Goal: Task Accomplishment & Management: Complete application form

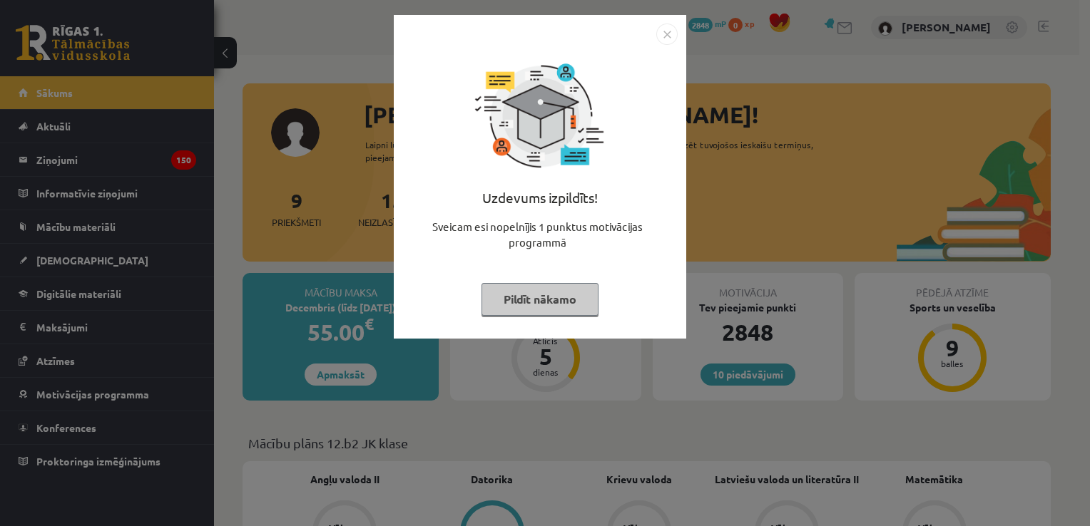
click at [535, 308] on button "Pildīt nākamo" at bounding box center [539, 299] width 117 height 33
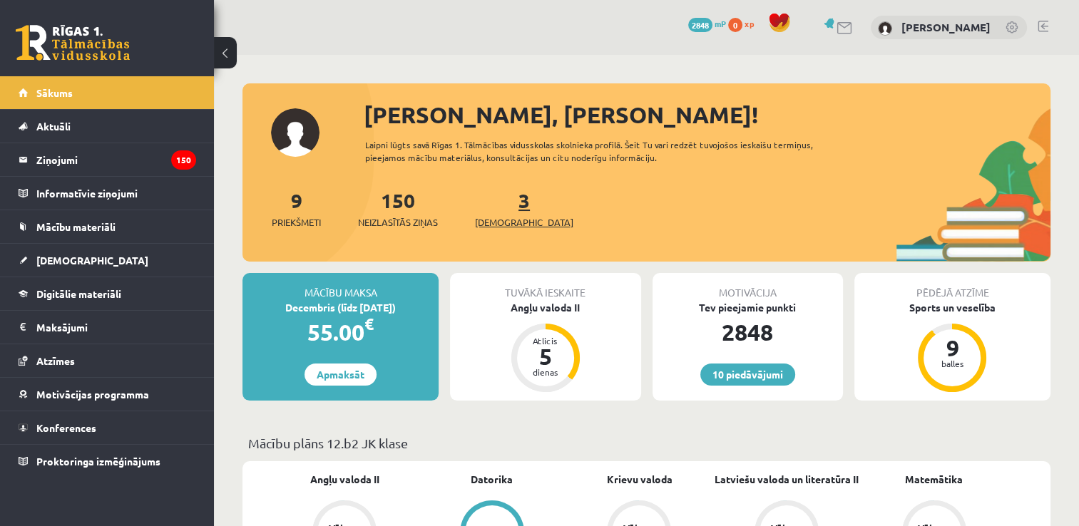
click at [502, 208] on link "3 Ieskaites" at bounding box center [524, 209] width 98 height 42
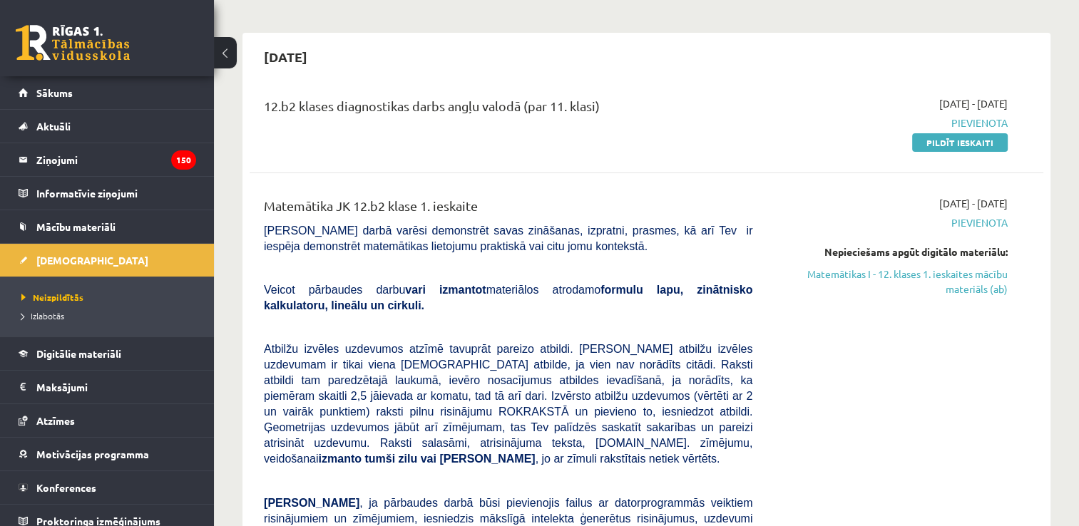
scroll to position [143, 0]
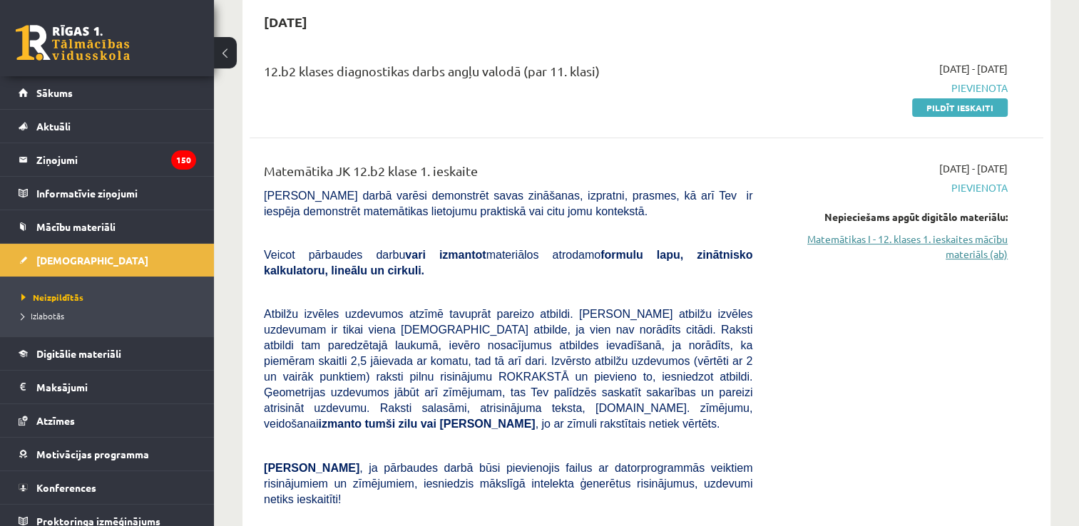
click at [901, 242] on link "Matemātikas I - 12. klases 1. ieskaites mācību materiāls (ab)" at bounding box center [891, 247] width 234 height 30
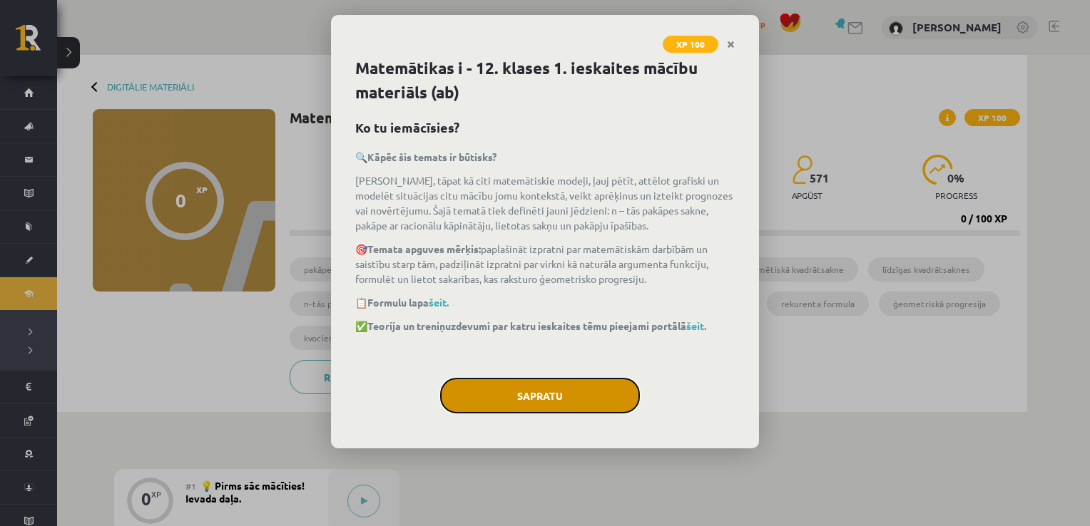
click at [559, 387] on button "Sapratu" at bounding box center [540, 396] width 200 height 36
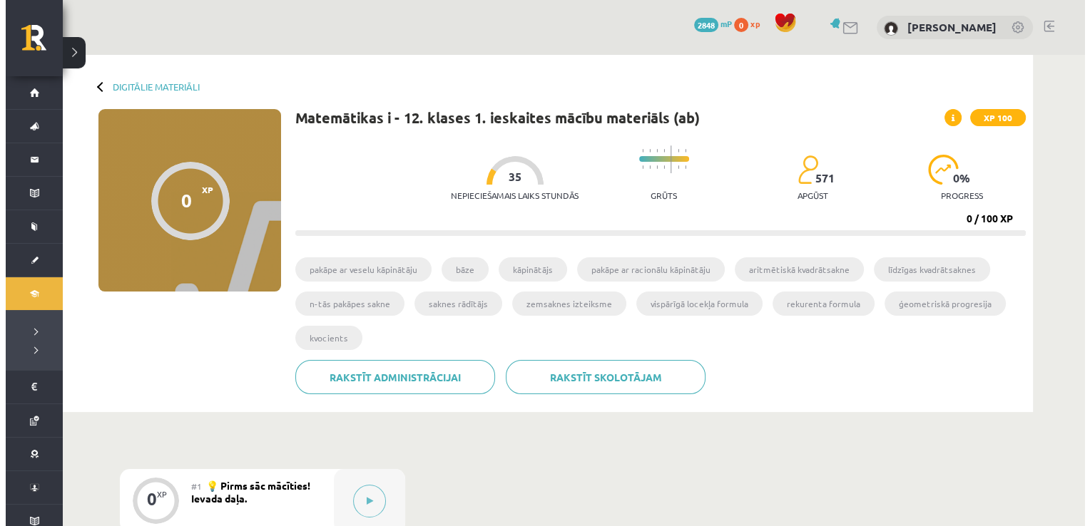
scroll to position [214, 0]
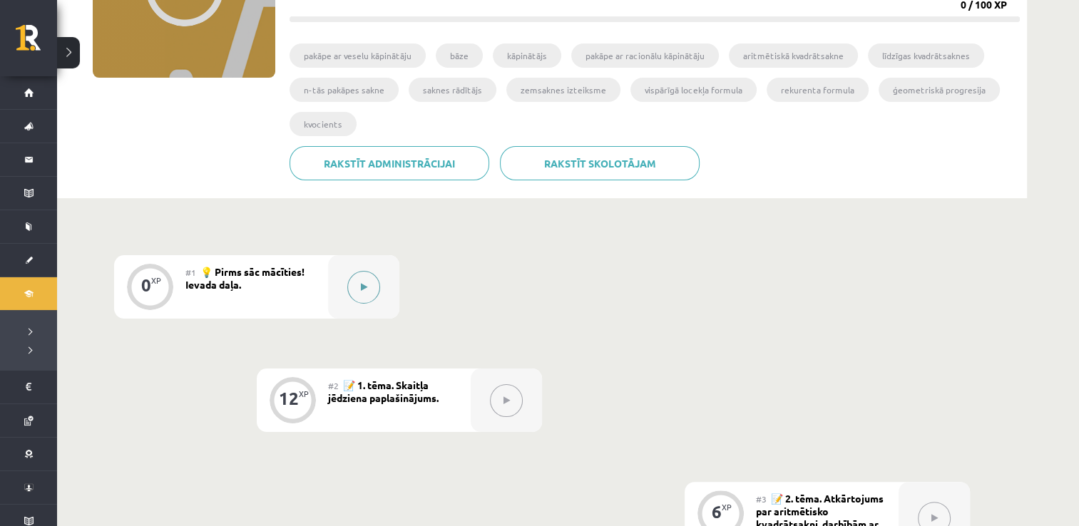
click at [359, 282] on button at bounding box center [363, 287] width 33 height 33
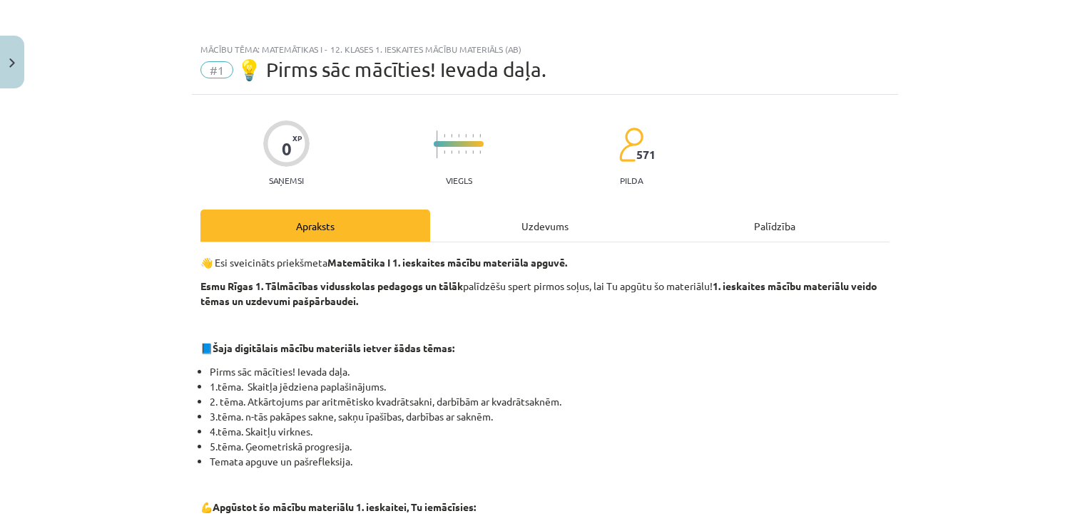
click at [506, 223] on div "Uzdevums" at bounding box center [545, 226] width 230 height 32
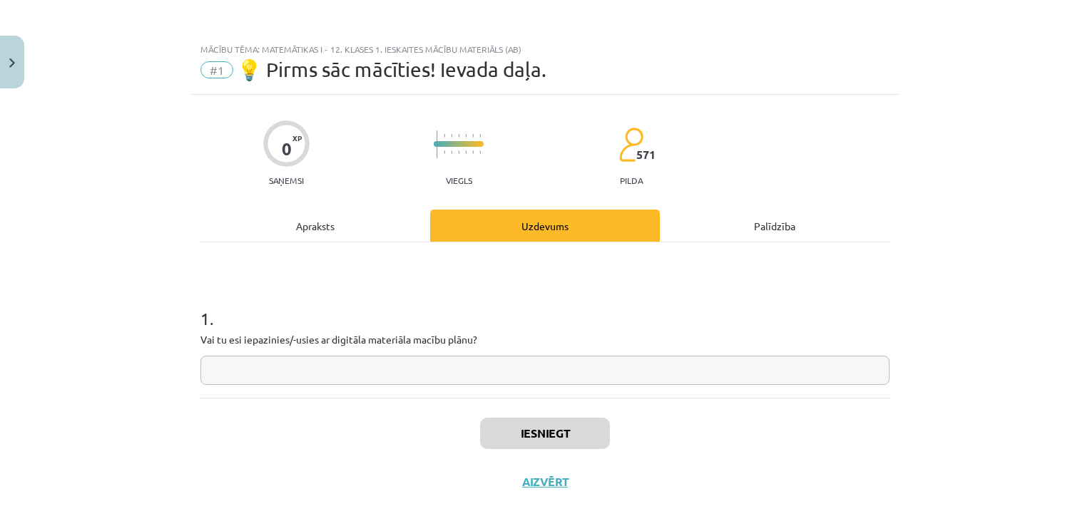
scroll to position [14, 0]
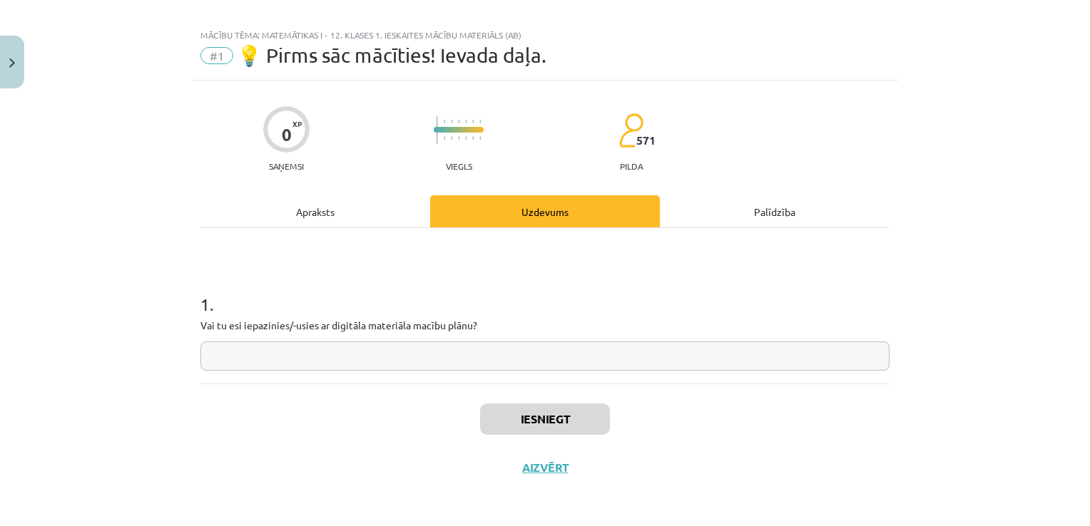
click at [529, 342] on input "text" at bounding box center [544, 356] width 689 height 29
type input "**"
click at [553, 412] on button "Iesniegt" at bounding box center [545, 419] width 130 height 31
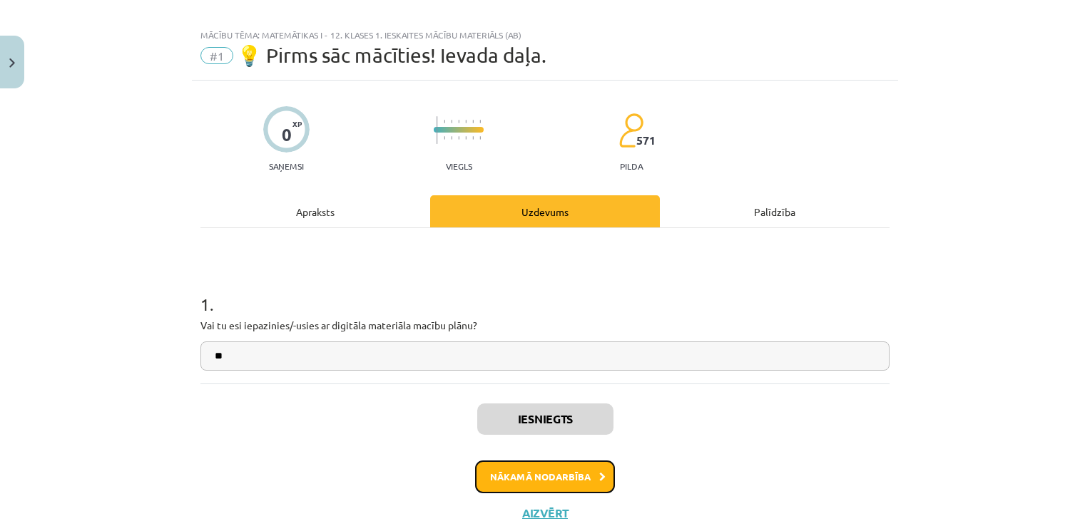
click at [599, 478] on icon at bounding box center [602, 477] width 6 height 9
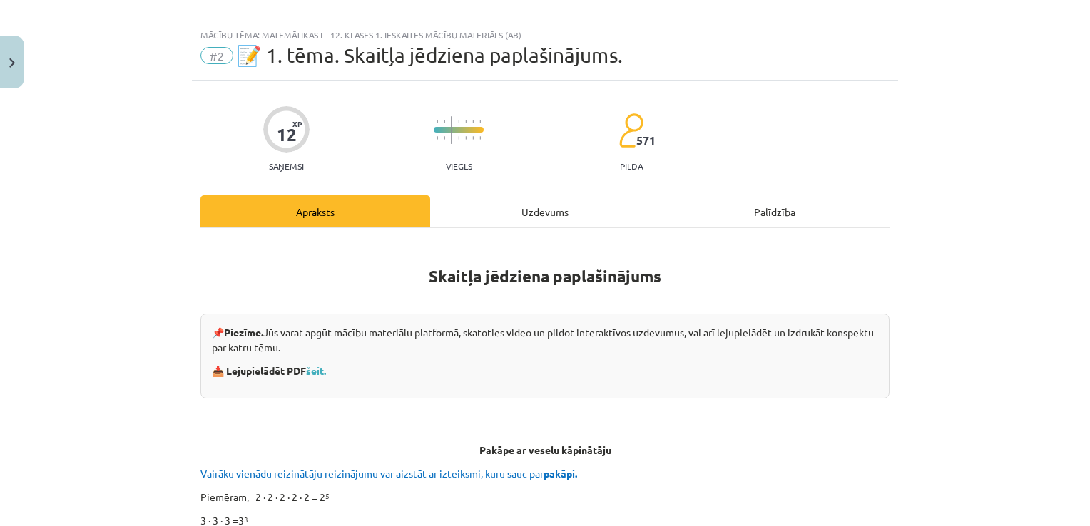
scroll to position [36, 0]
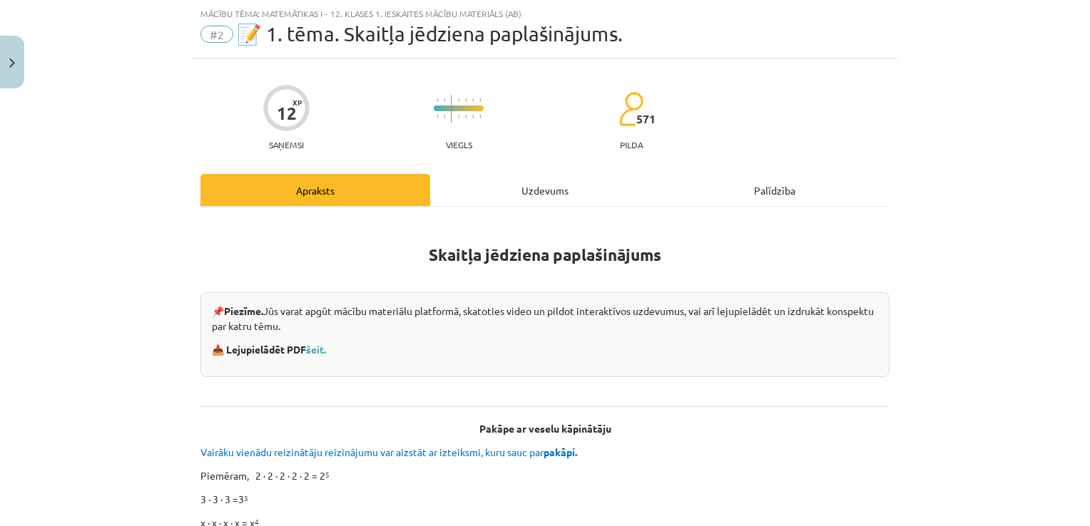
click at [543, 192] on div "Uzdevums" at bounding box center [545, 190] width 230 height 32
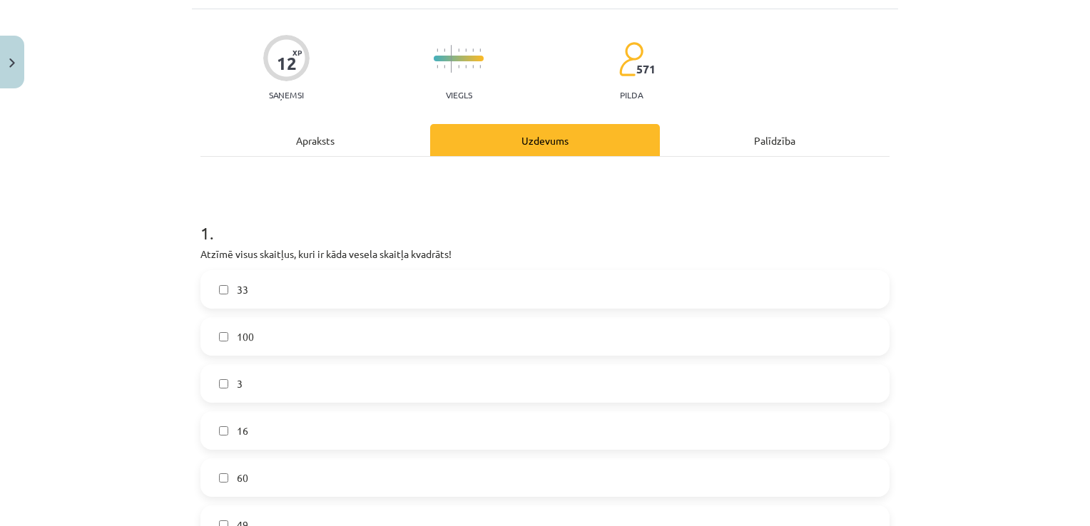
scroll to position [178, 0]
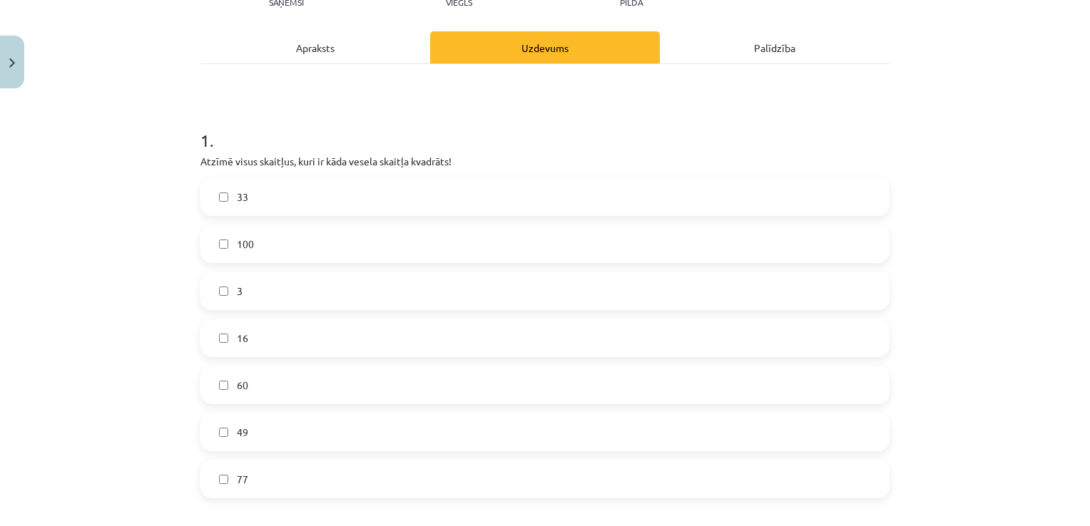
click at [260, 340] on label "16" at bounding box center [545, 338] width 686 height 36
click at [262, 430] on label "49" at bounding box center [545, 432] width 686 height 36
click at [258, 240] on label "100" at bounding box center [545, 244] width 686 height 36
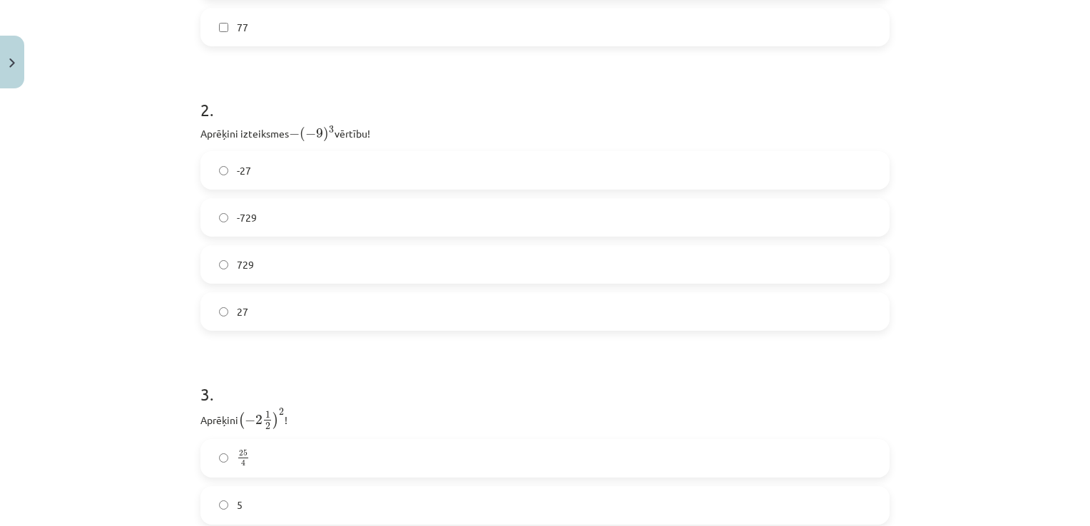
scroll to position [678, 0]
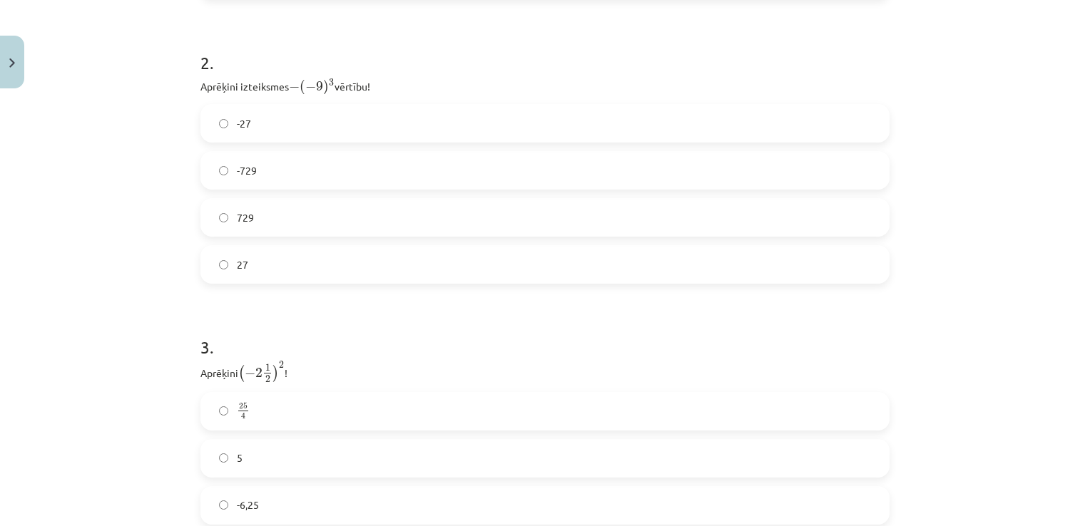
click at [379, 215] on label "729" at bounding box center [545, 218] width 686 height 36
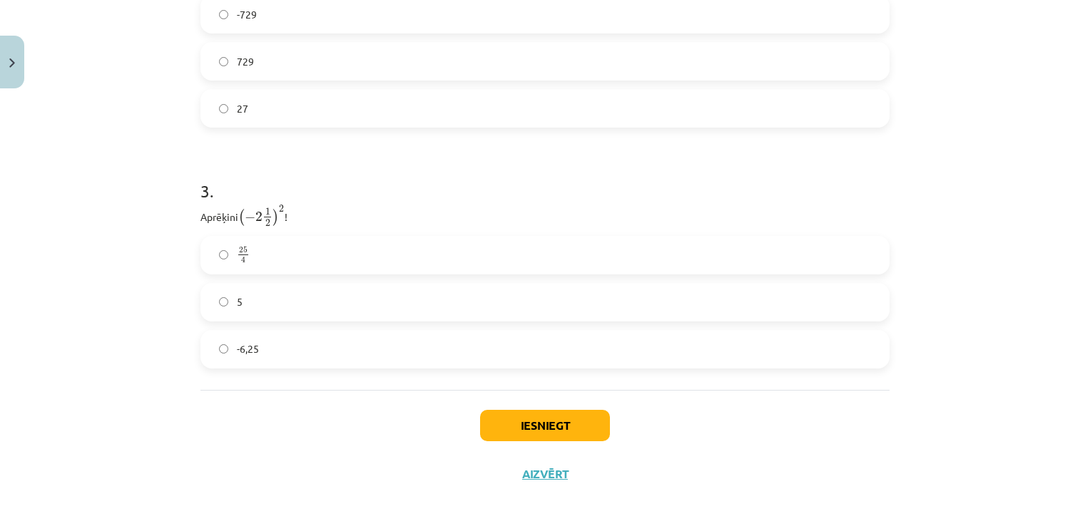
scroll to position [840, 0]
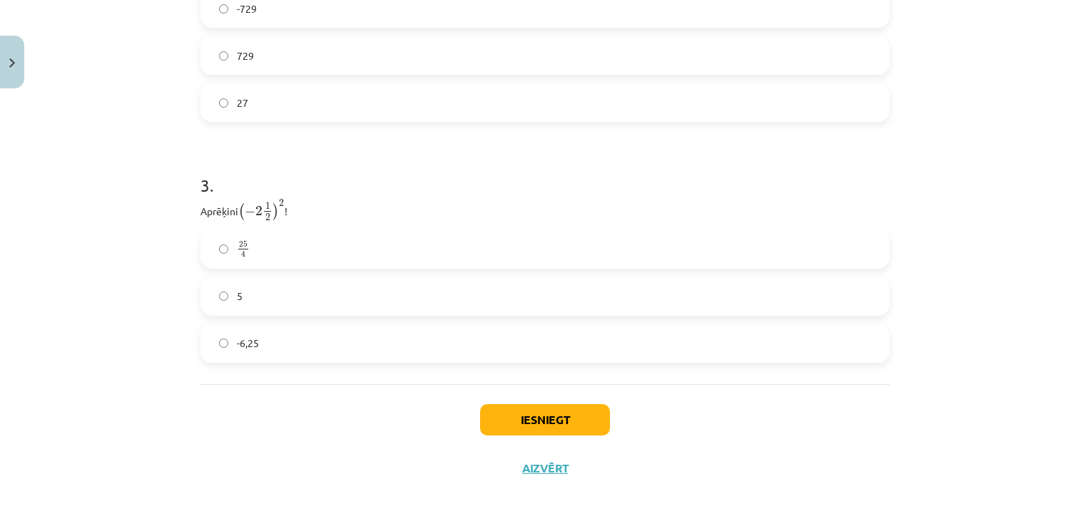
click at [511, 251] on label "25 4 25 4" at bounding box center [545, 250] width 686 height 36
click at [574, 413] on button "Iesniegt" at bounding box center [545, 419] width 130 height 31
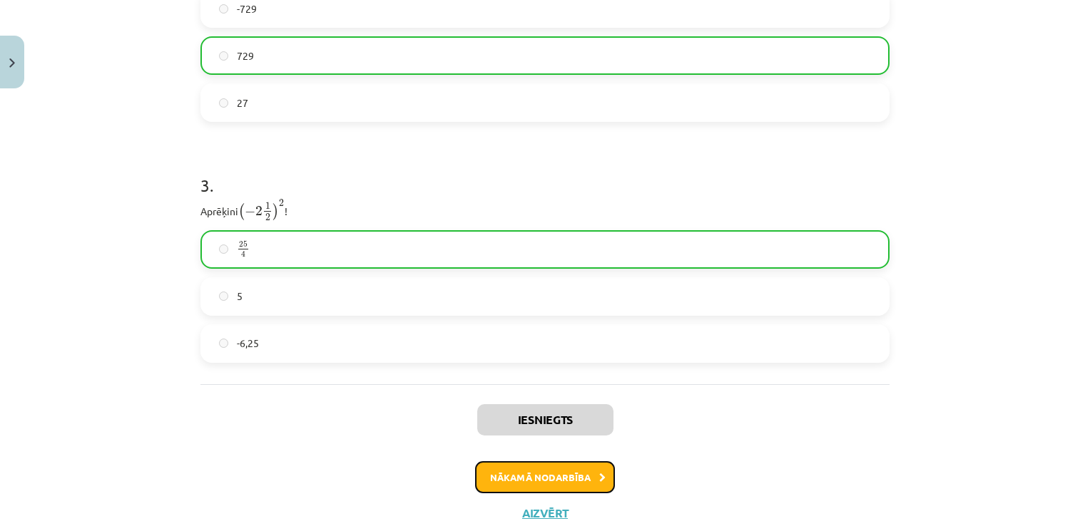
click at [576, 475] on button "Nākamā nodarbība" at bounding box center [545, 477] width 140 height 33
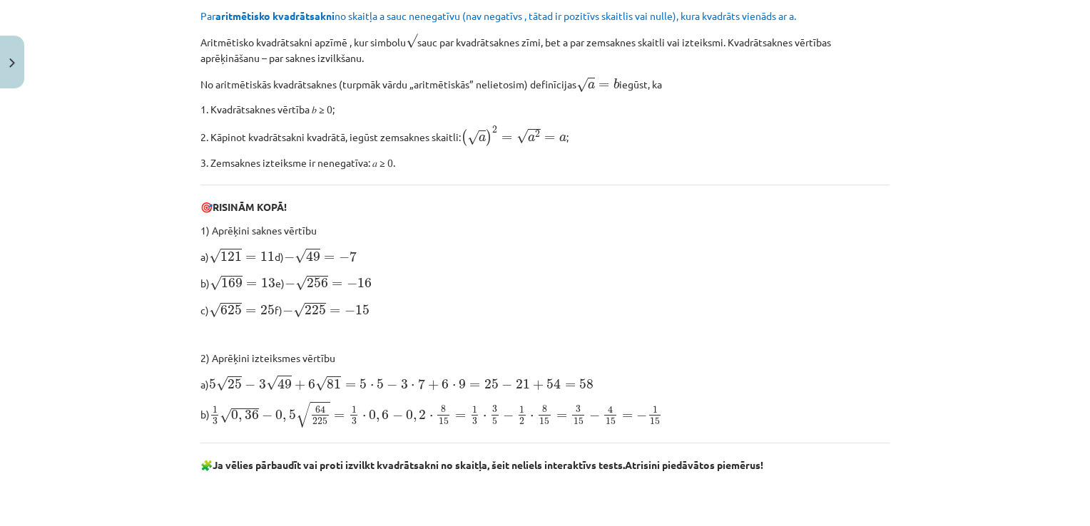
scroll to position [36, 0]
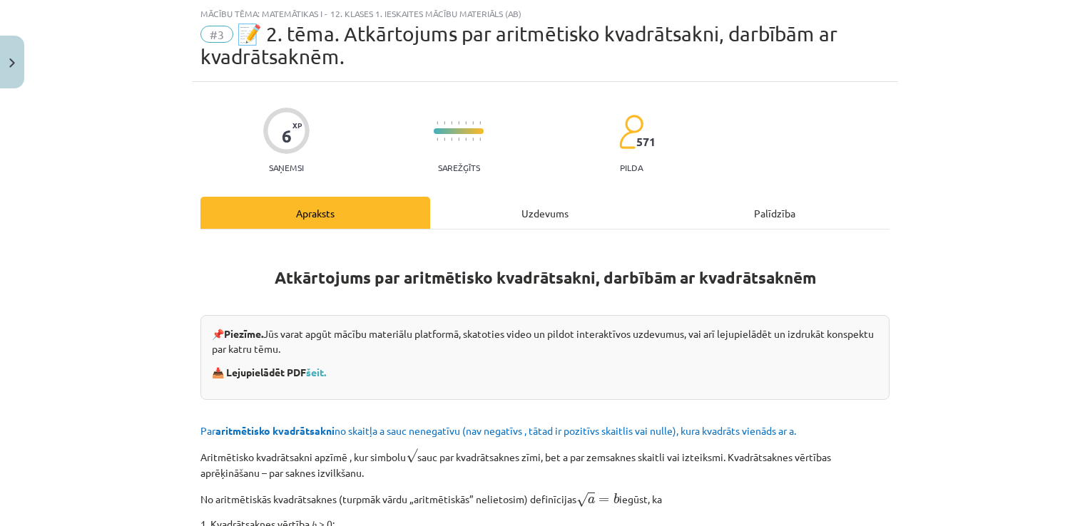
click at [531, 210] on div "Uzdevums" at bounding box center [545, 213] width 230 height 32
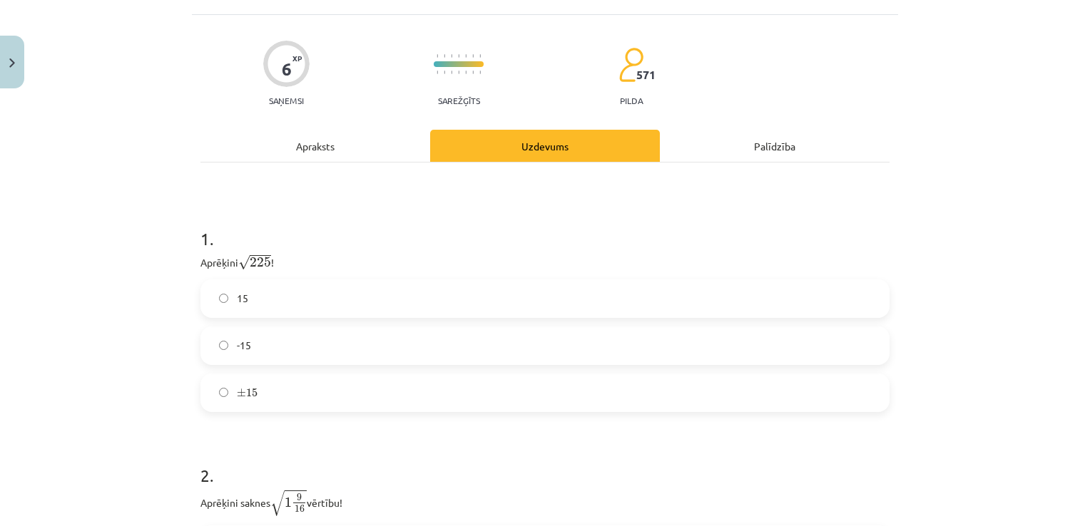
scroll to position [178, 0]
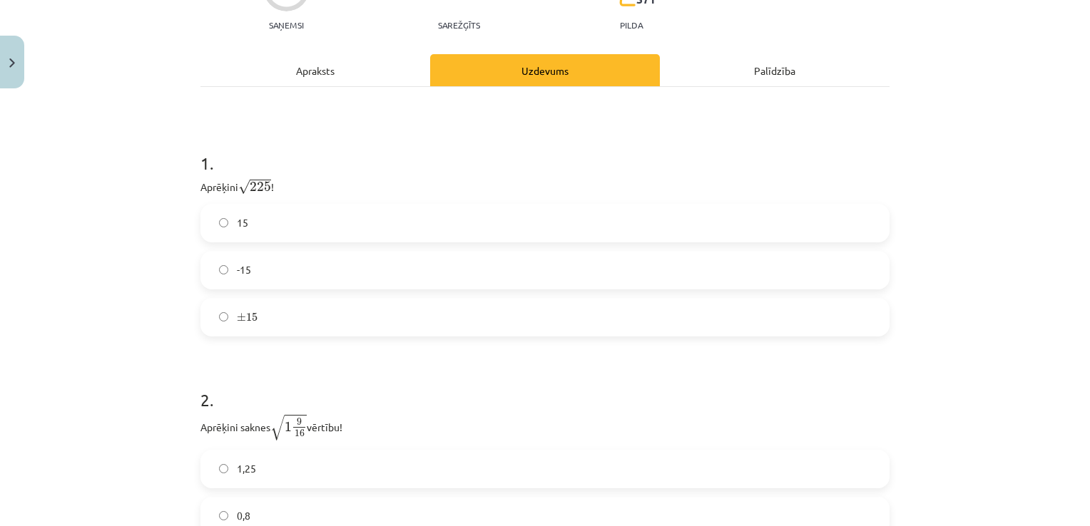
click at [452, 225] on label "15" at bounding box center [545, 223] width 686 height 36
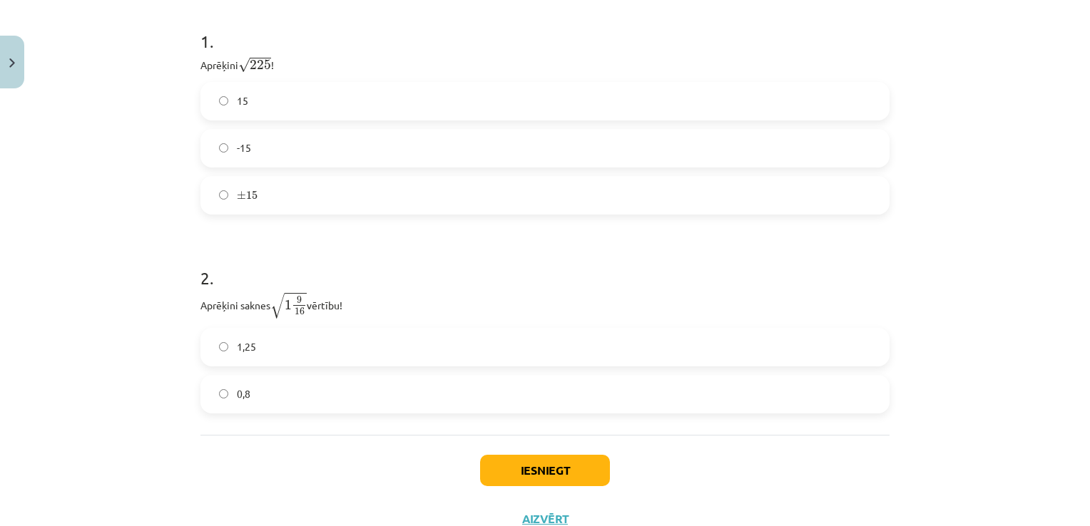
scroll to position [351, 0]
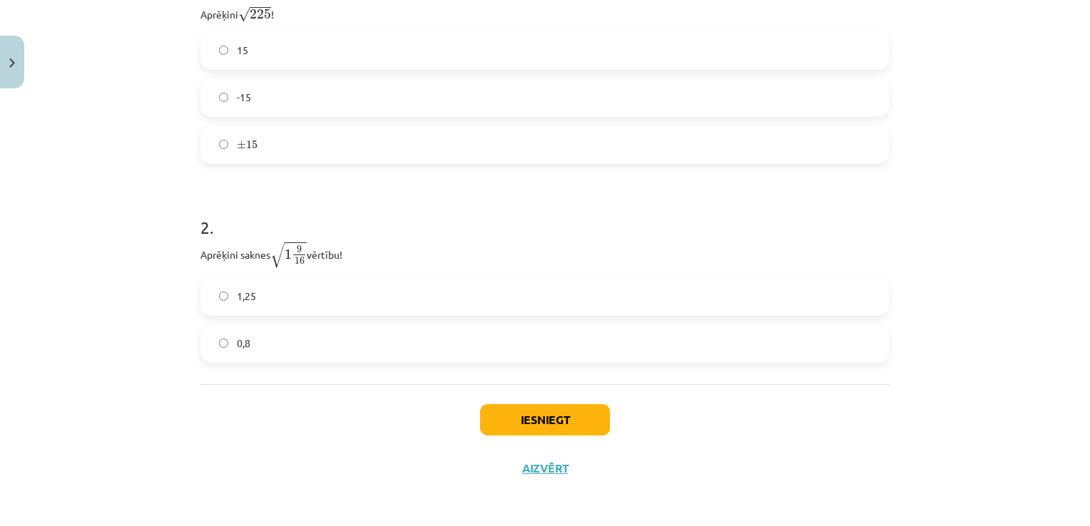
click at [529, 300] on label "1,25" at bounding box center [545, 297] width 686 height 36
click at [560, 422] on button "Iesniegt" at bounding box center [545, 419] width 130 height 31
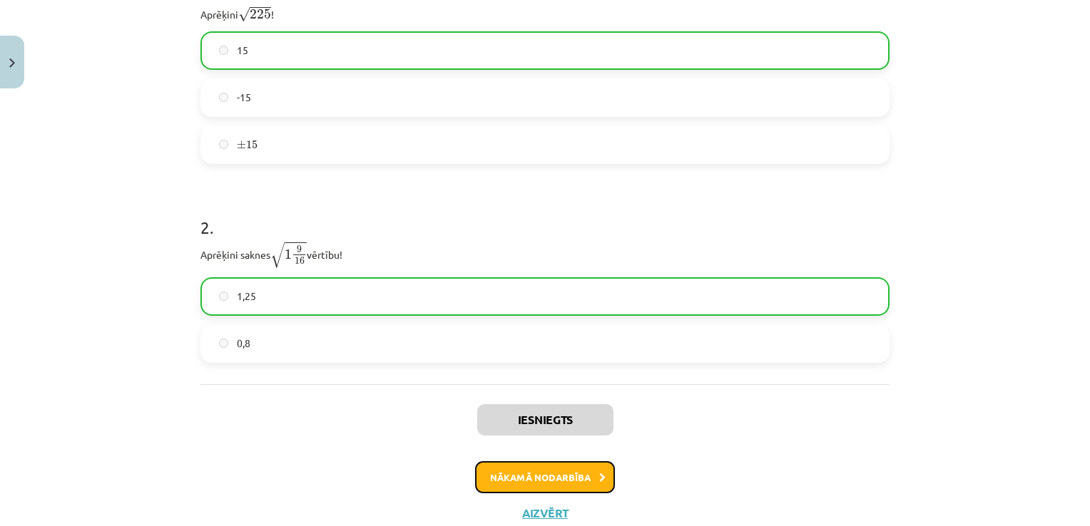
click at [566, 477] on button "Nākamā nodarbība" at bounding box center [545, 477] width 140 height 33
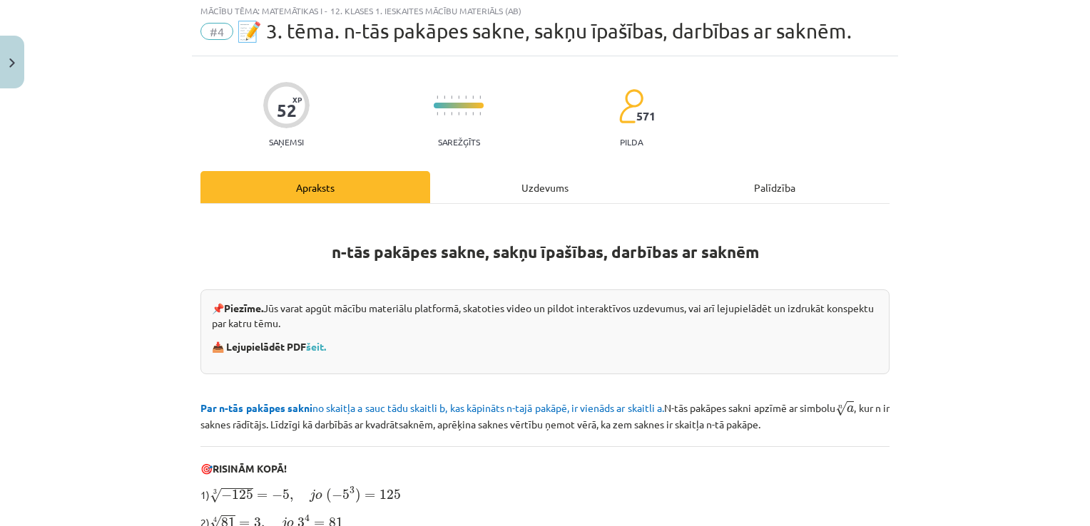
scroll to position [36, 0]
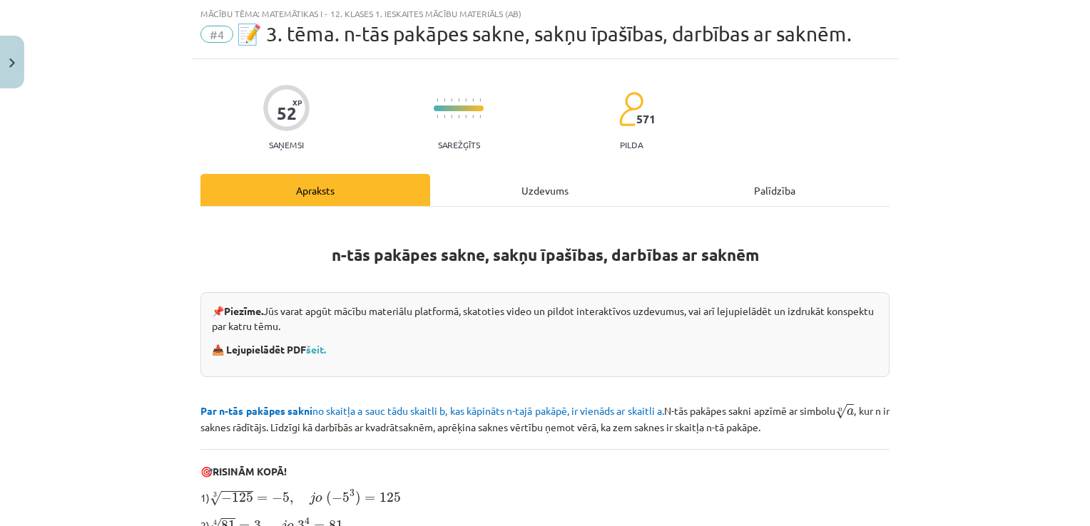
click at [538, 201] on div "Uzdevums" at bounding box center [545, 190] width 230 height 32
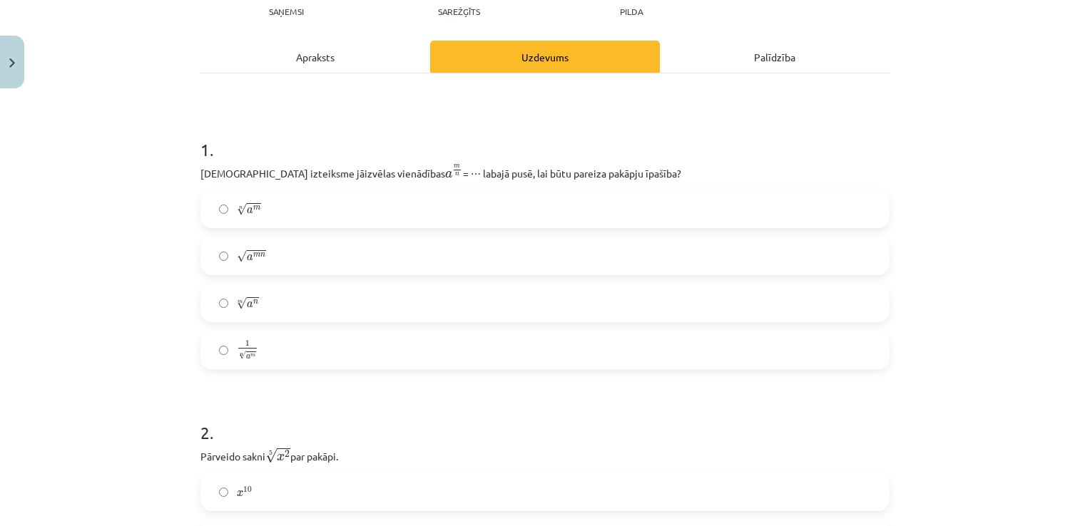
scroll to position [250, 0]
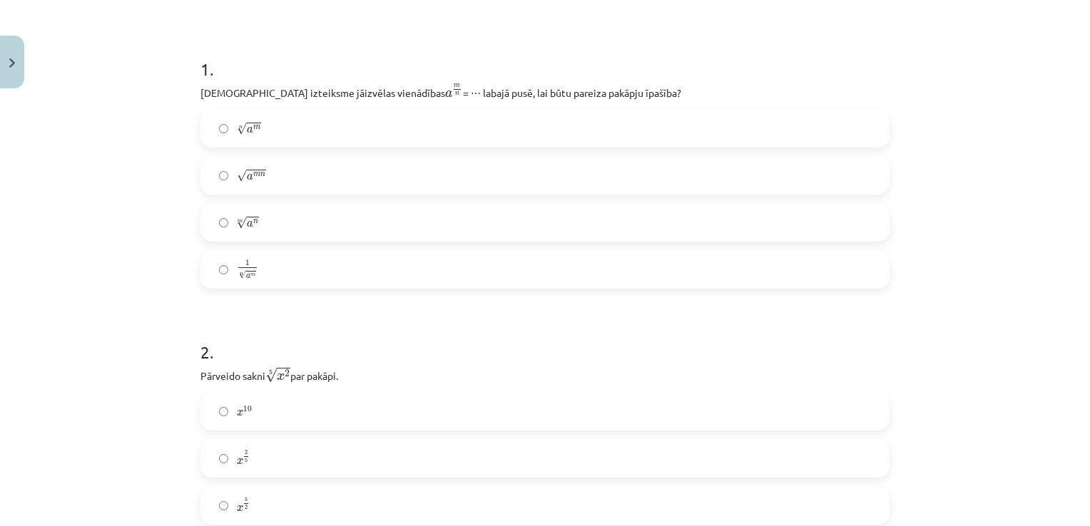
click at [296, 124] on label "n √ a m a m n" at bounding box center [545, 129] width 686 height 36
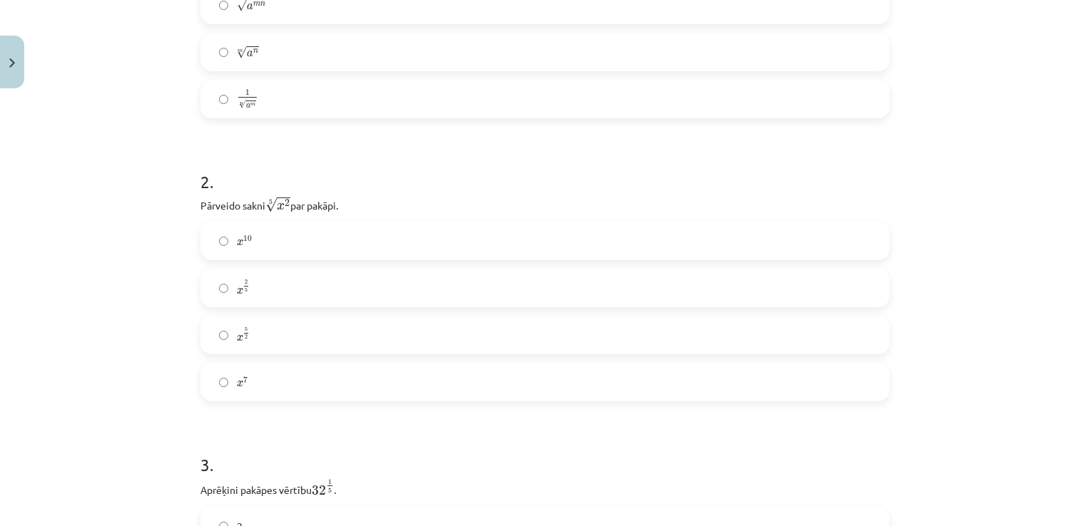
scroll to position [464, 0]
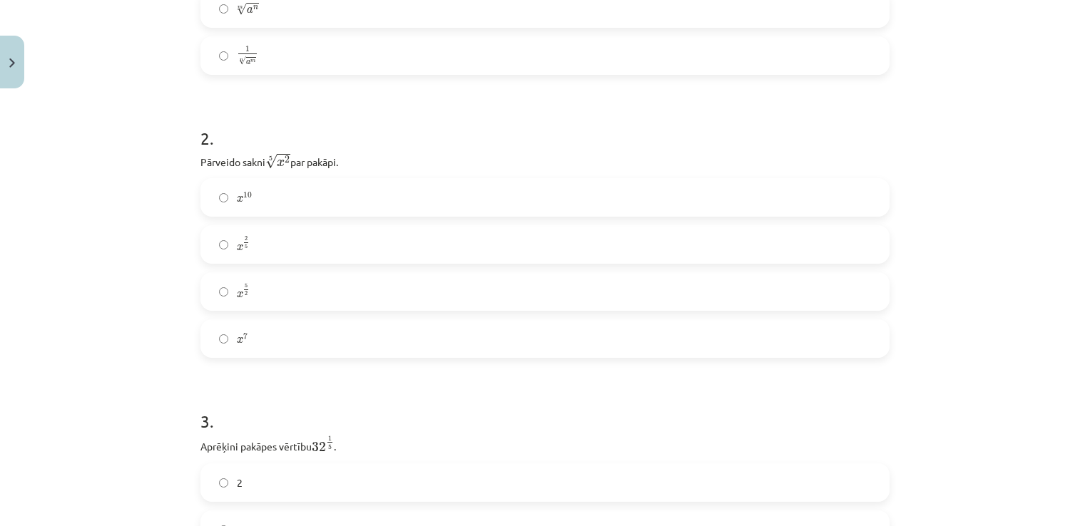
click at [295, 238] on label "x 2 5 x 2 5" at bounding box center [545, 245] width 686 height 36
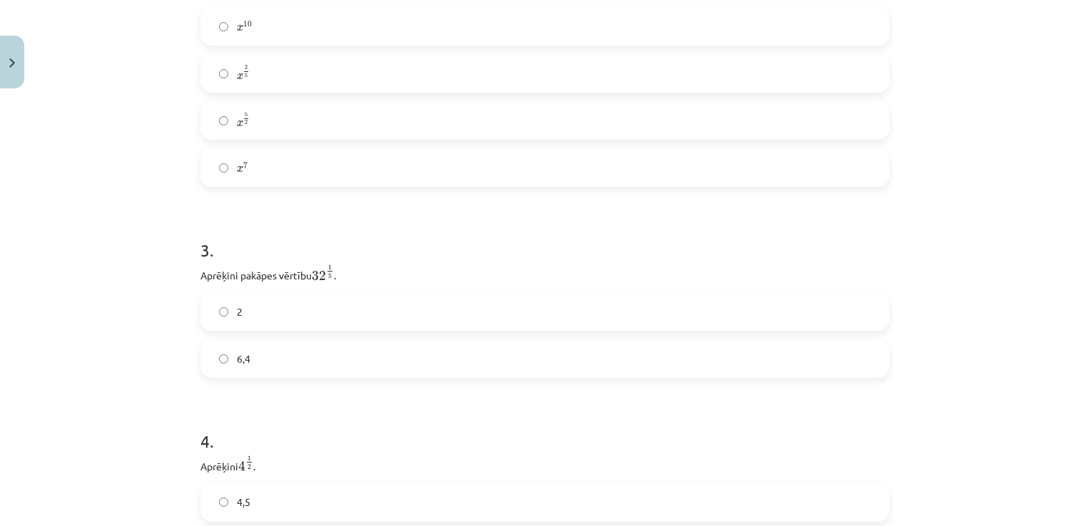
scroll to position [678, 0]
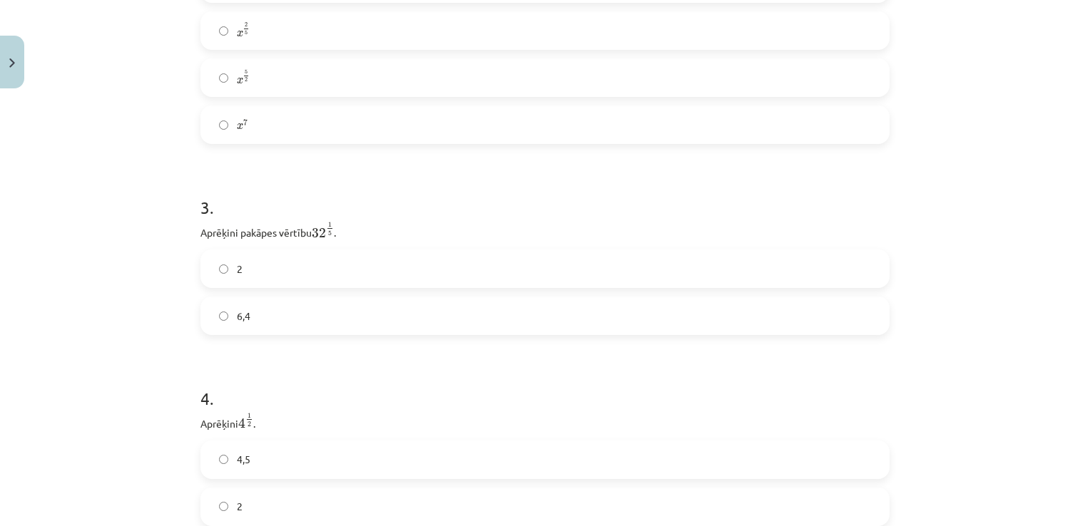
click at [265, 281] on label "2" at bounding box center [545, 269] width 686 height 36
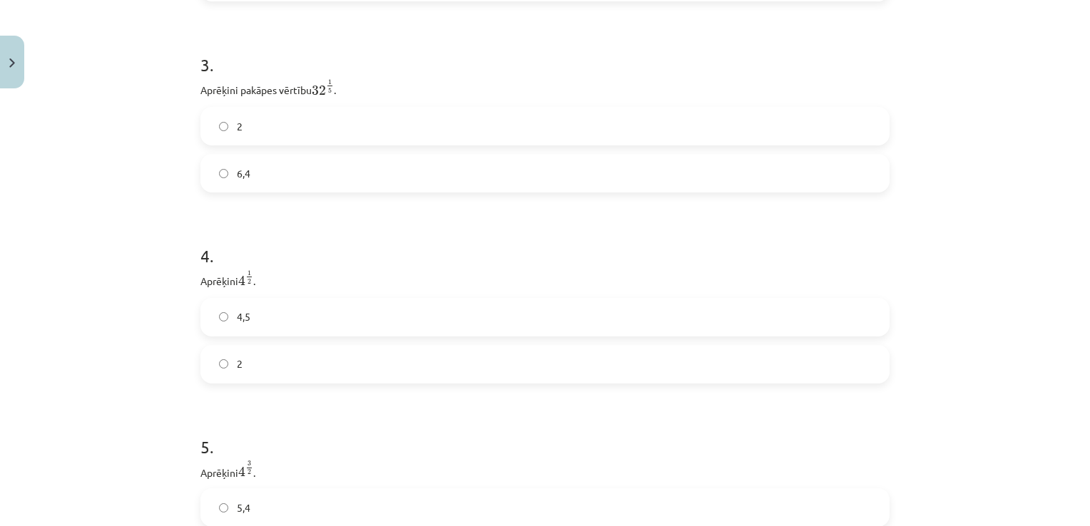
scroll to position [892, 0]
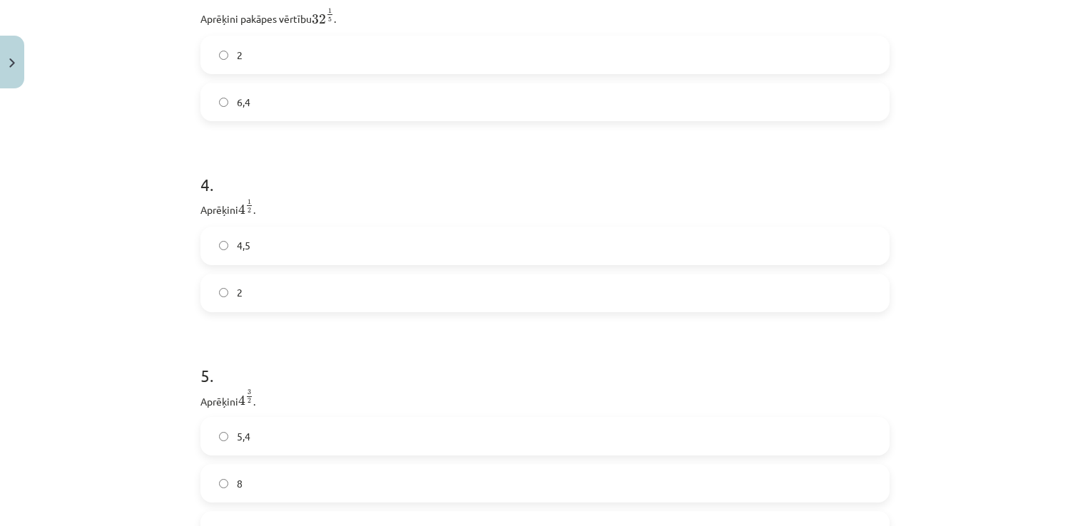
click at [228, 299] on label "2" at bounding box center [545, 293] width 686 height 36
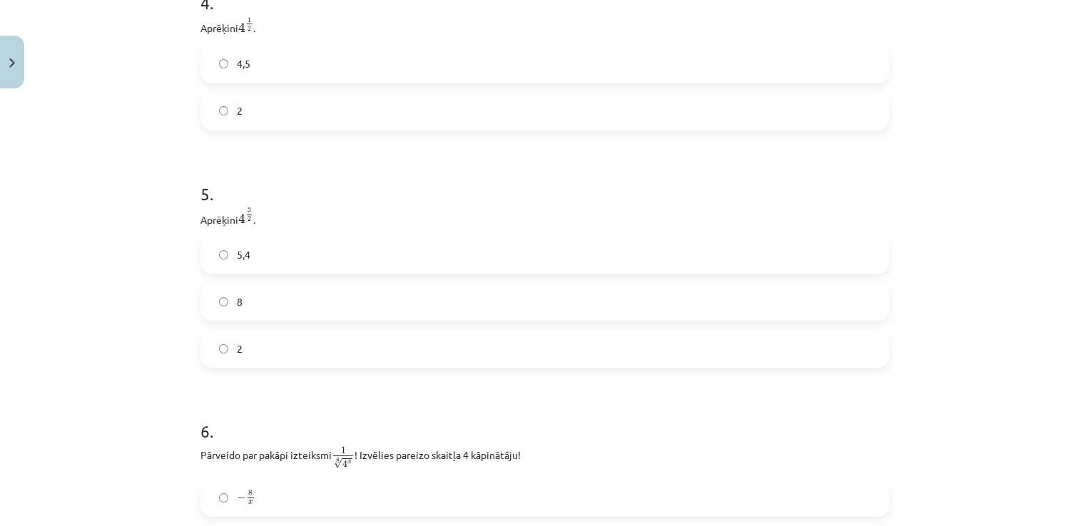
scroll to position [1106, 0]
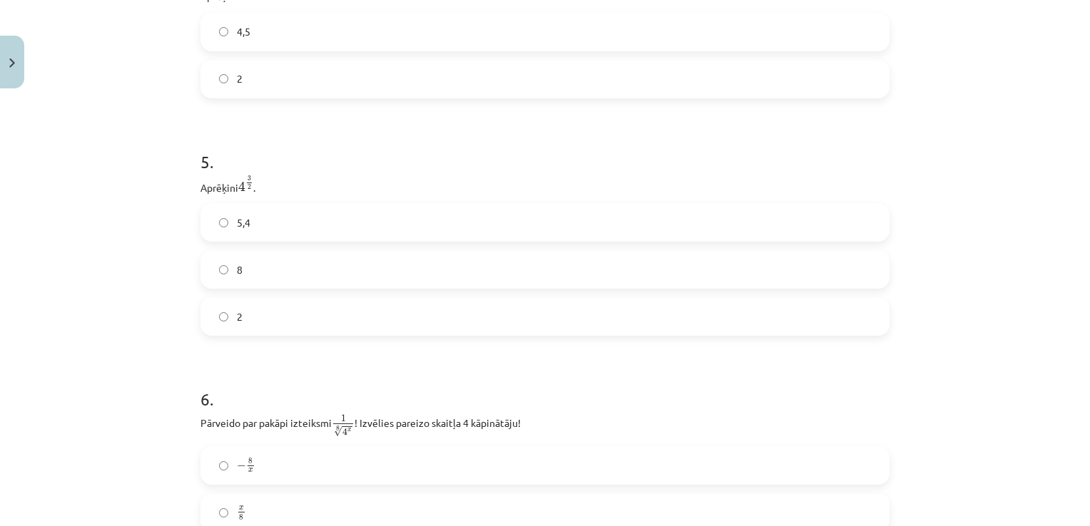
click at [225, 275] on label "8" at bounding box center [545, 270] width 686 height 36
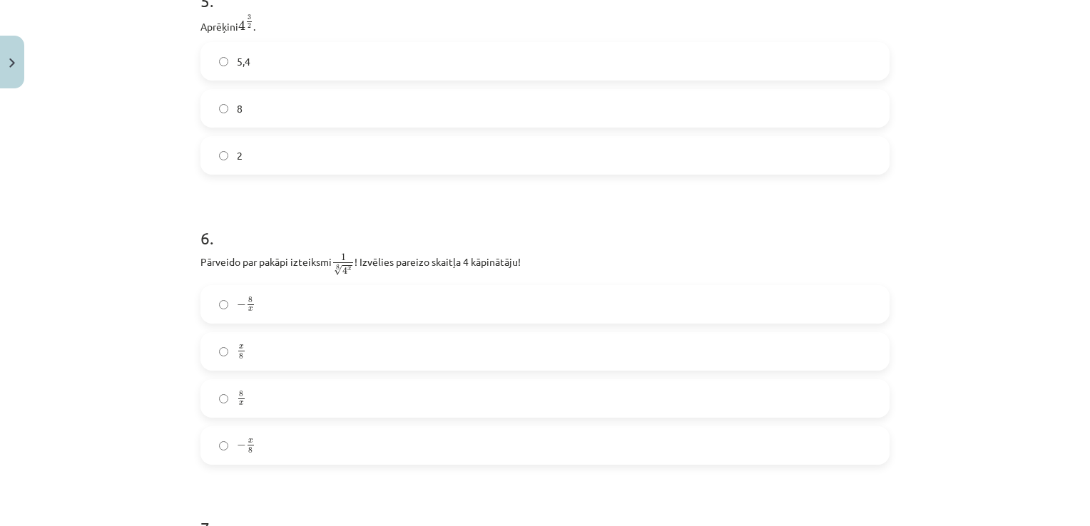
scroll to position [1320, 0]
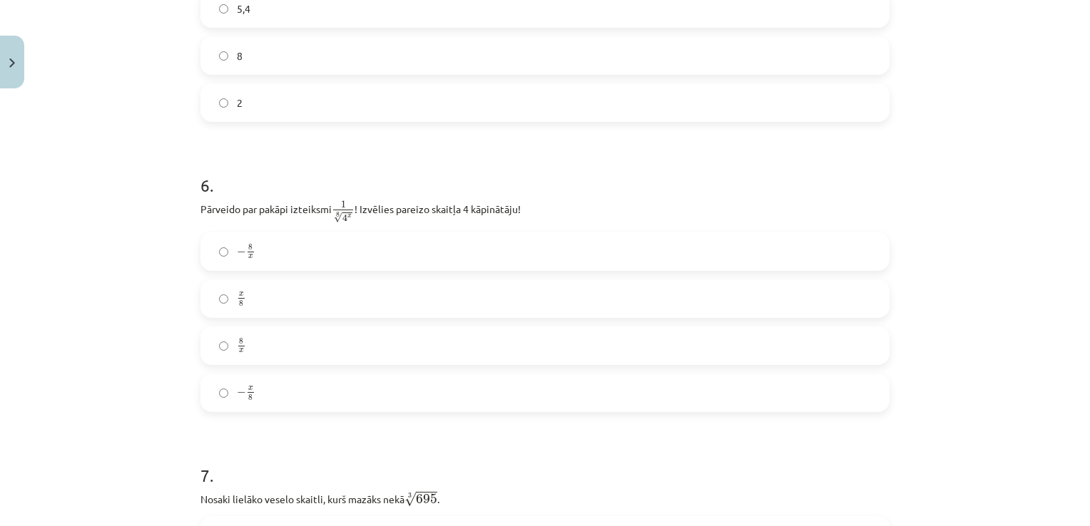
click at [255, 388] on label "− x 8 − x 8" at bounding box center [545, 393] width 686 height 36
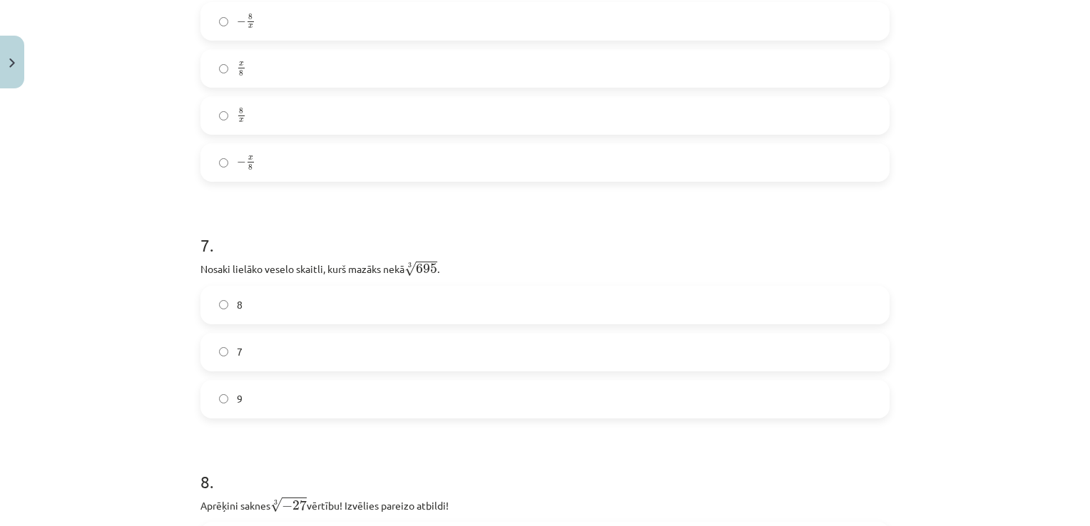
scroll to position [1605, 0]
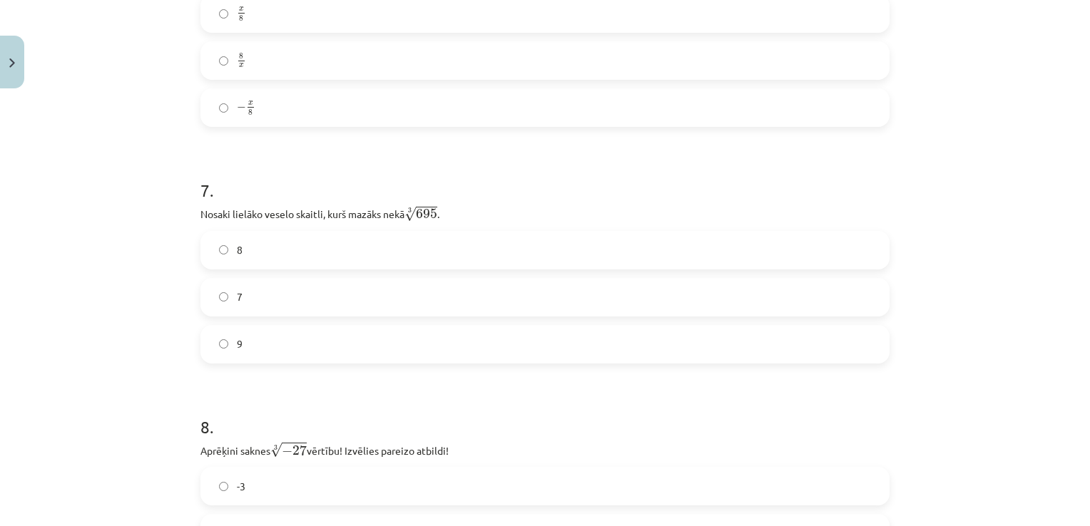
click at [245, 260] on label "8" at bounding box center [545, 251] width 686 height 36
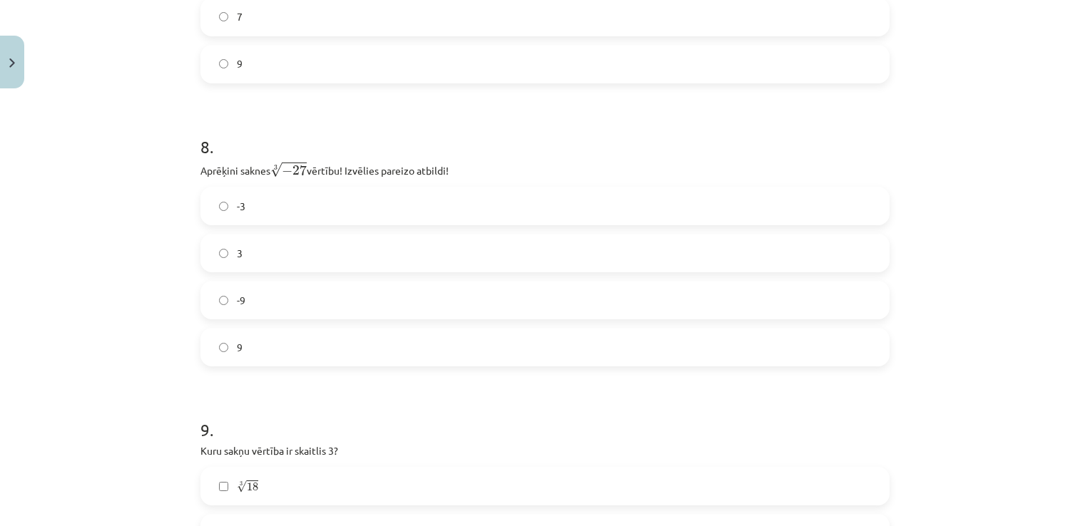
scroll to position [1890, 0]
click at [231, 216] on label "-3" at bounding box center [545, 201] width 686 height 36
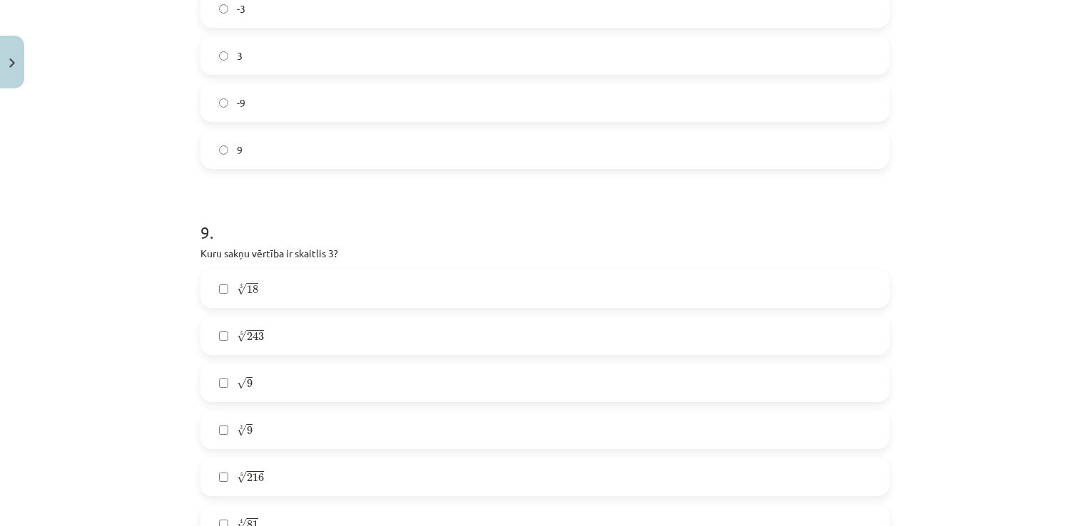
scroll to position [2175, 0]
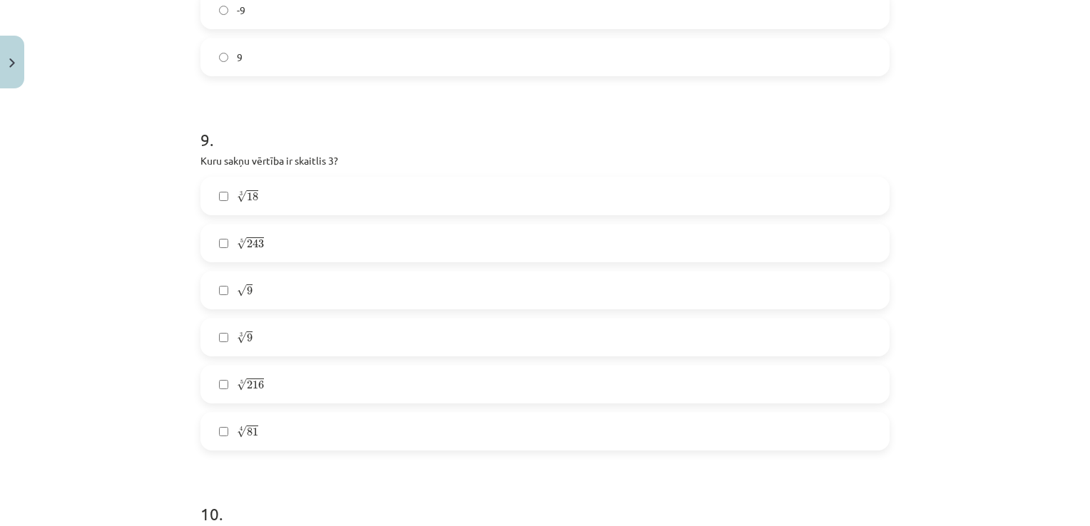
click at [237, 292] on span "√" at bounding box center [242, 291] width 10 height 12
click at [240, 435] on span "√" at bounding box center [242, 432] width 10 height 12
click at [257, 244] on span "243" at bounding box center [255, 244] width 17 height 9
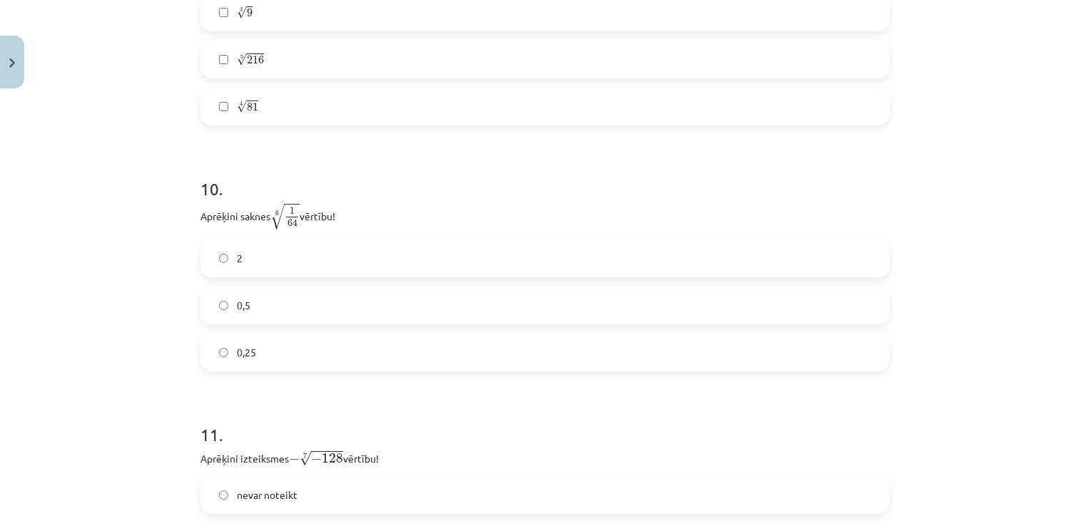
scroll to position [2532, 0]
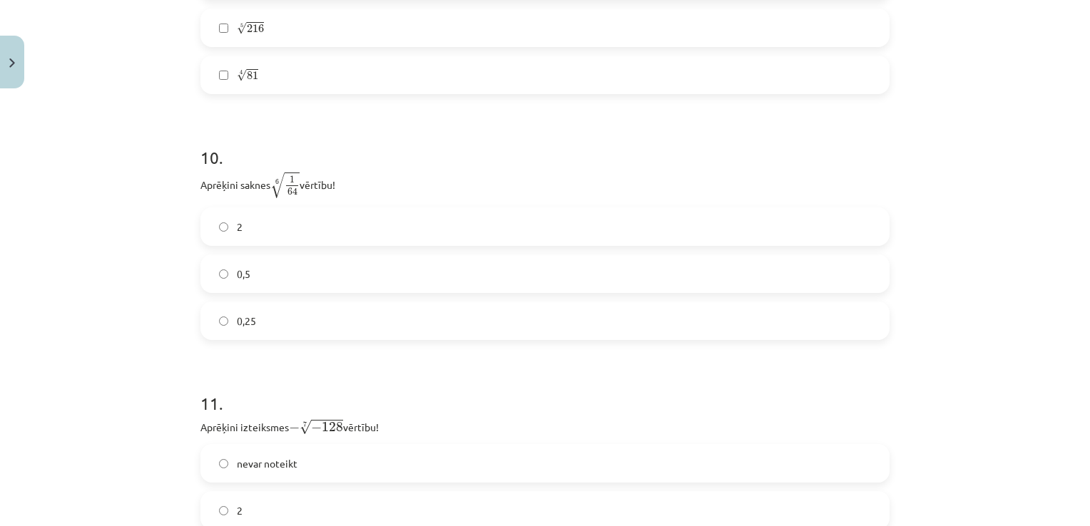
click at [249, 265] on label "0,5" at bounding box center [545, 274] width 686 height 36
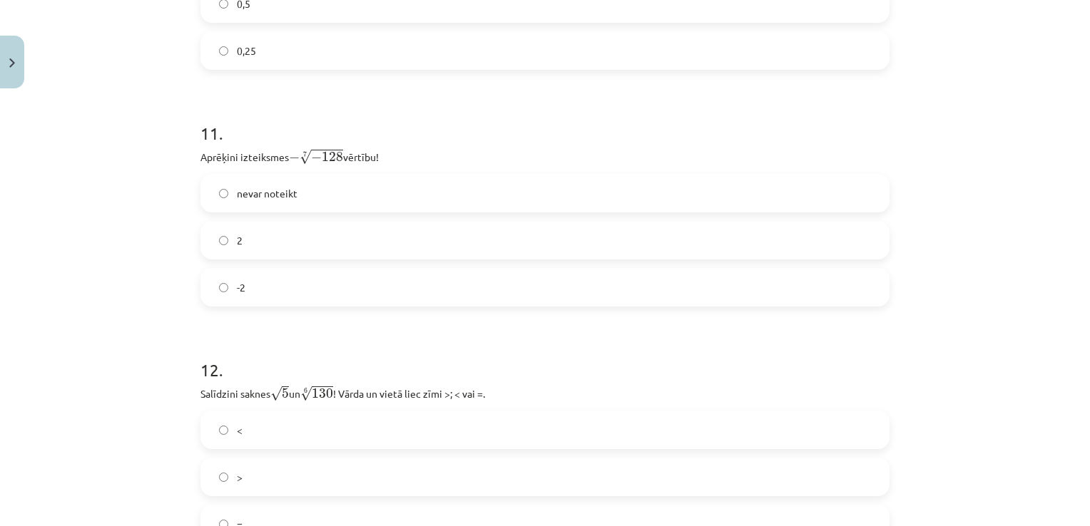
scroll to position [2817, 0]
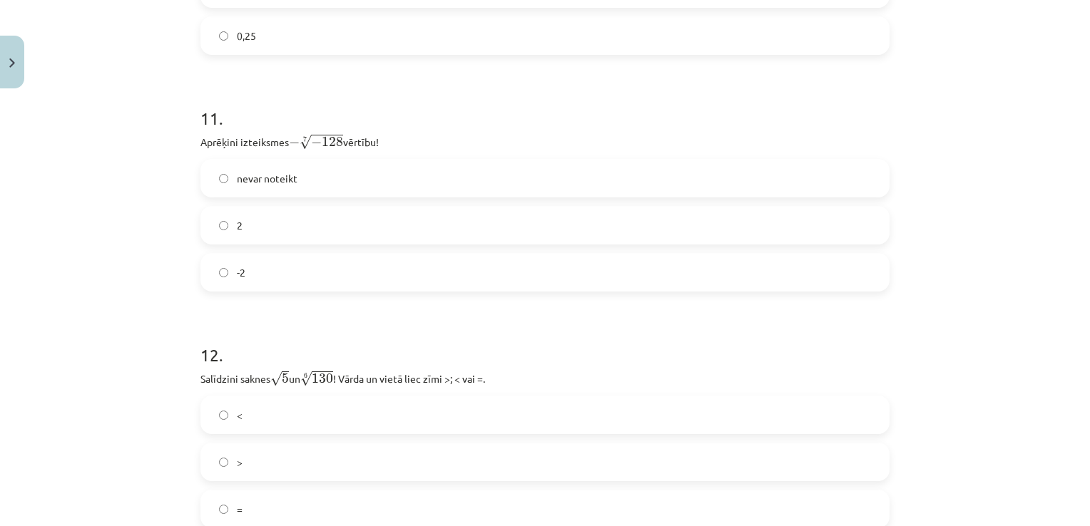
click at [223, 235] on label "2" at bounding box center [545, 226] width 686 height 36
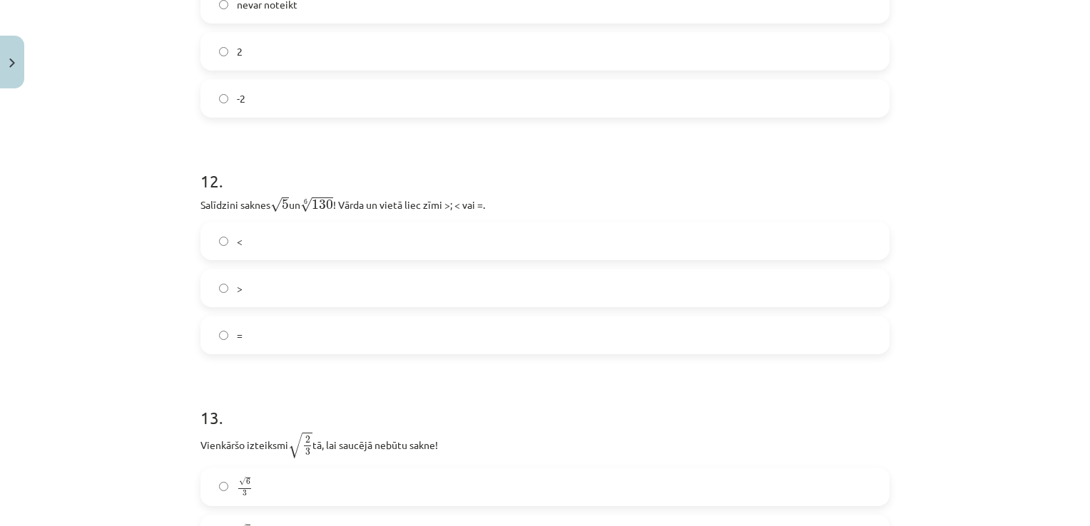
scroll to position [3031, 0]
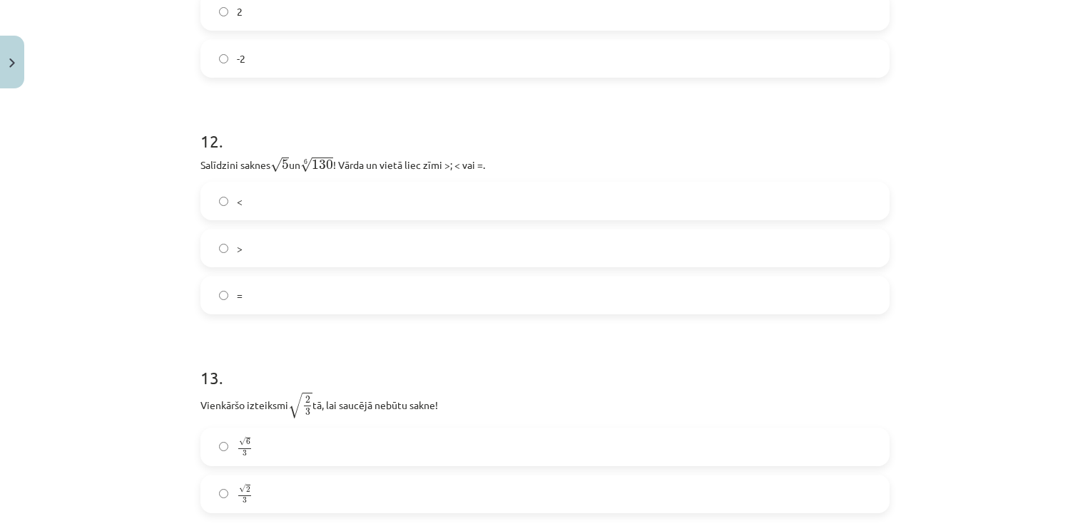
click at [274, 203] on label "<" at bounding box center [545, 201] width 686 height 36
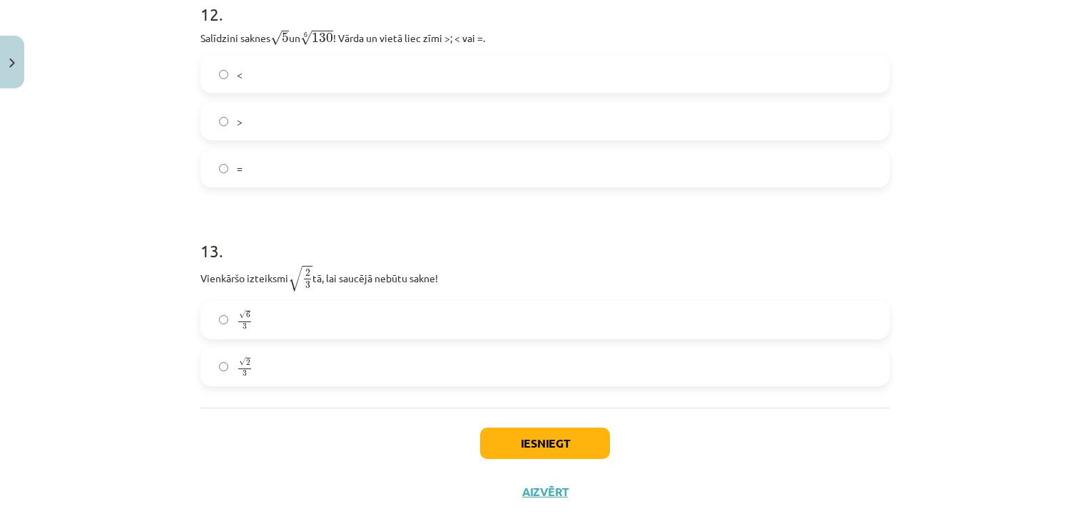
scroll to position [3185, 0]
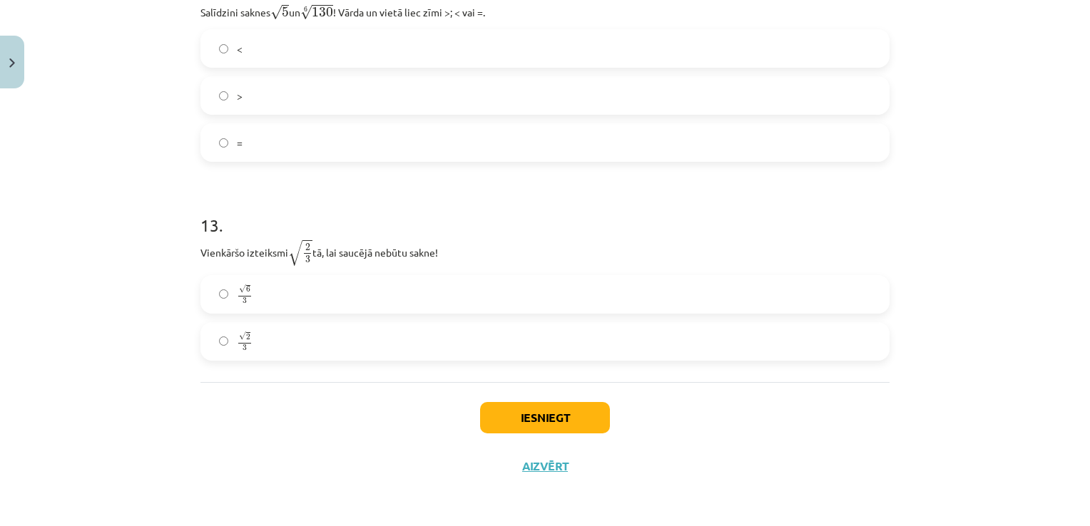
click at [239, 289] on span "√" at bounding box center [242, 289] width 7 height 9
click at [538, 423] on button "Iesniegt" at bounding box center [545, 417] width 130 height 31
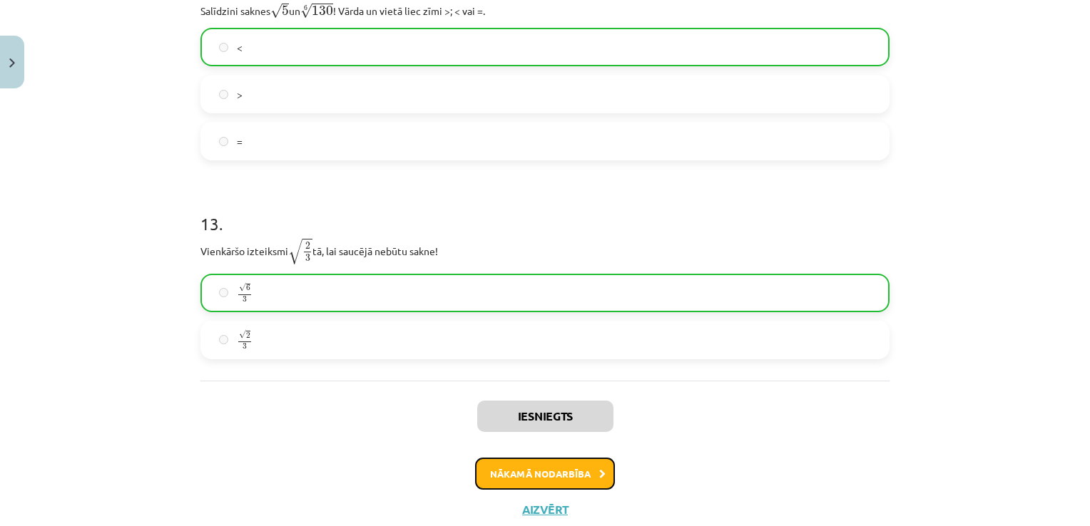
click at [551, 473] on button "Nākamā nodarbība" at bounding box center [545, 474] width 140 height 33
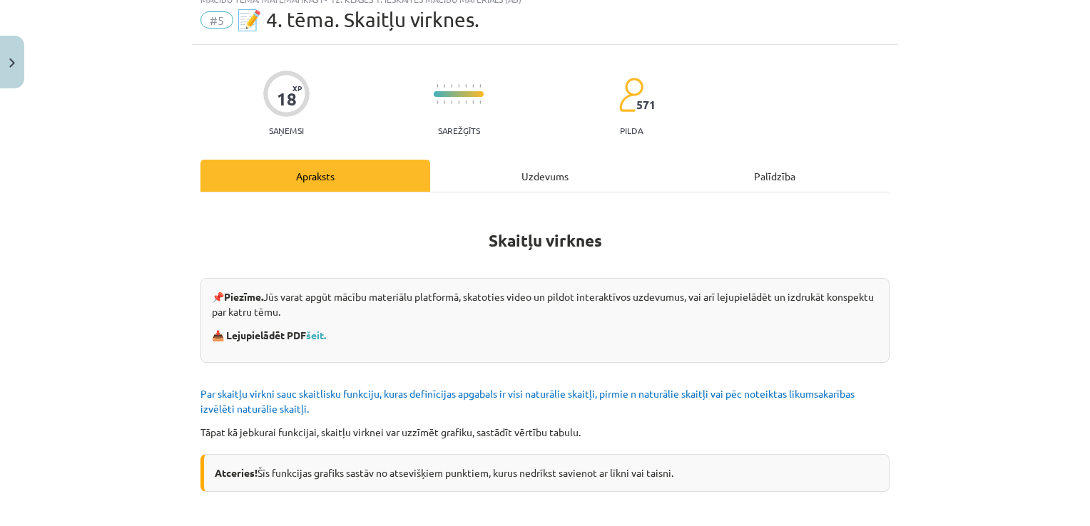
scroll to position [36, 0]
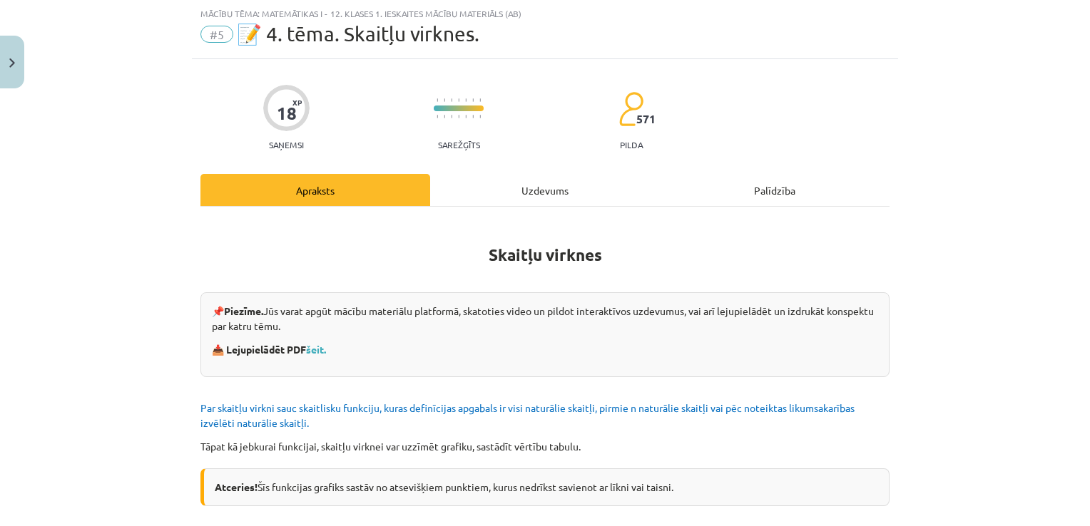
click at [531, 193] on div "Uzdevums" at bounding box center [545, 190] width 230 height 32
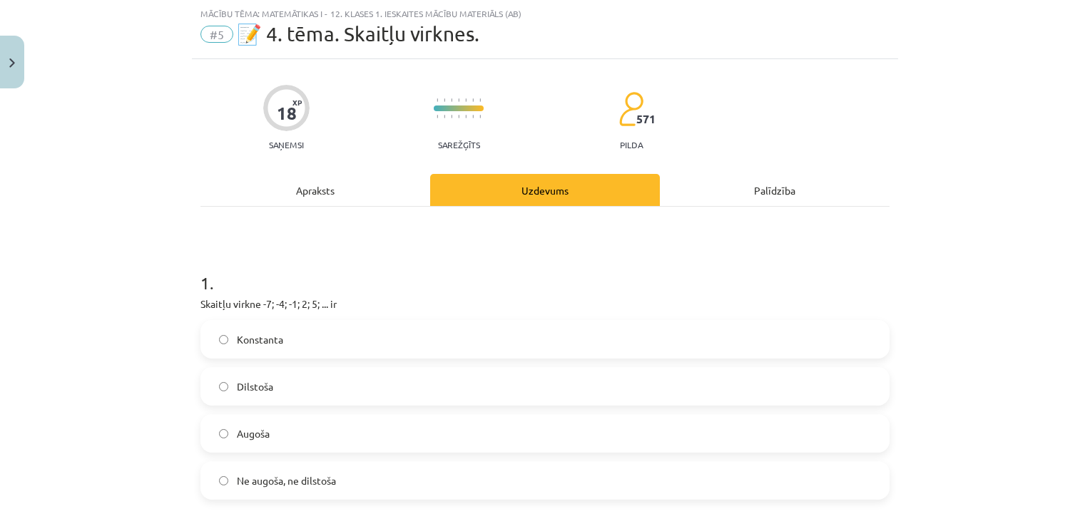
scroll to position [107, 0]
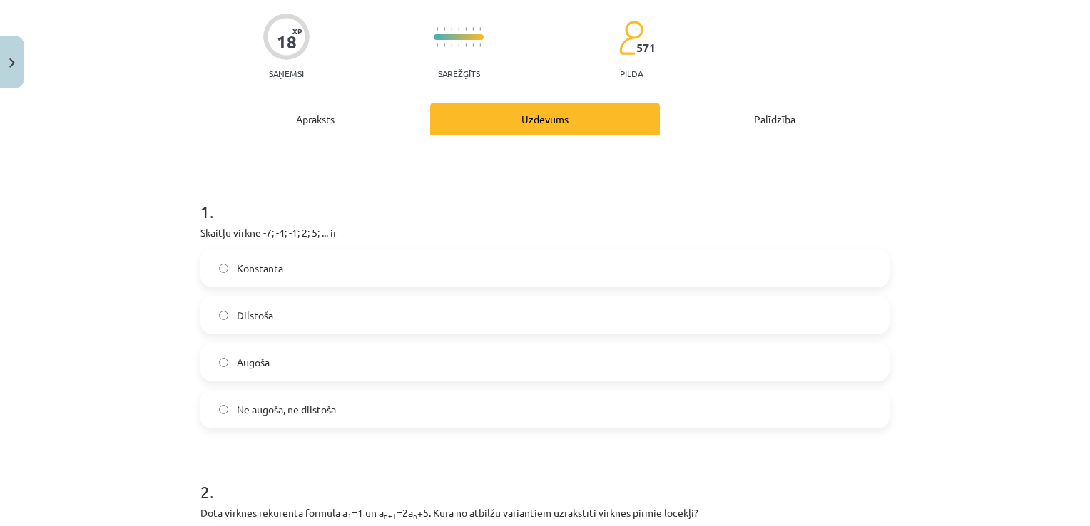
click at [260, 362] on span "Augoša" at bounding box center [253, 362] width 33 height 15
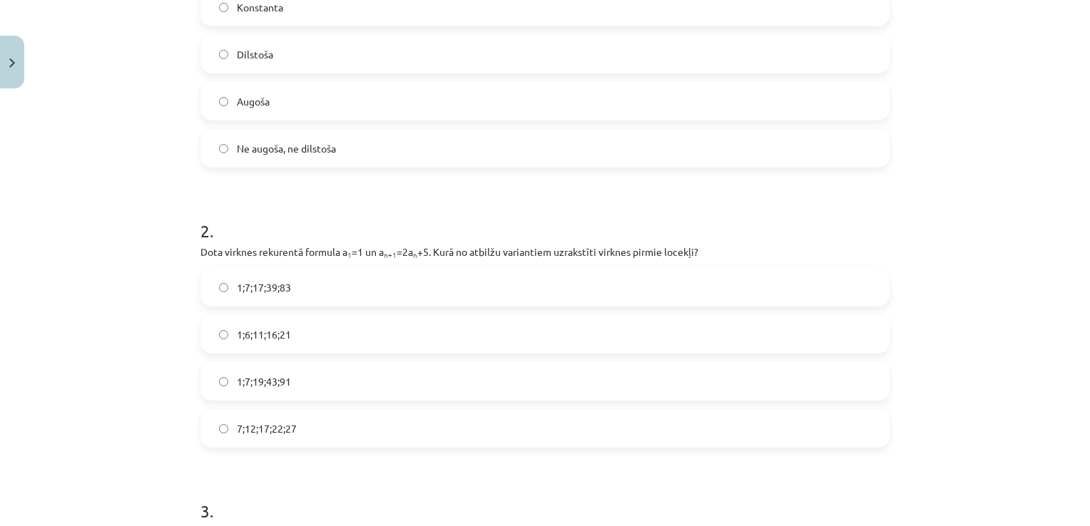
scroll to position [392, 0]
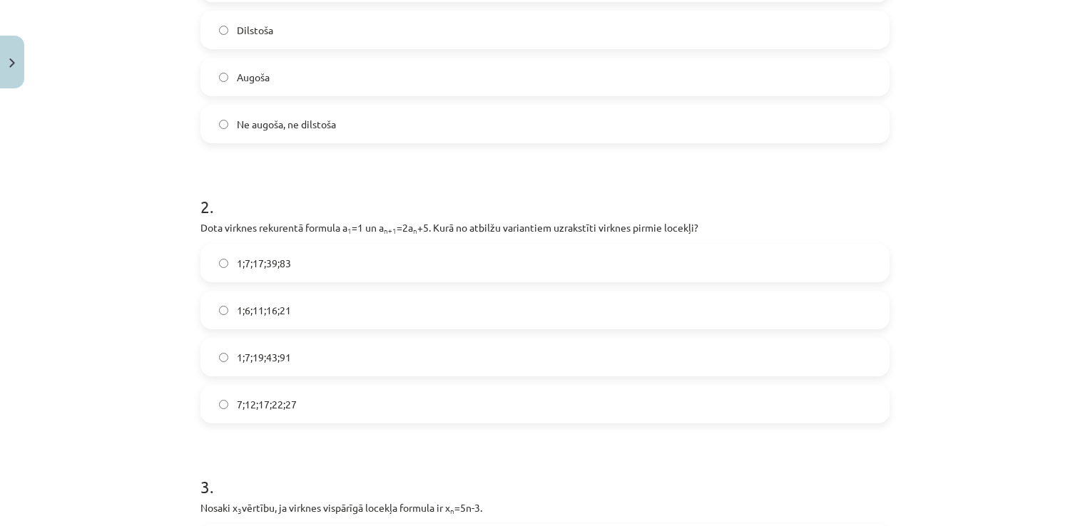
click at [275, 355] on span "1;7;19;43;91" at bounding box center [264, 357] width 54 height 15
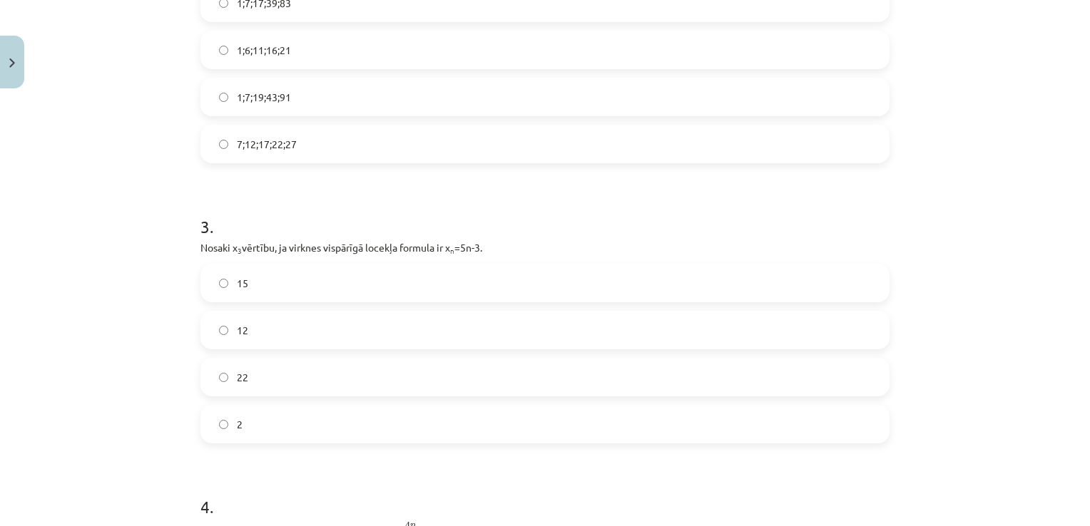
scroll to position [678, 0]
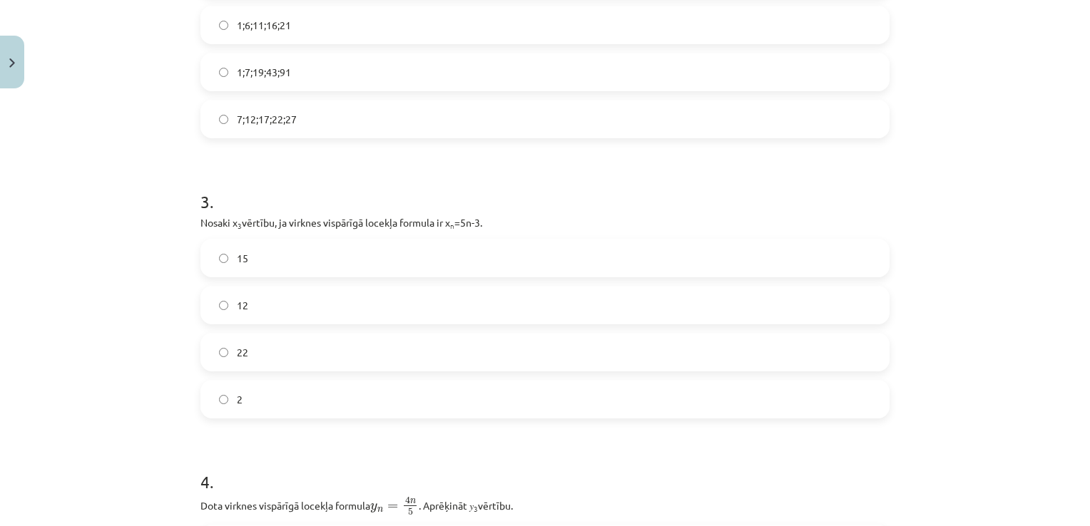
click at [262, 298] on label "12" at bounding box center [545, 305] width 686 height 36
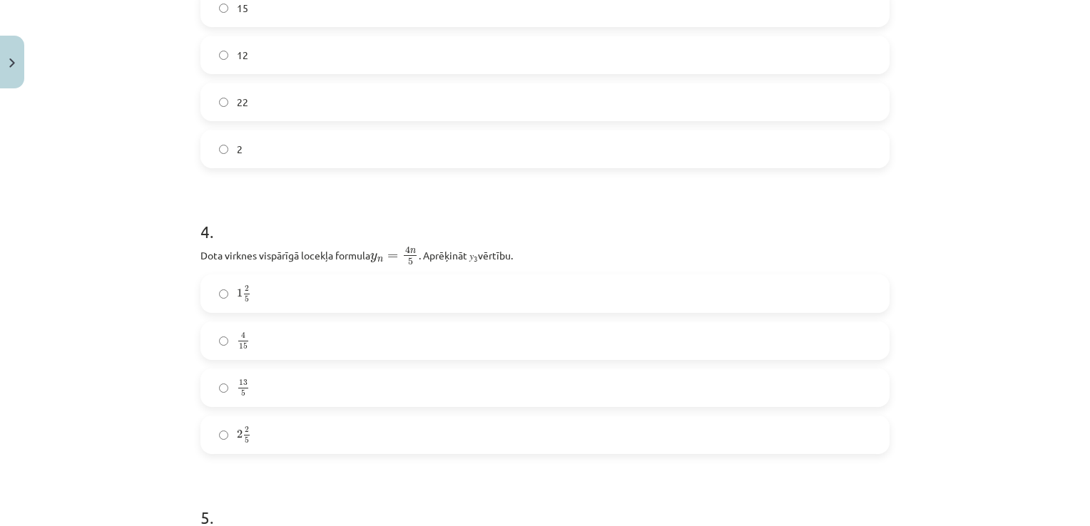
scroll to position [963, 0]
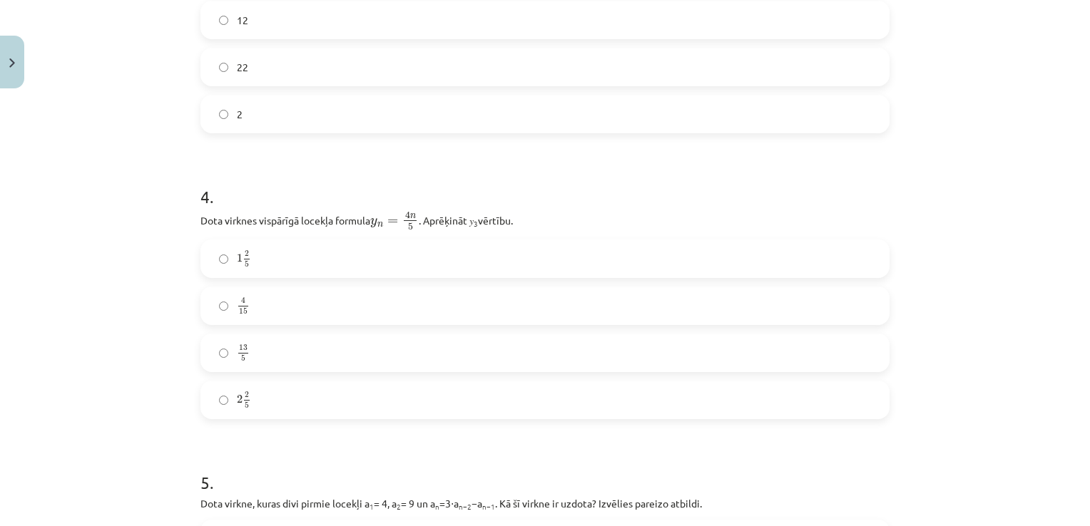
click at [248, 398] on label "2 2 5 2 2 5" at bounding box center [545, 400] width 686 height 36
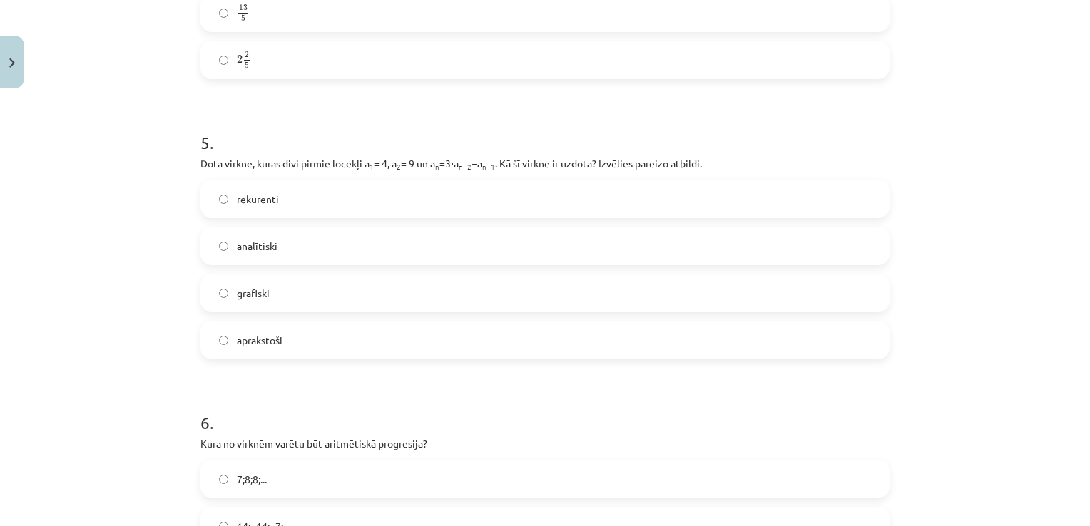
scroll to position [1320, 0]
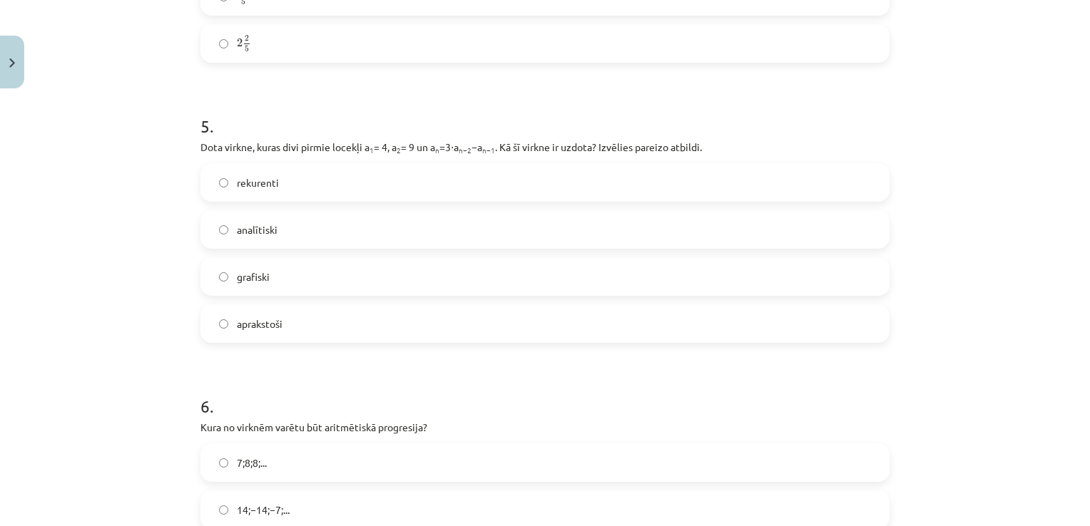
click at [245, 184] on span "rekurenti" at bounding box center [258, 182] width 42 height 15
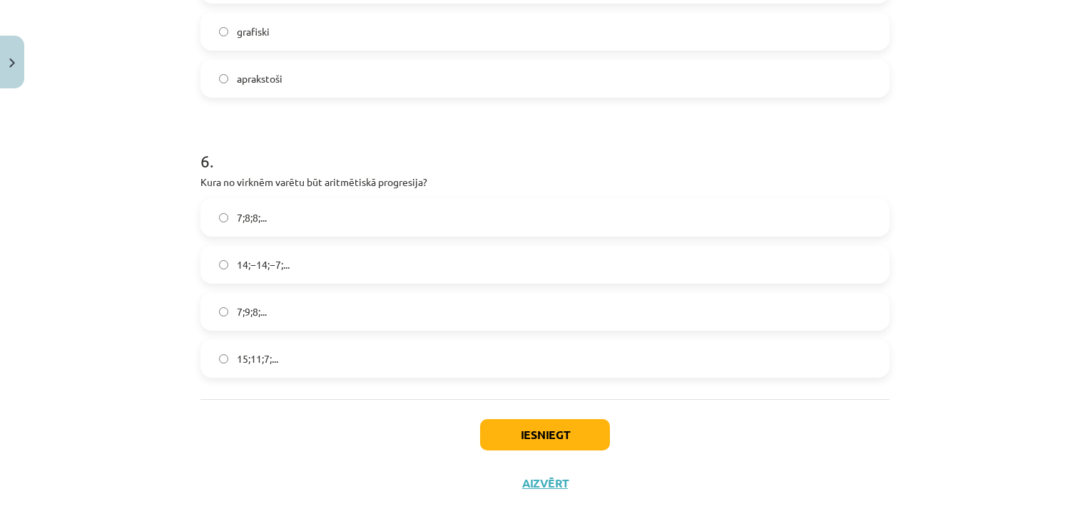
scroll to position [1581, 0]
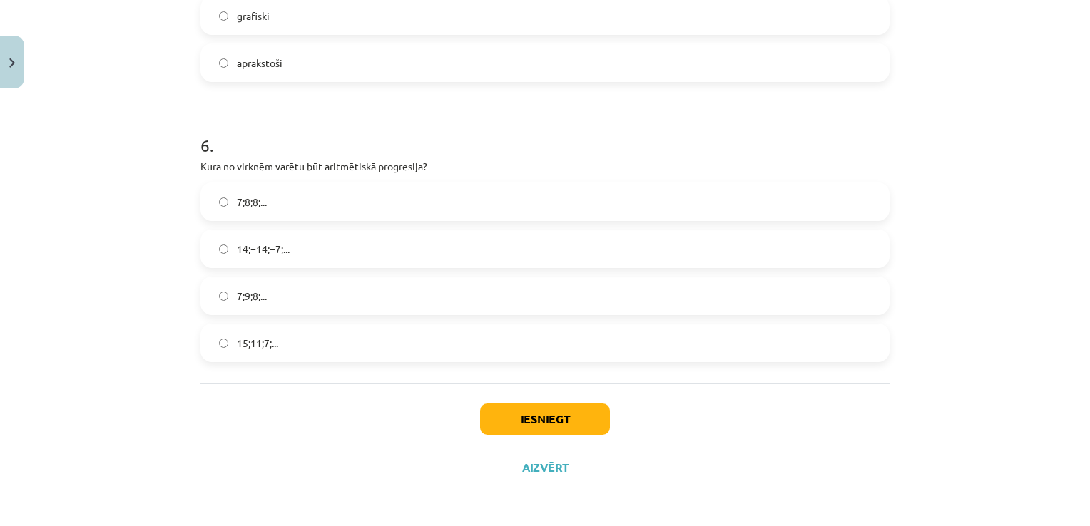
click at [268, 342] on span "15;11;7;..." at bounding box center [257, 343] width 41 height 15
click at [527, 417] on button "Iesniegt" at bounding box center [545, 419] width 130 height 31
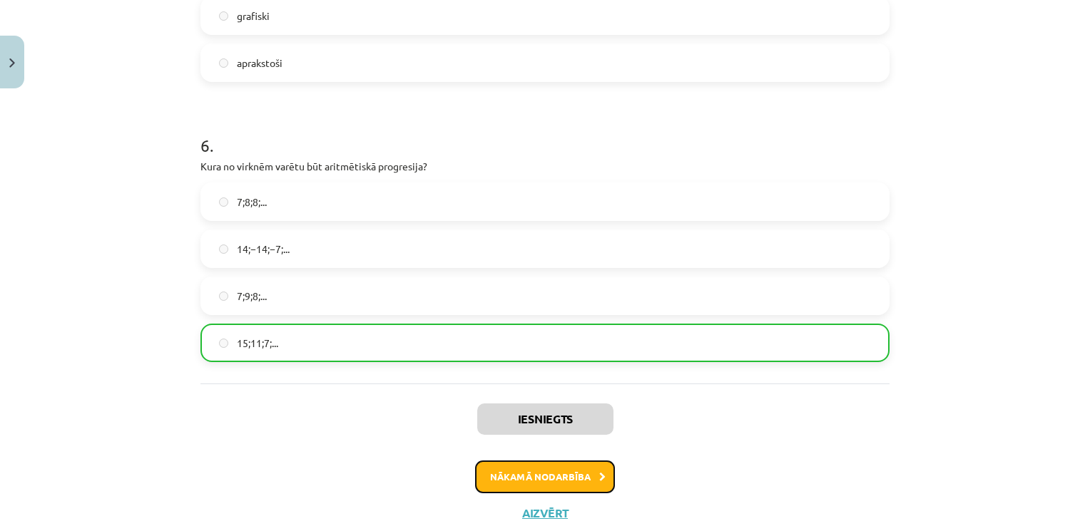
click at [555, 474] on button "Nākamā nodarbība" at bounding box center [545, 477] width 140 height 33
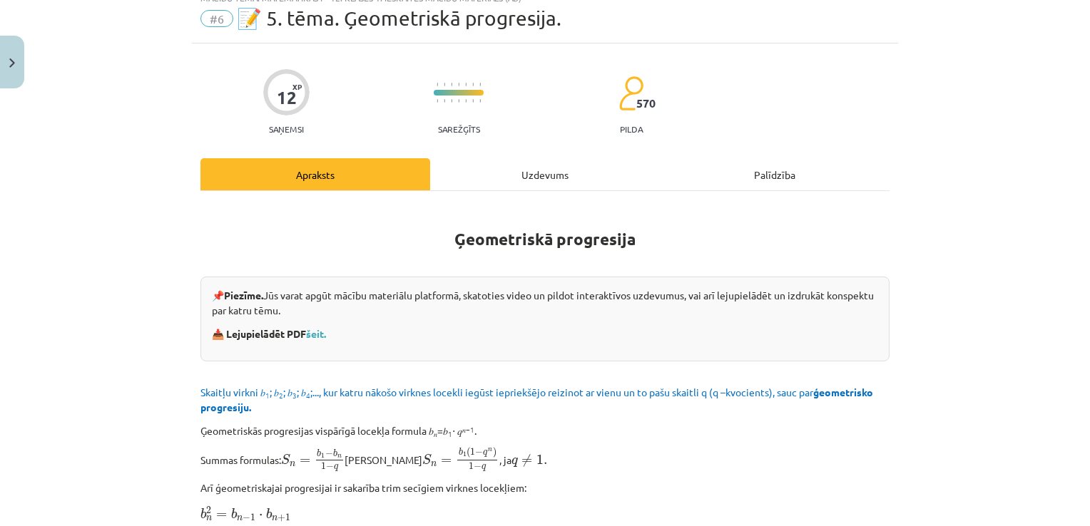
scroll to position [36, 0]
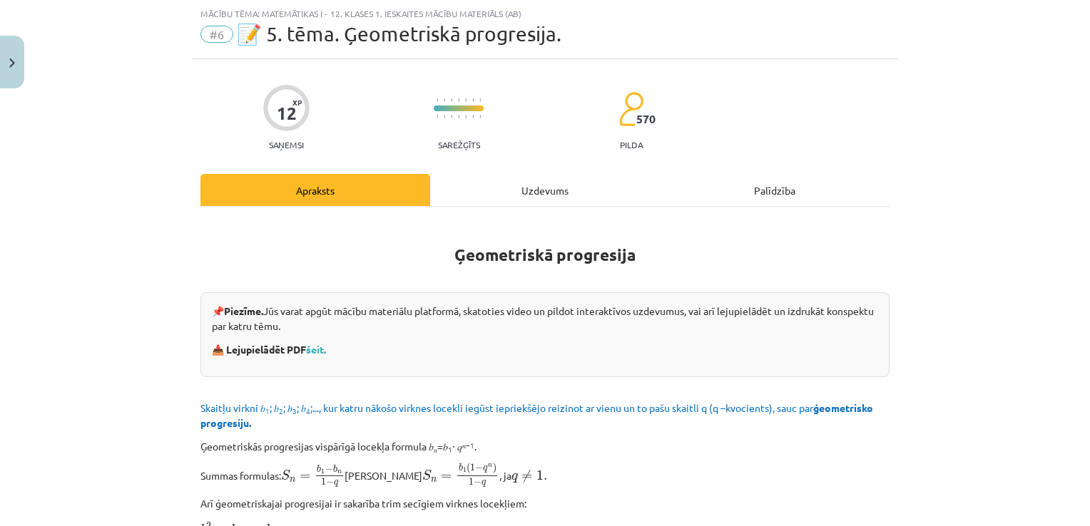
click at [516, 189] on div "Uzdevums" at bounding box center [545, 190] width 230 height 32
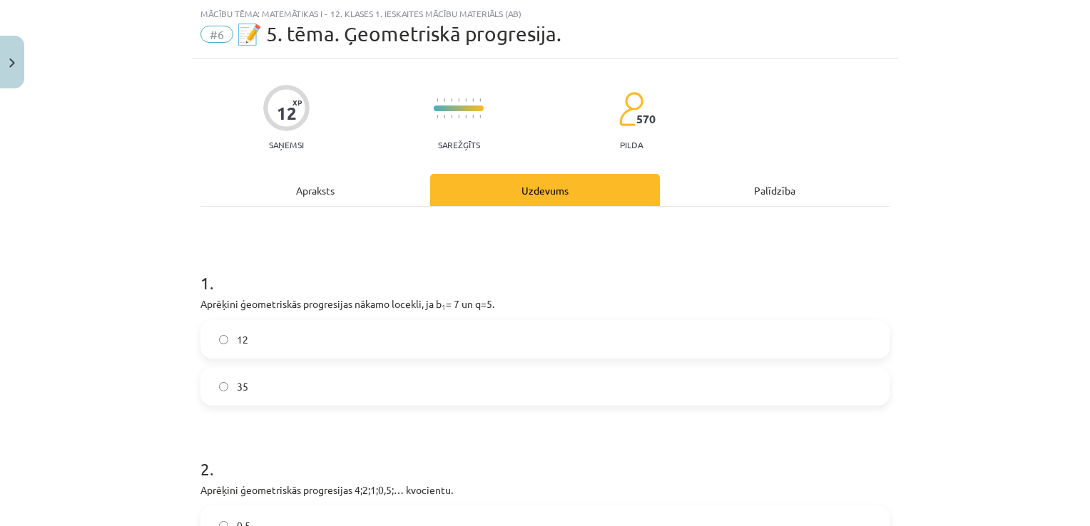
click at [337, 378] on label "35" at bounding box center [545, 387] width 686 height 36
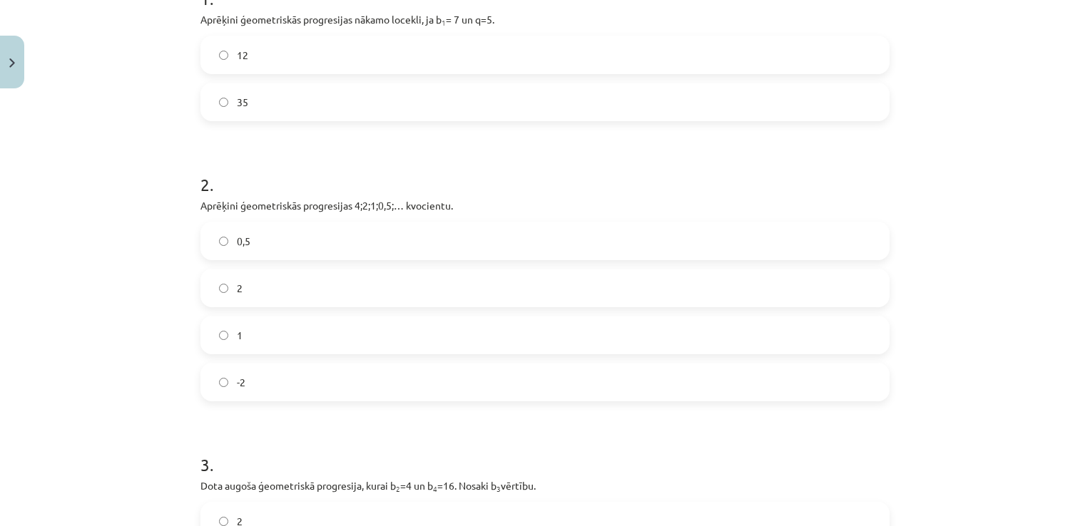
scroll to position [321, 0]
click at [260, 234] on label "0,5" at bounding box center [545, 241] width 686 height 36
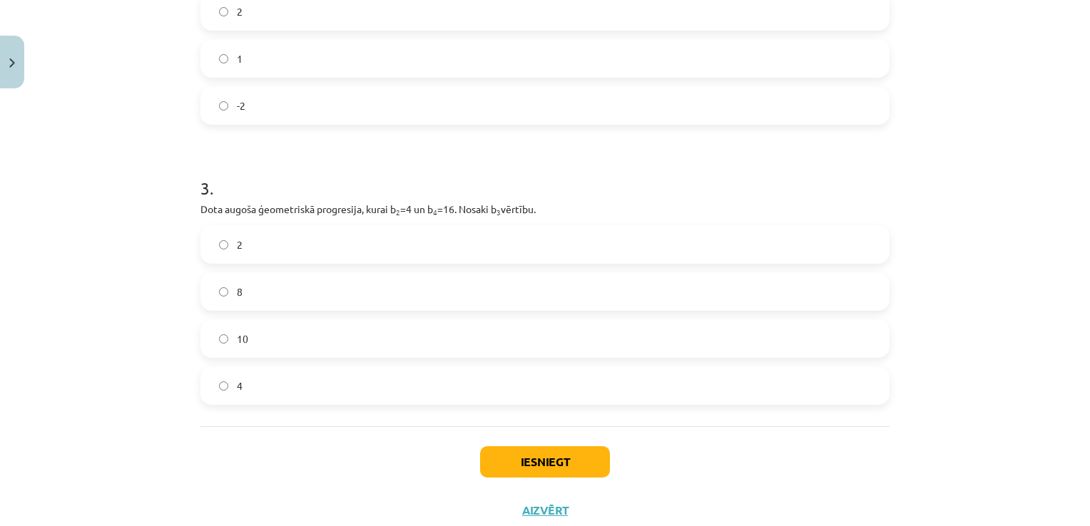
scroll to position [606, 0]
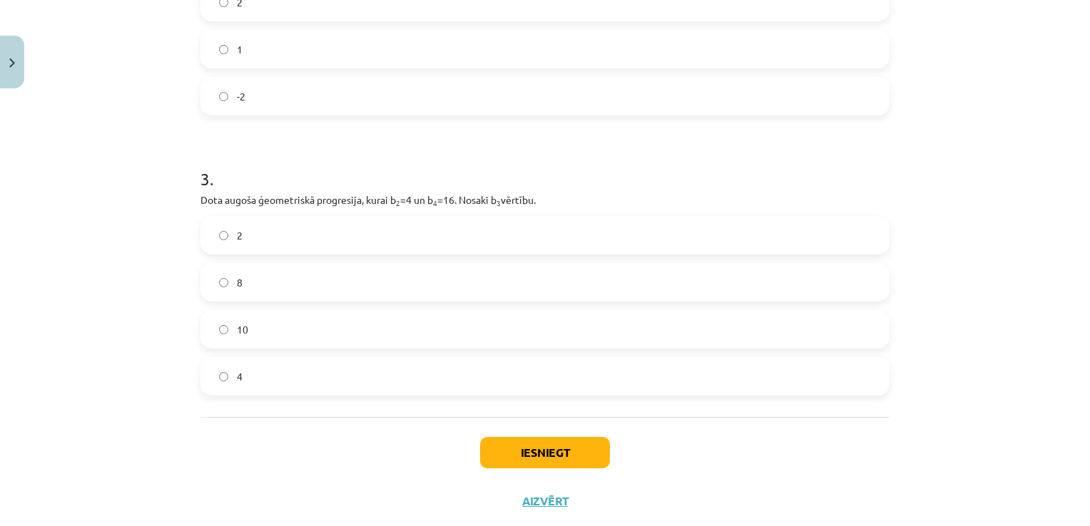
click at [219, 289] on label "8" at bounding box center [545, 283] width 686 height 36
click at [519, 456] on button "Iesniegt" at bounding box center [545, 452] width 130 height 31
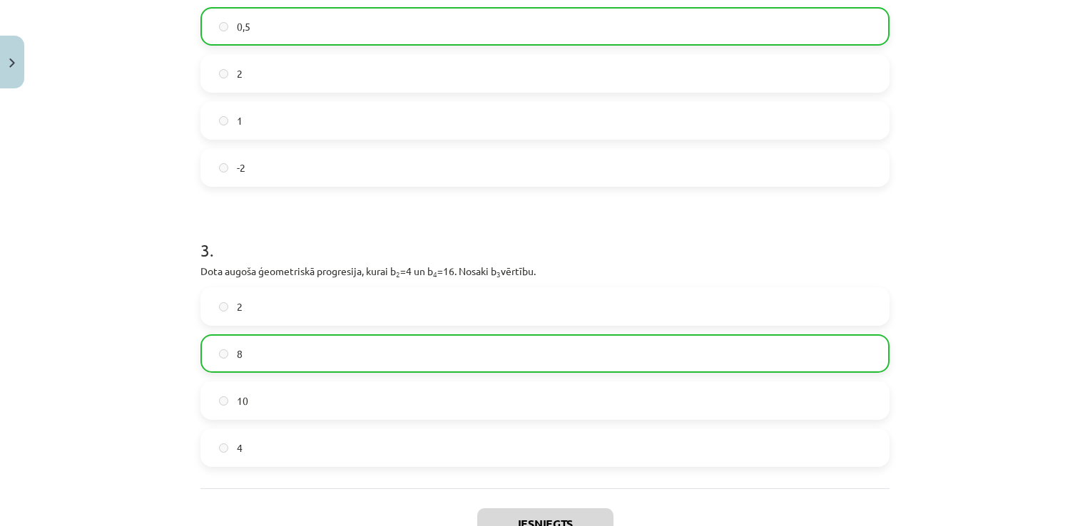
scroll to position [678, 0]
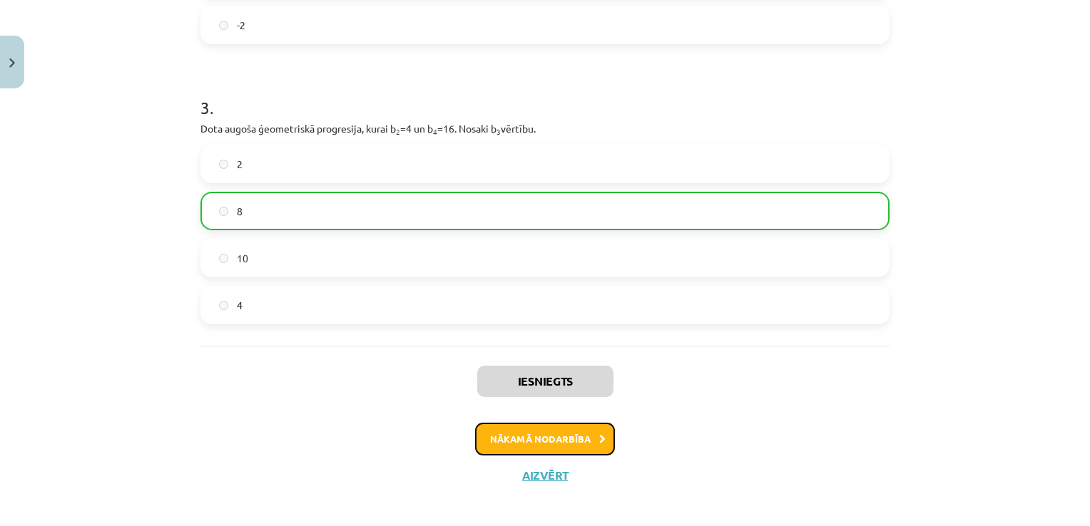
click at [478, 429] on button "Nākamā nodarbība" at bounding box center [545, 439] width 140 height 33
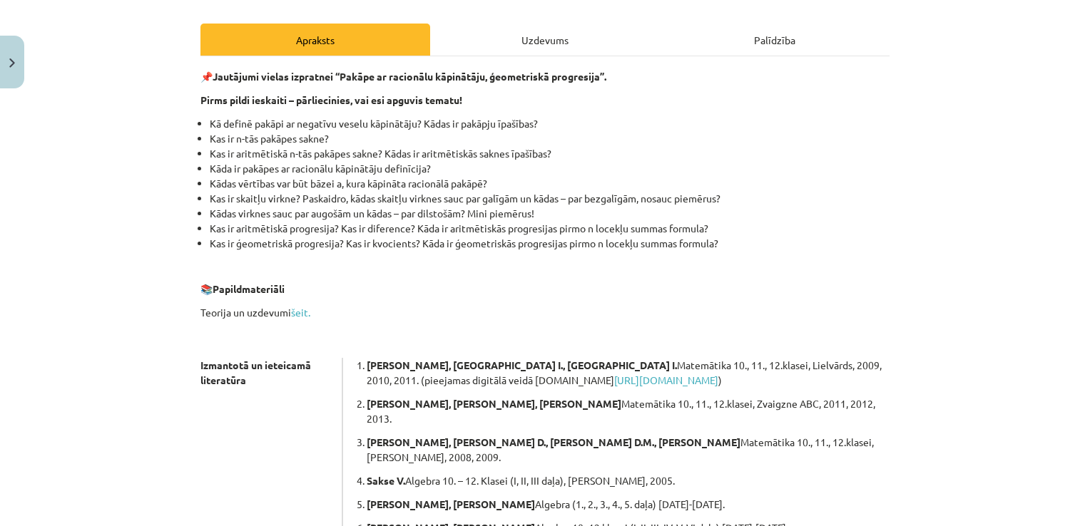
scroll to position [36, 0]
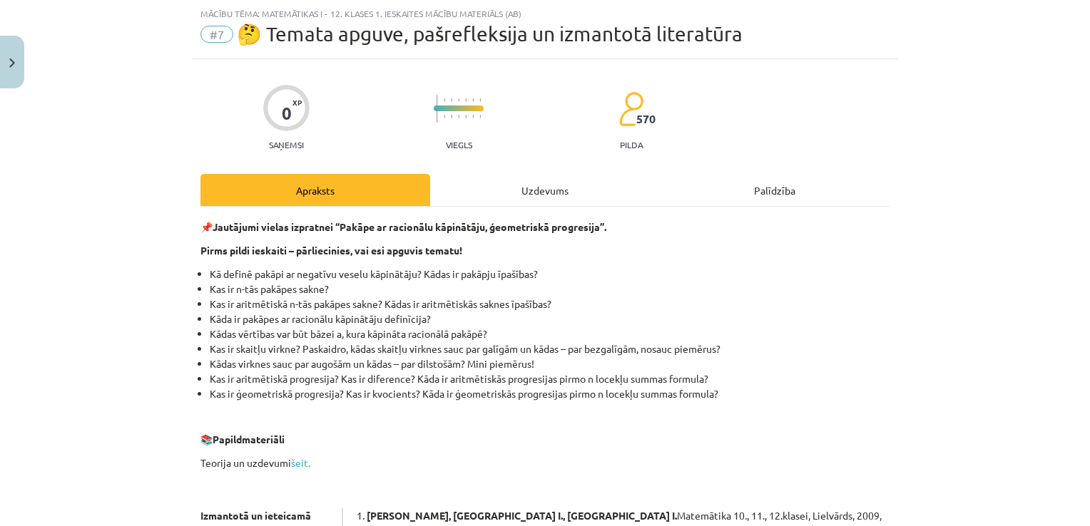
click at [539, 203] on div "Uzdevums" at bounding box center [545, 190] width 230 height 32
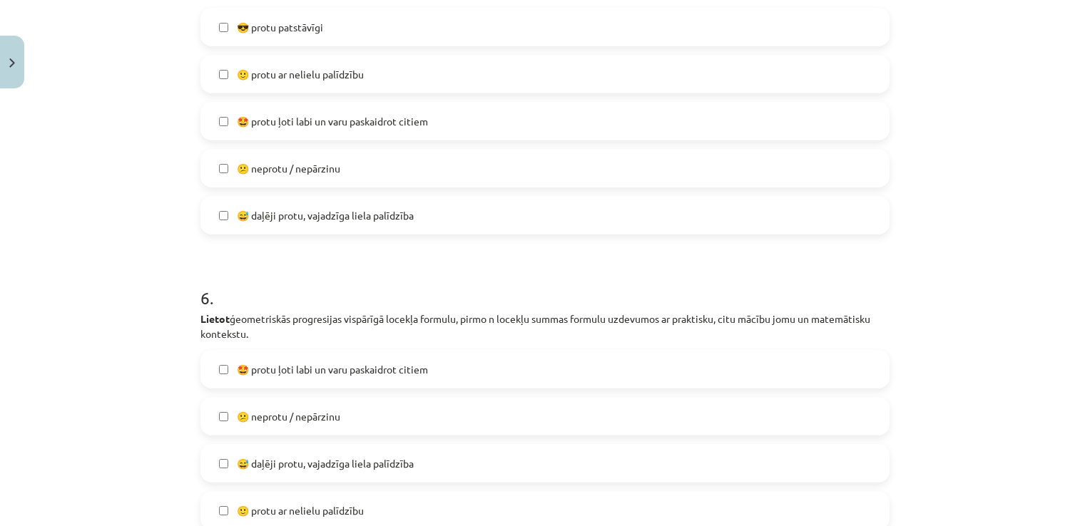
scroll to position [1890, 0]
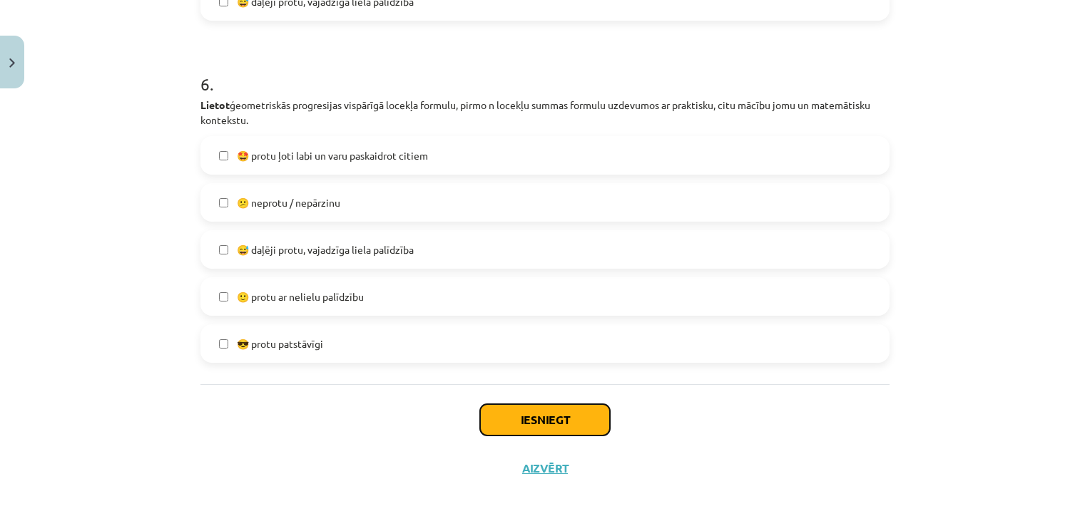
click at [524, 418] on button "Iesniegt" at bounding box center [545, 419] width 130 height 31
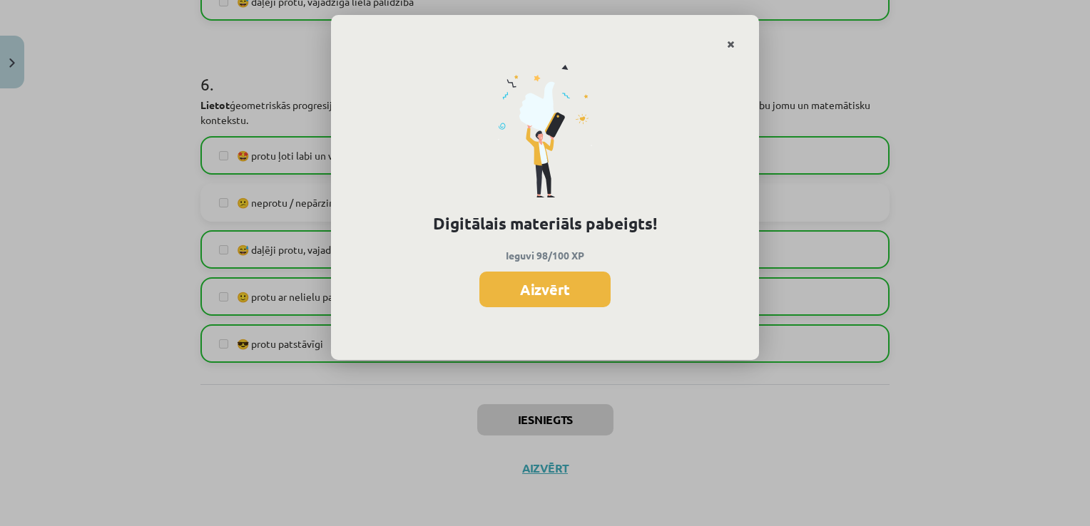
click at [735, 46] on link "Close" at bounding box center [730, 45] width 25 height 28
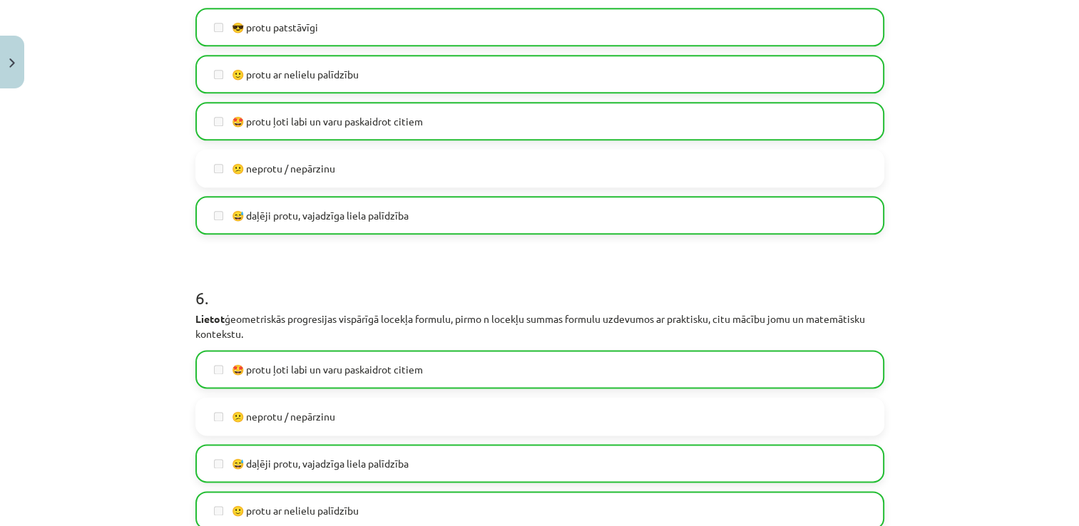
scroll to position [1892, 0]
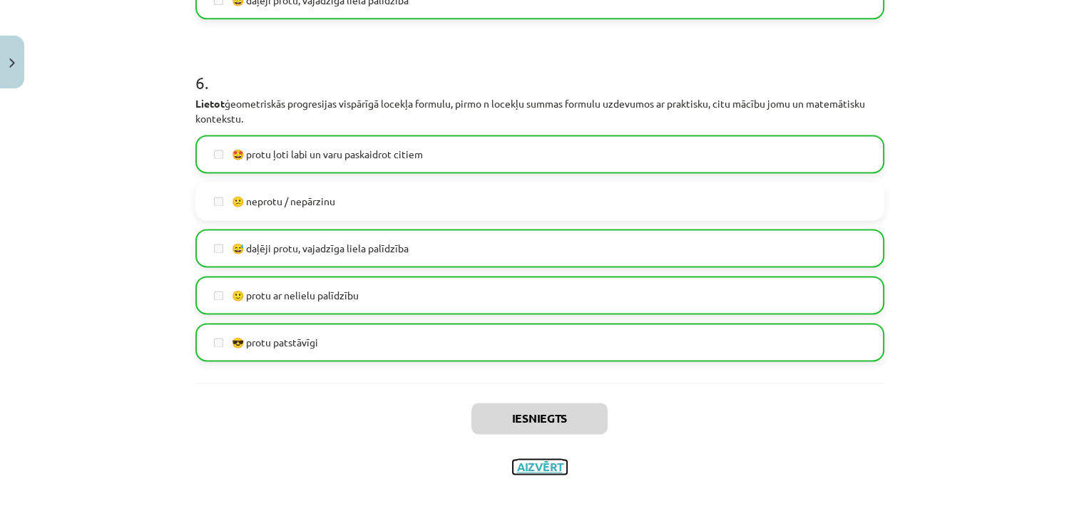
click at [542, 466] on button "Aizvērt" at bounding box center [540, 467] width 54 height 14
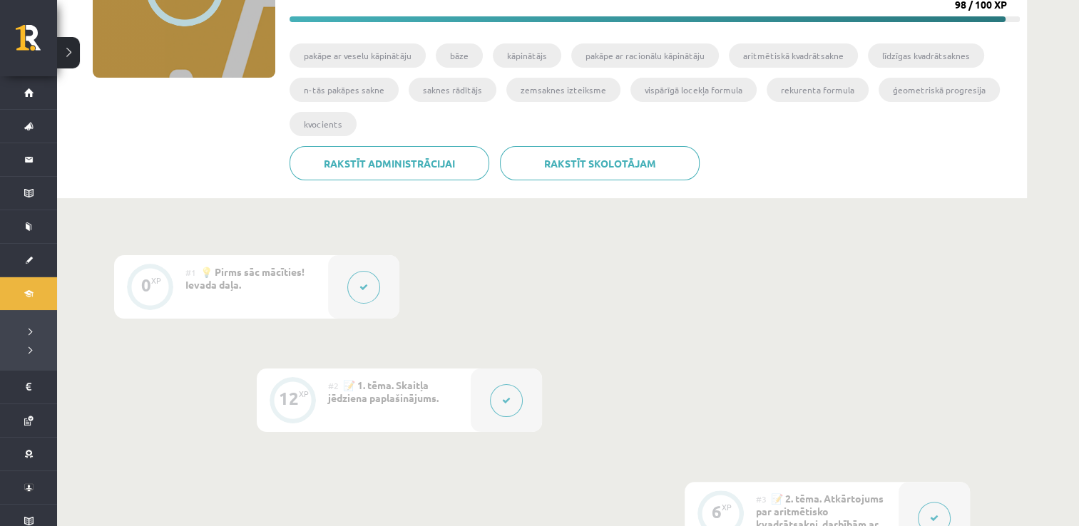
scroll to position [0, 0]
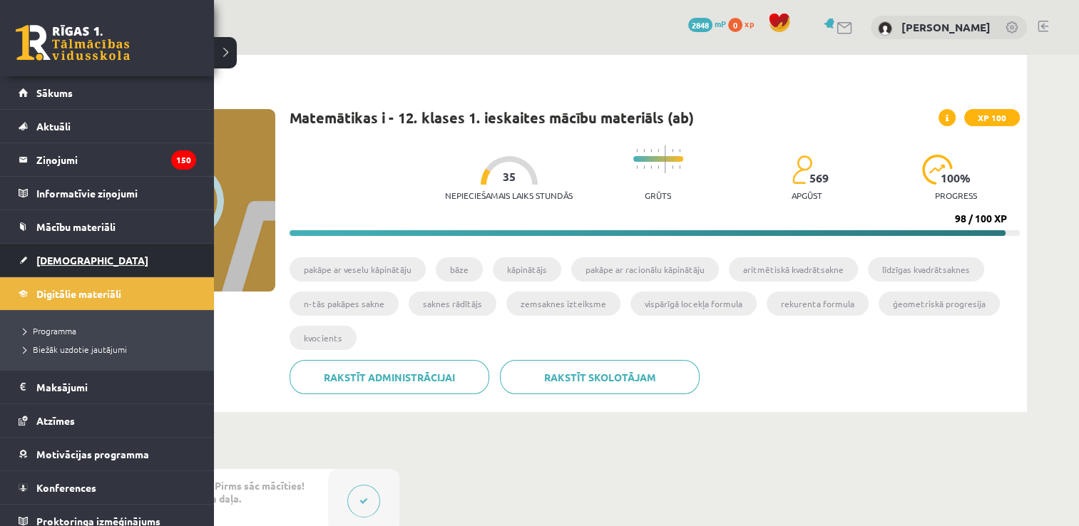
click at [73, 255] on span "[DEMOGRAPHIC_DATA]" at bounding box center [92, 260] width 112 height 13
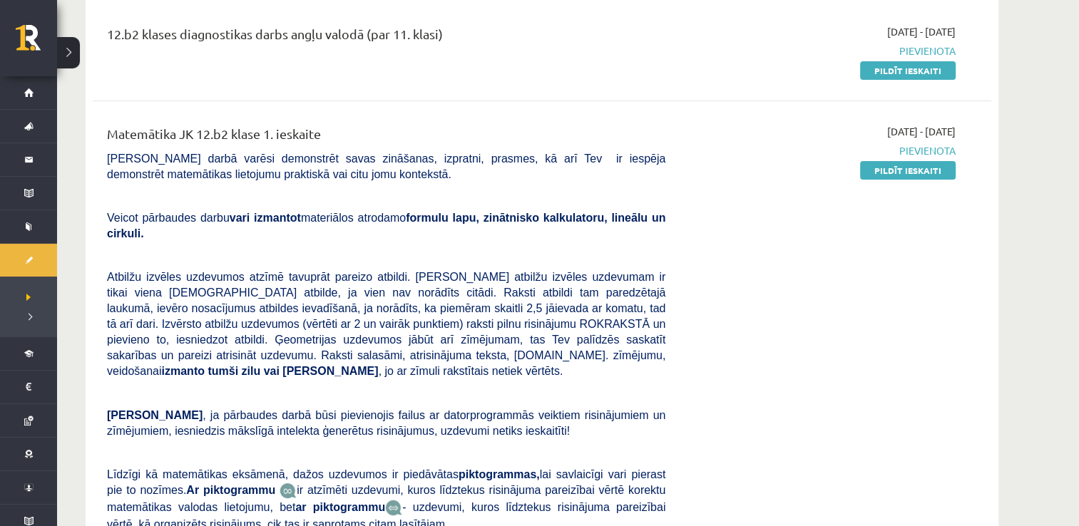
scroll to position [214, 0]
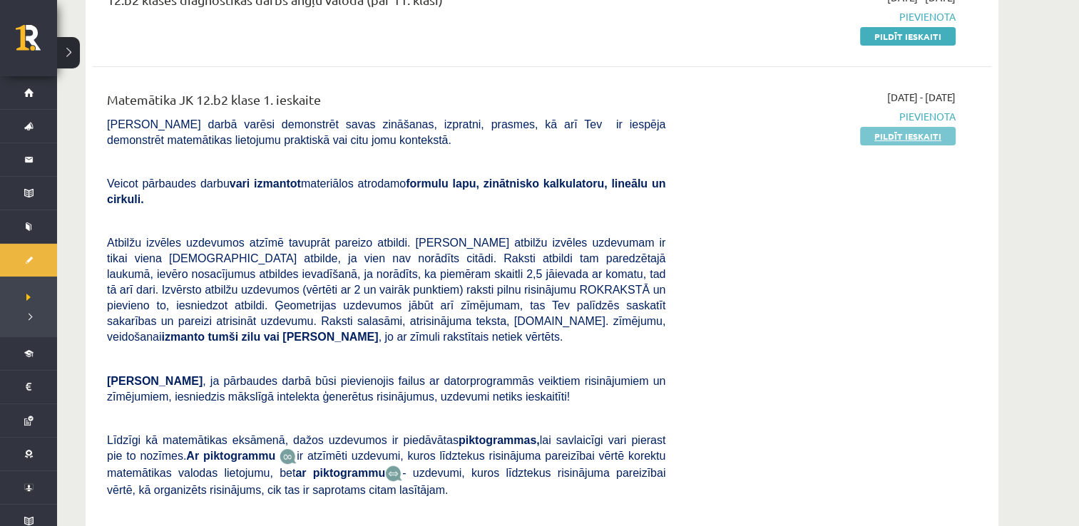
click at [881, 136] on link "Pildīt ieskaiti" at bounding box center [908, 136] width 96 height 19
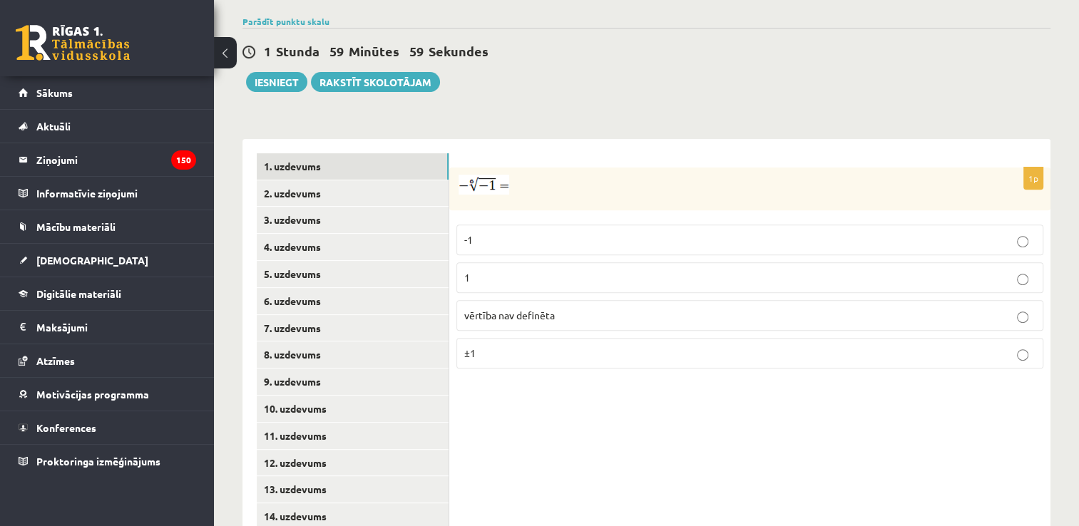
scroll to position [499, 0]
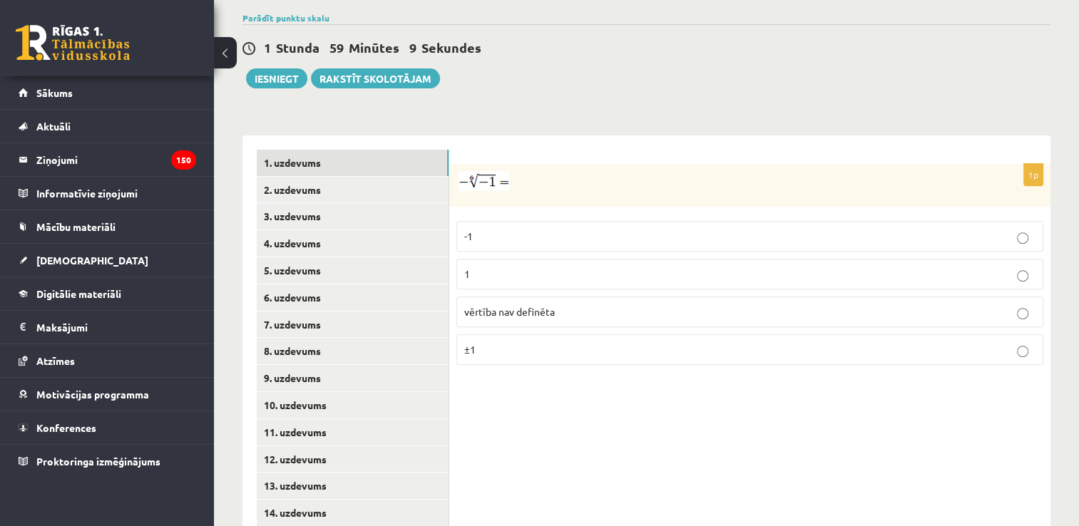
click at [585, 305] on p "vērtība nav definēta" at bounding box center [749, 312] width 571 height 15
click at [334, 177] on link "2. uzdevums" at bounding box center [353, 190] width 192 height 26
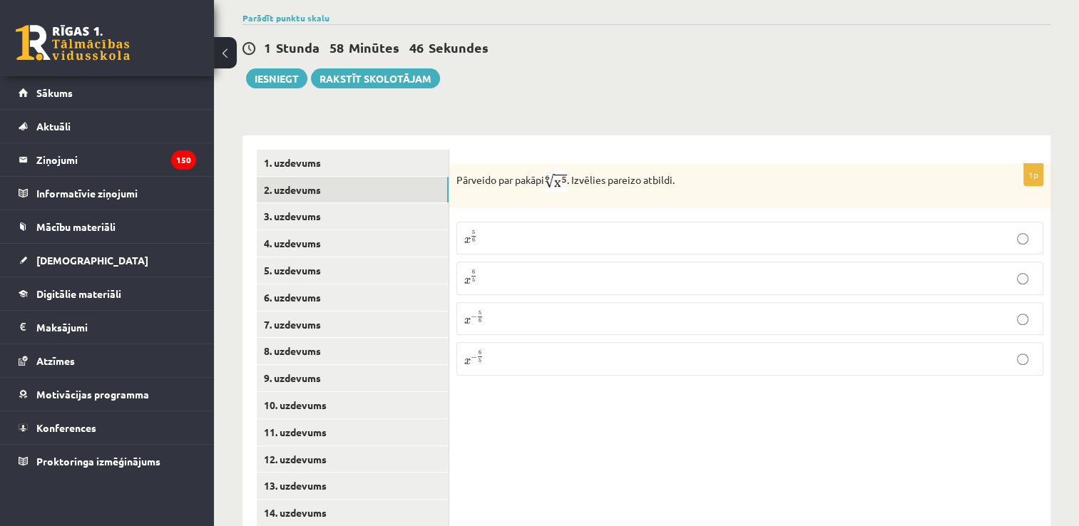
click at [496, 230] on p "x 5 6 x 5 6" at bounding box center [749, 238] width 571 height 17
click at [327, 203] on link "3. uzdevums" at bounding box center [353, 216] width 192 height 26
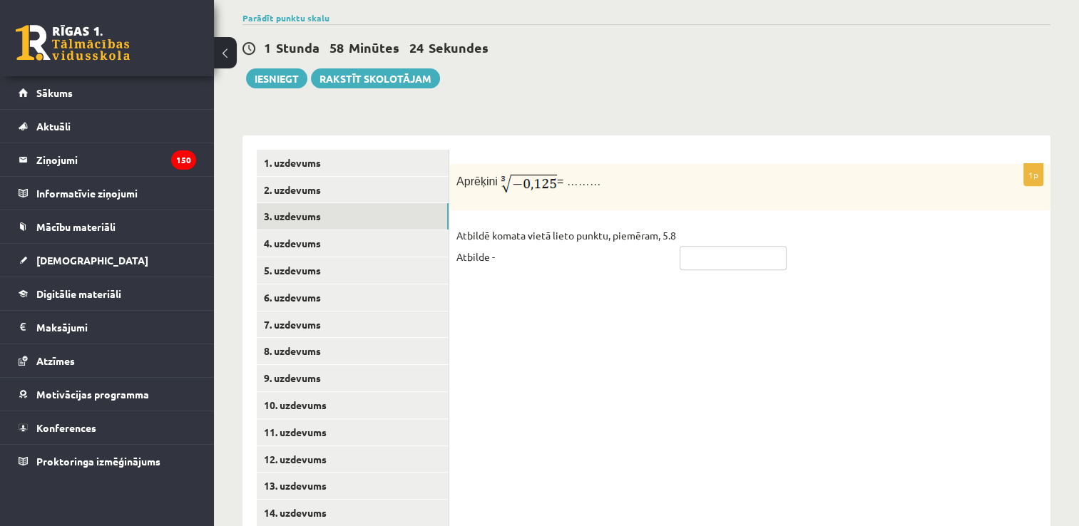
click at [750, 246] on input "text" at bounding box center [733, 258] width 107 height 24
type input "****"
click at [633, 273] on div "1p Aprēķini = ……… Atbildē komata vietā lieto punktu, piemēram, 5.8 Atbilde - **…" at bounding box center [749, 352] width 601 height 433
click at [322, 230] on link "4. uzdevums" at bounding box center [353, 243] width 192 height 26
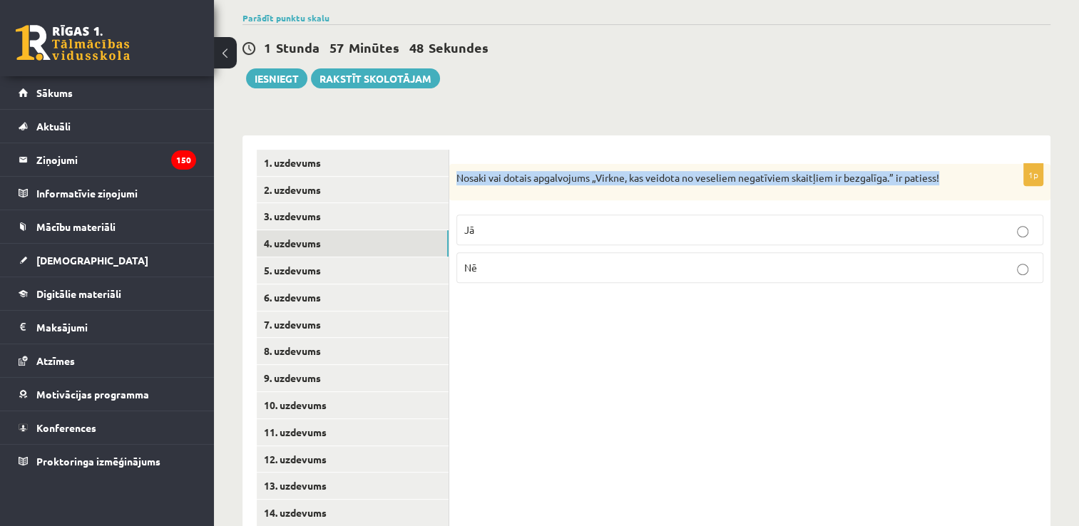
drag, startPoint x: 453, startPoint y: 143, endPoint x: 970, endPoint y: 138, distance: 517.1
click at [970, 164] on div "Nosaki vai dotais apgalvojums „Virkne, kas veidota no veseliem negatīviem skait…" at bounding box center [749, 182] width 601 height 37
drag, startPoint x: 970, startPoint y: 138, endPoint x: 898, endPoint y: 144, distance: 72.3
copy p "Nosaki vai dotais apgalvojums „Virkne, kas veidota no veseliem negatīviem skait…"
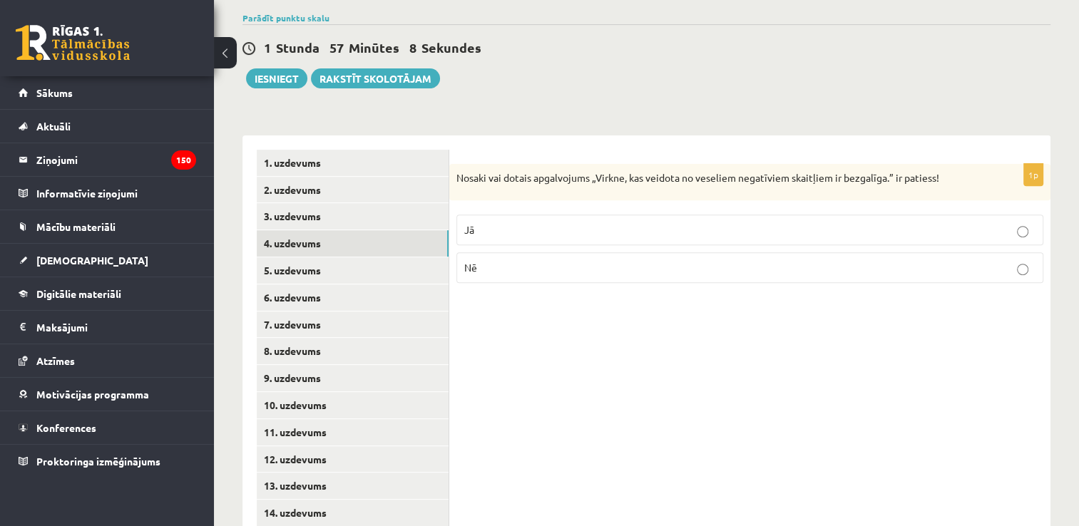
click at [521, 265] on div "1p Nosaki vai dotais apgalvojums „Virkne, kas veidota no veseliem negatīviem sk…" at bounding box center [749, 352] width 601 height 433
click at [516, 260] on p "Nē" at bounding box center [749, 267] width 571 height 15
click at [348, 257] on link "5. uzdevums" at bounding box center [353, 270] width 192 height 26
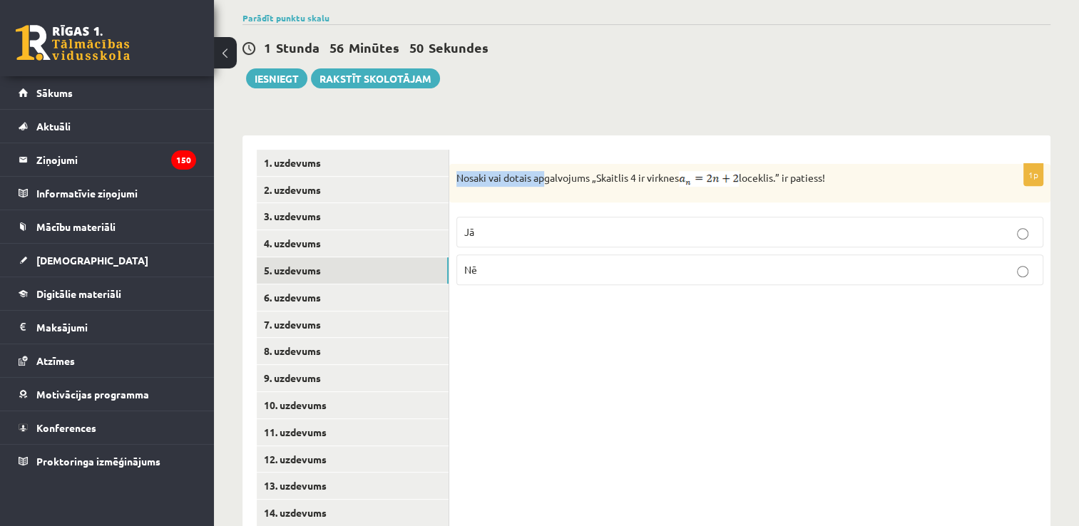
drag, startPoint x: 463, startPoint y: 144, endPoint x: 543, endPoint y: 143, distance: 79.9
click at [543, 164] on div "Nosaki vai dotais apgalvojums „Skaitlis 4 ir virknes loceklis.” ir patiess!" at bounding box center [749, 183] width 601 height 39
drag, startPoint x: 543, startPoint y: 143, endPoint x: 674, endPoint y: 294, distance: 199.7
click at [674, 294] on div "1p Nosaki vai dotais apgalvojums „Skaitlis 4 ir virknes loceklis.” ir patiess! …" at bounding box center [749, 352] width 601 height 433
drag, startPoint x: 456, startPoint y: 146, endPoint x: 856, endPoint y: 168, distance: 400.0
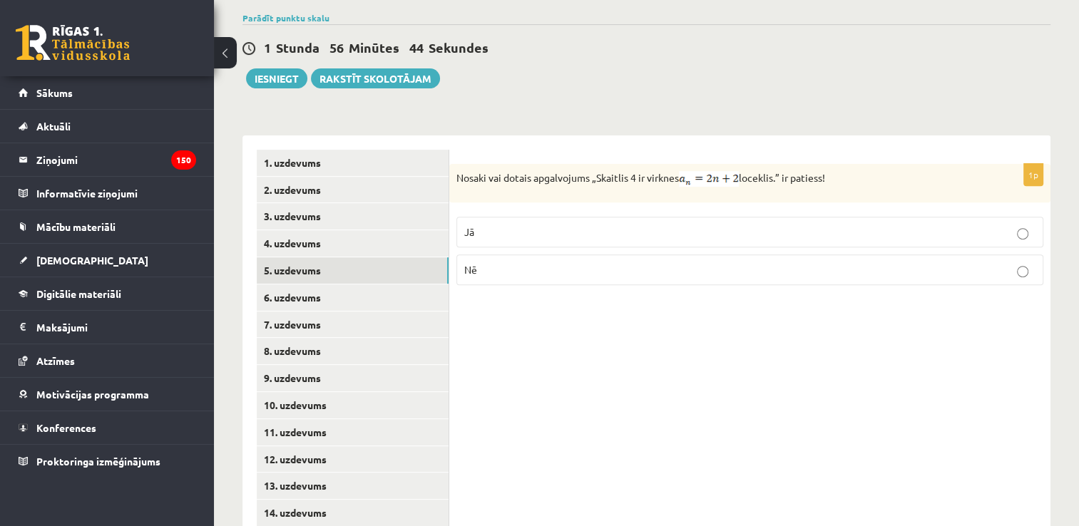
click at [856, 168] on div "Nosaki vai dotais apgalvojums „Skaitlis 4 ir virknes loceklis.” ir patiess!" at bounding box center [749, 183] width 601 height 39
drag, startPoint x: 856, startPoint y: 168, endPoint x: 781, endPoint y: 147, distance: 77.7
copy p "Nosaki vai dotais apgalvojums „Skaitlis 4 ir virknes loceklis.” ir patiess!"
click at [499, 302] on div "1p Nosaki vai dotais apgalvojums „Skaitlis 4 ir virknes loceklis.” ir patiess! …" at bounding box center [749, 352] width 601 height 433
click at [516, 225] on p "Jā" at bounding box center [749, 232] width 571 height 15
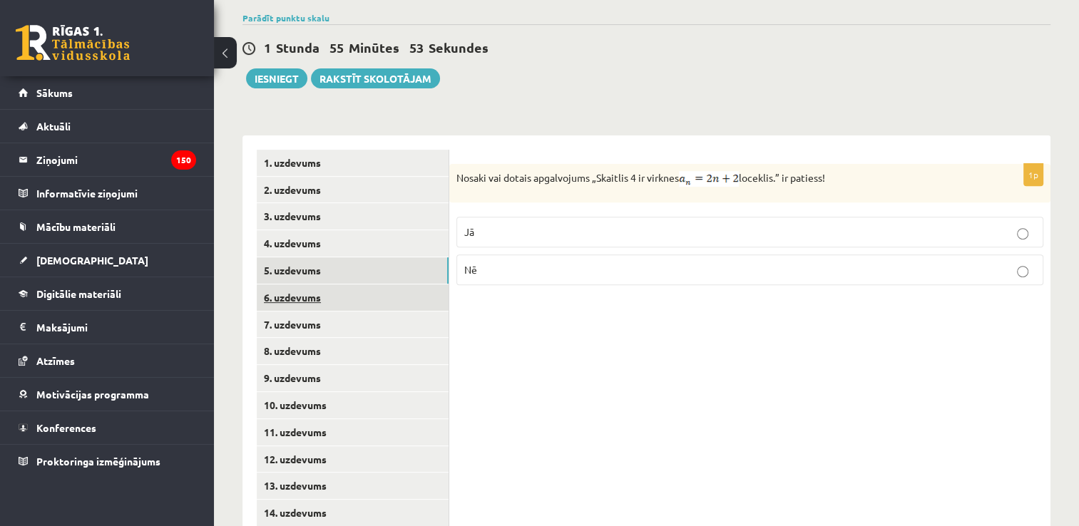
click at [305, 285] on link "6. uzdevums" at bounding box center [353, 298] width 192 height 26
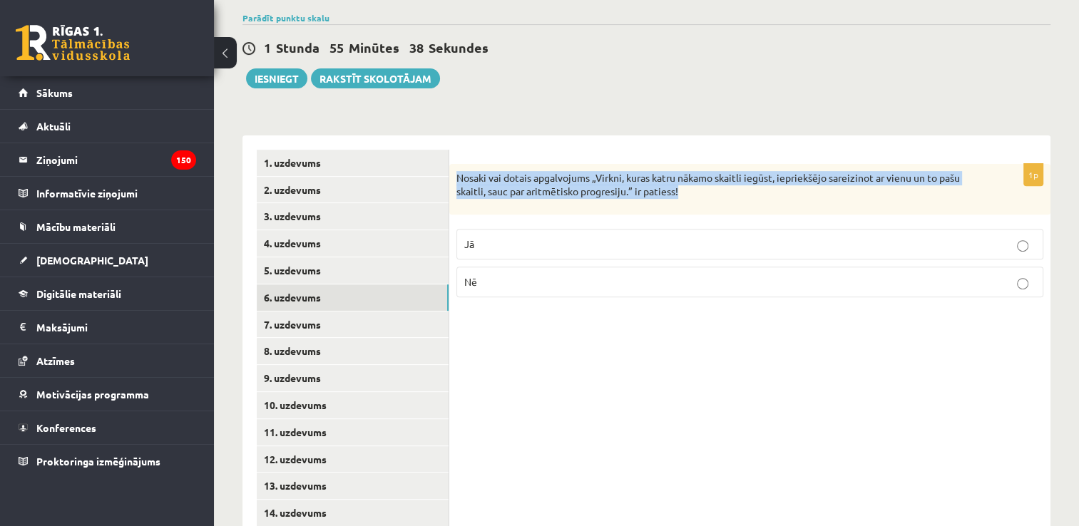
drag, startPoint x: 452, startPoint y: 147, endPoint x: 695, endPoint y: 168, distance: 244.9
click at [695, 168] on div "Nosaki vai dotais apgalvojums „Virkni, kuras katru nākamo skaitli iegūst, iepri…" at bounding box center [749, 189] width 601 height 51
drag, startPoint x: 695, startPoint y: 168, endPoint x: 662, endPoint y: 155, distance: 35.9
copy p "Nosaki vai dotais apgalvojums „Virkni, kuras katru nākamo skaitli iegūst, iepri…"
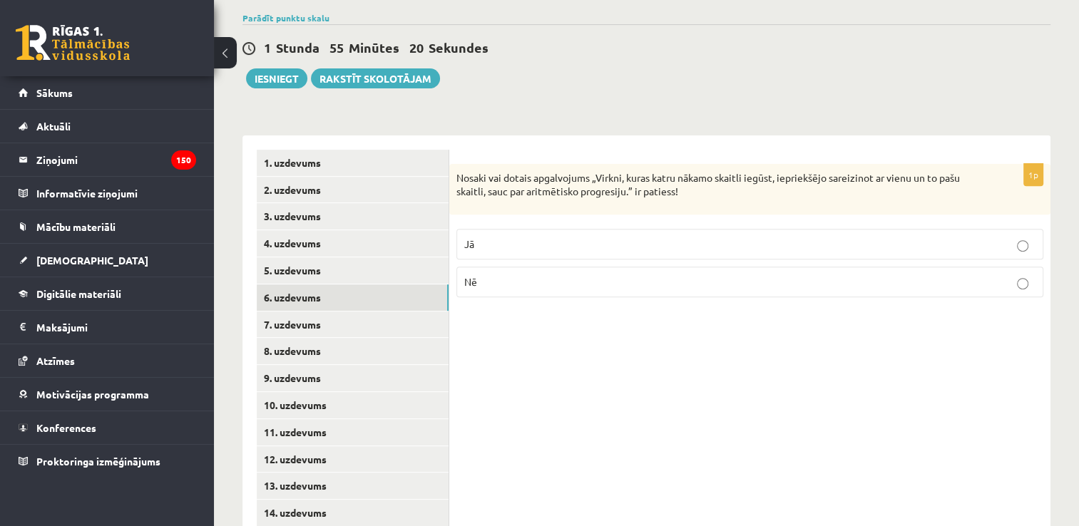
click at [529, 271] on div "1p Nosaki vai dotais apgalvojums „Virkni, kuras katru nākamo skaitli iegūst, ie…" at bounding box center [749, 236] width 601 height 145
click at [505, 275] on p "Nē" at bounding box center [749, 282] width 571 height 15
click at [325, 312] on link "7. uzdevums" at bounding box center [353, 325] width 192 height 26
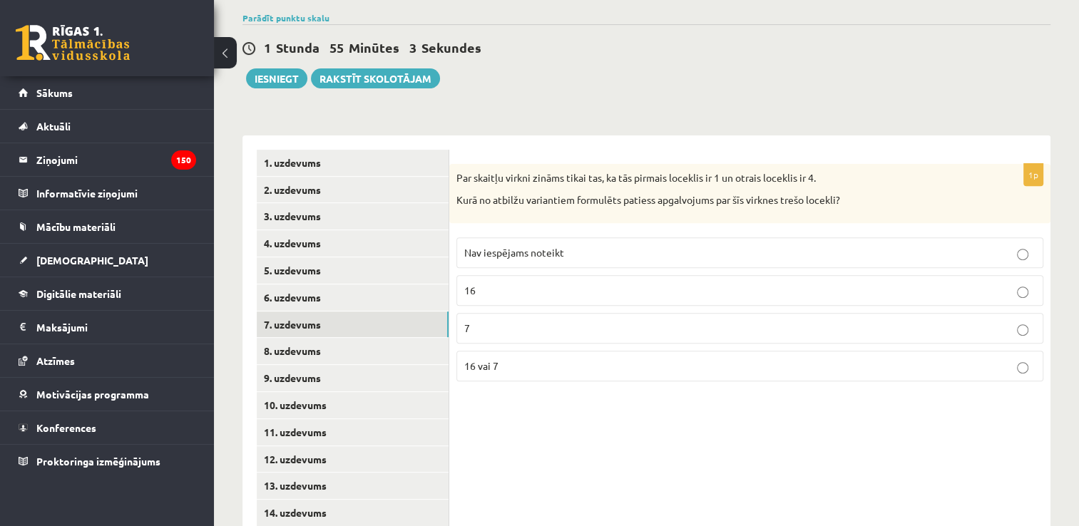
click at [591, 245] on p "Nav iespējams noteikt" at bounding box center [749, 252] width 571 height 15
click at [387, 338] on link "8. uzdevums" at bounding box center [353, 351] width 192 height 26
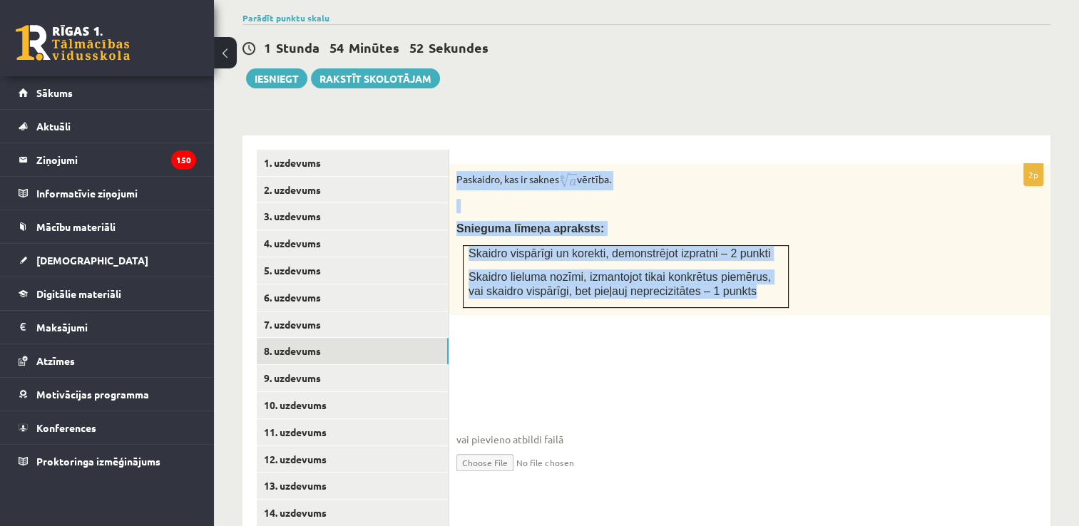
drag, startPoint x: 452, startPoint y: 146, endPoint x: 740, endPoint y: 262, distance: 310.7
click at [740, 262] on div "Paskaidro, kas ir saknes vērtība. Snieguma līmeņa apraksts: Skaidro vispārīgi u…" at bounding box center [749, 239] width 601 height 151
copy div "Paskaidro, kas ir saknes vērtība. Snieguma līmeņa apraksts: Skaidro vispārīgi u…"
click at [538, 150] on form "2p Paskaidro, kas ir saknes vērtība. Snieguma līmeņa apraksts: Skaidro vispārīg…" at bounding box center [750, 324] width 573 height 348
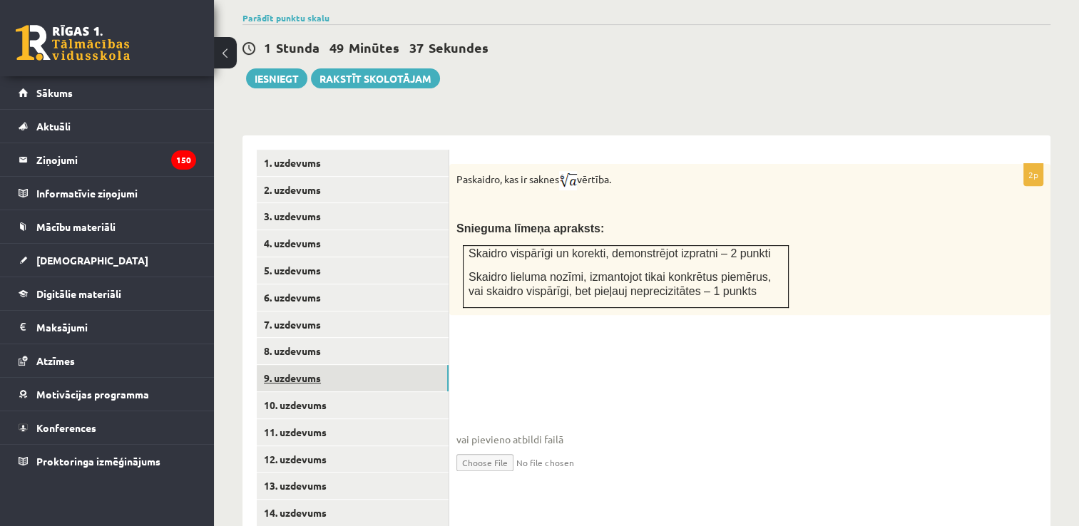
click at [317, 365] on link "9. uzdevums" at bounding box center [353, 378] width 192 height 26
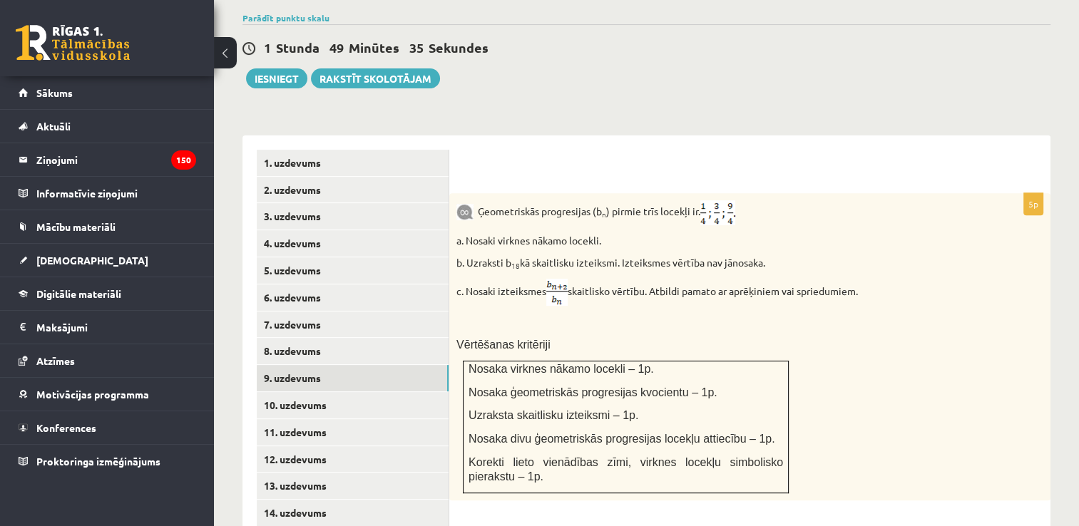
scroll to position [571, 0]
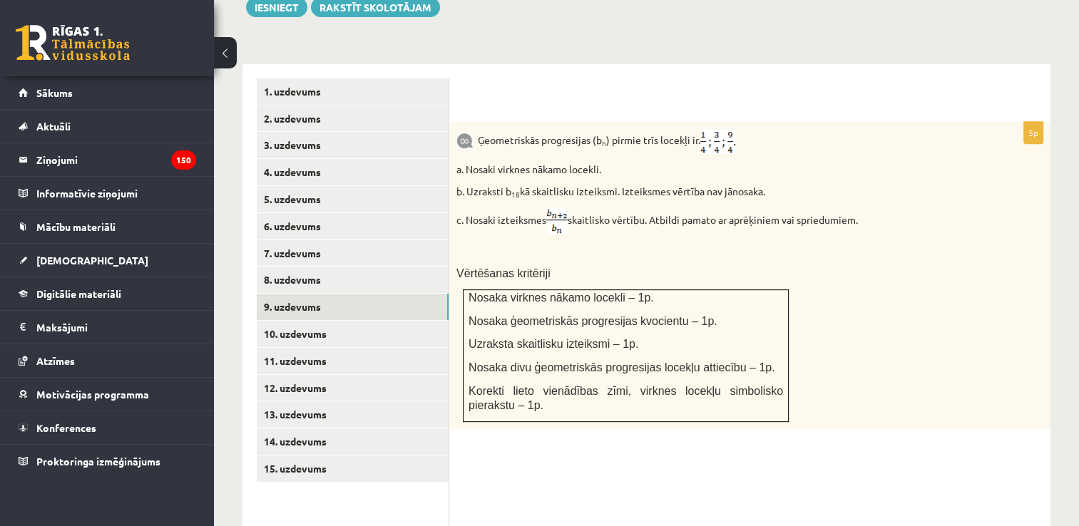
click at [916, 205] on div "Ģeometriskās progresijas (b n ) pirmie trīs locekļi ir . a. Nosaki virknes nāka…" at bounding box center [749, 275] width 601 height 307
click at [949, 206] on div "Ģeometriskās progresijas (b n ) pirmie trīs locekļi ir . a. Nosaki virknes nāka…" at bounding box center [749, 275] width 601 height 307
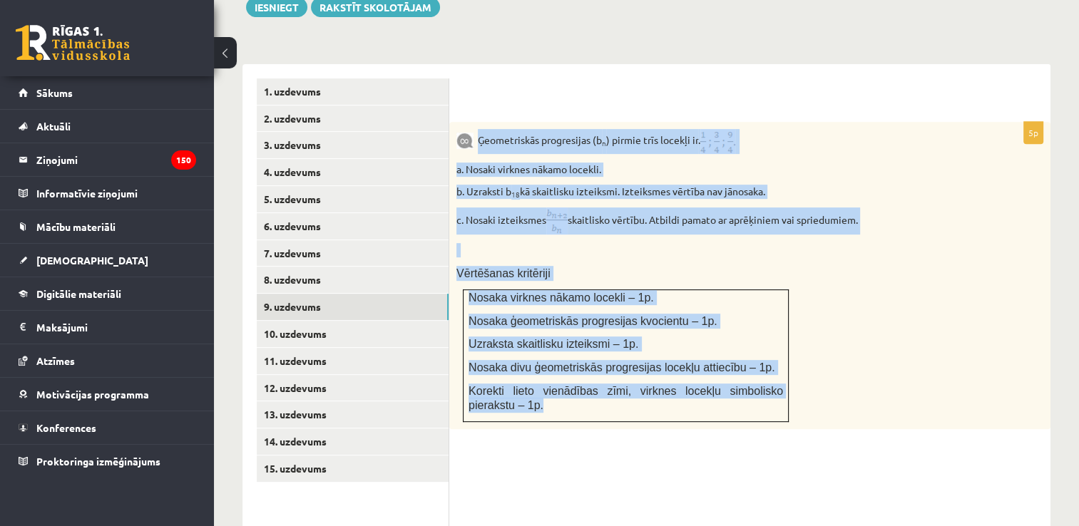
drag, startPoint x: 478, startPoint y: 107, endPoint x: 770, endPoint y: 372, distance: 394.9
click at [770, 372] on div "Ģeometriskās progresijas (b n ) pirmie trīs locekļi ir . a. Nosaki virknes nāka…" at bounding box center [749, 275] width 601 height 307
copy div "Ģeometriskās progresijas (b n ) pirmie trīs locekļi ir . a. Nosaki virknes nāka…"
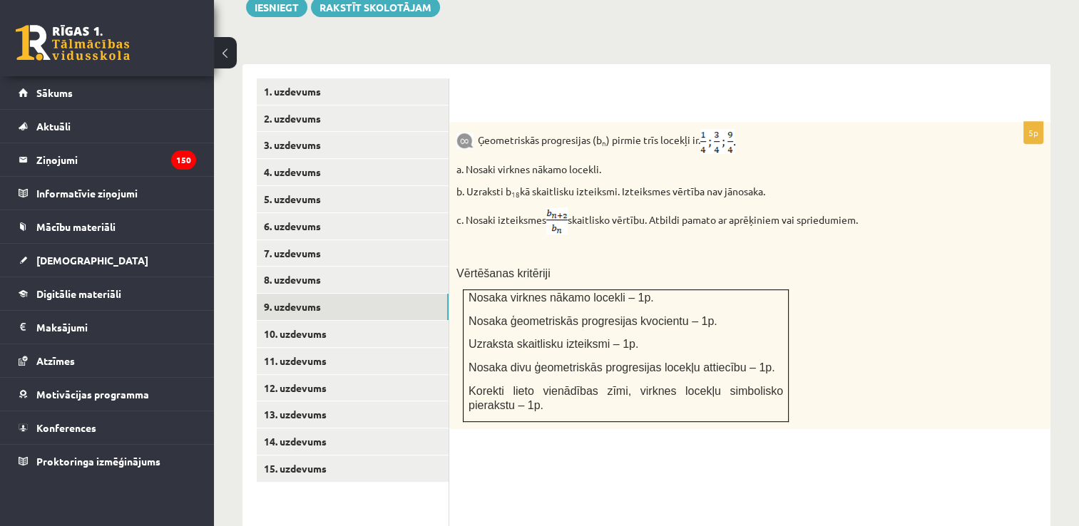
click at [588, 458] on fieldset "vai pievieno atbildi failā Iesniegtā atbilde" at bounding box center [749, 531] width 587 height 147
click at [397, 321] on link "10. uzdevums" at bounding box center [353, 334] width 192 height 26
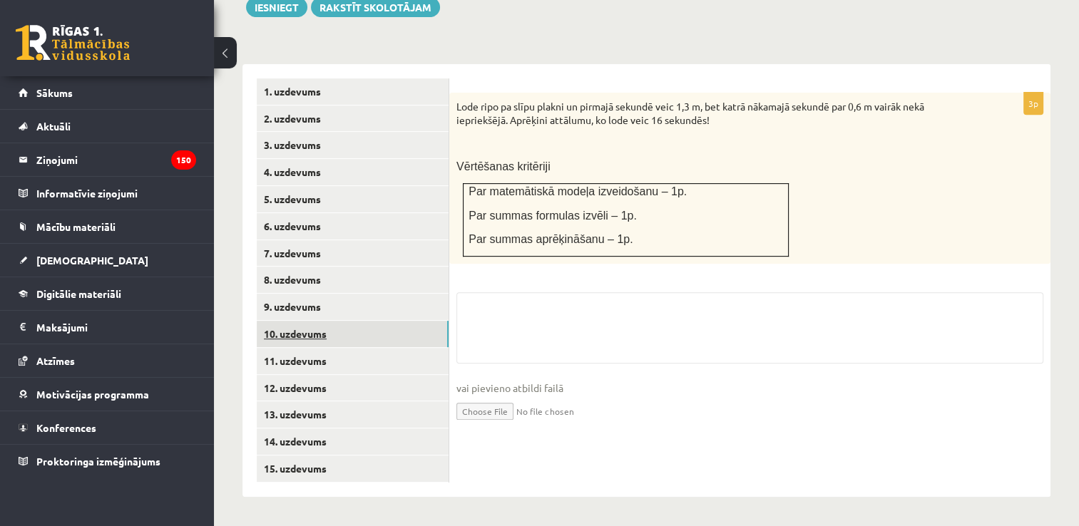
scroll to position [538, 0]
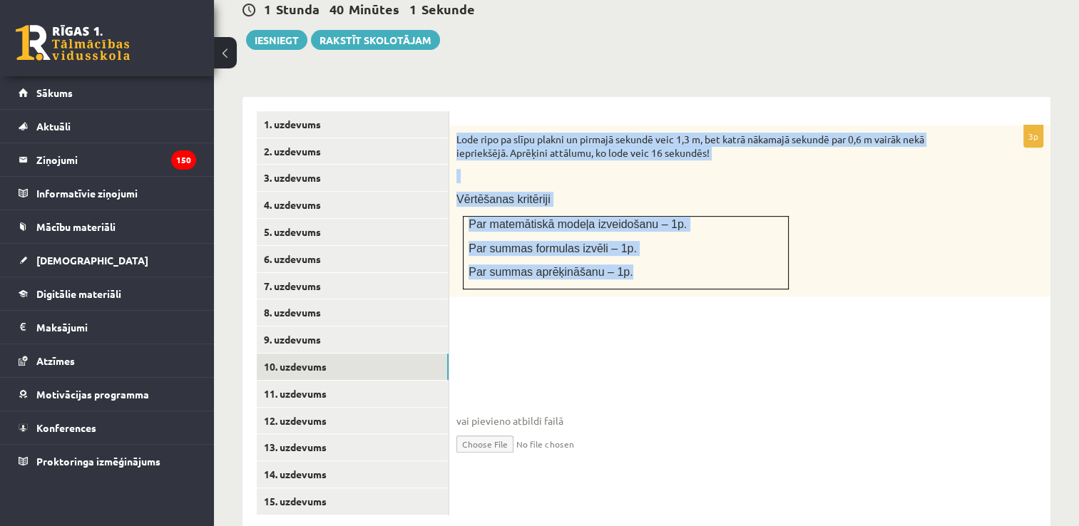
drag, startPoint x: 451, startPoint y: 107, endPoint x: 619, endPoint y: 240, distance: 214.8
click at [619, 240] on div "Lode ripo pa slīpu plakni un pirmajā sekundē veic 1,3 m, bet katrā nākamajā sek…" at bounding box center [749, 211] width 601 height 171
drag, startPoint x: 619, startPoint y: 240, endPoint x: 568, endPoint y: 107, distance: 142.7
copy div "Lode ripo pa slīpu plakni un pirmajā sekundē veic 1,3 m, bet katrā nākamajā sek…"
click at [588, 169] on p at bounding box center [714, 176] width 516 height 14
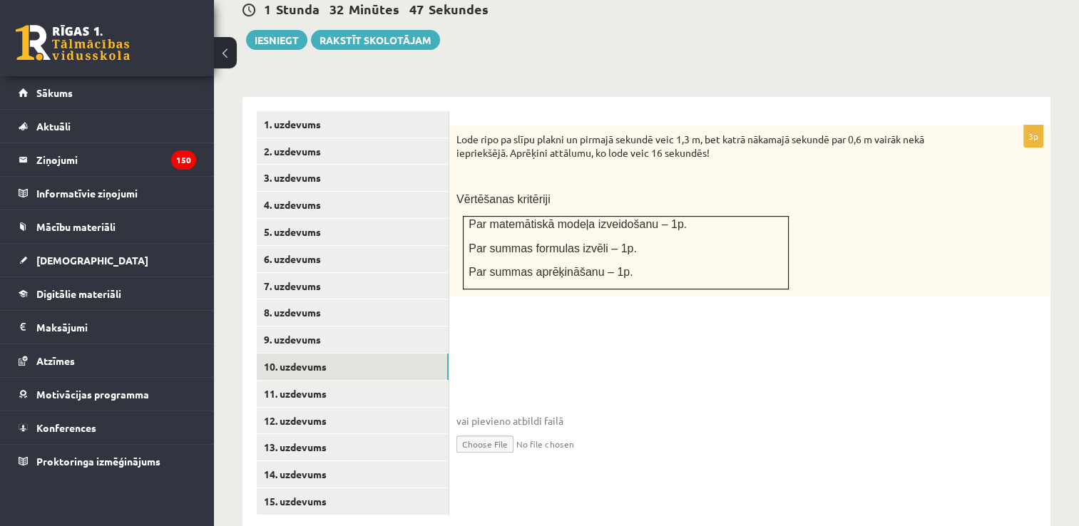
click at [705, 274] on div "3p Lode ripo pa slīpu plakni un pirmajā sekundē veic 1,3 m, bet katrā nākamajā …" at bounding box center [749, 303] width 601 height 354
click at [391, 381] on link "11. uzdevums" at bounding box center [353, 394] width 192 height 26
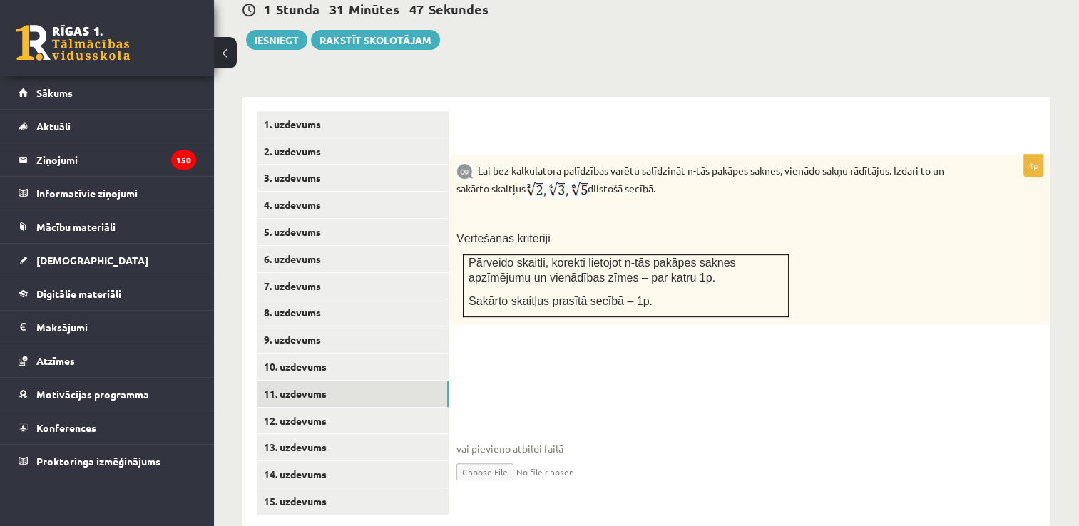
drag, startPoint x: 476, startPoint y: 141, endPoint x: 682, endPoint y: 153, distance: 205.8
click at [682, 162] on p "Lai bez kalkulatora palīdzības varētu salīdzināt n-tās pakāpes saknes, vienādo …" at bounding box center [714, 181] width 516 height 38
drag, startPoint x: 682, startPoint y: 153, endPoint x: 610, endPoint y: 137, distance: 73.9
copy p "Lai bez kalkulatora palīdzības varētu salīdzināt n-tās pakāpes saknes, vienādo …"
click at [707, 208] on p at bounding box center [714, 215] width 516 height 14
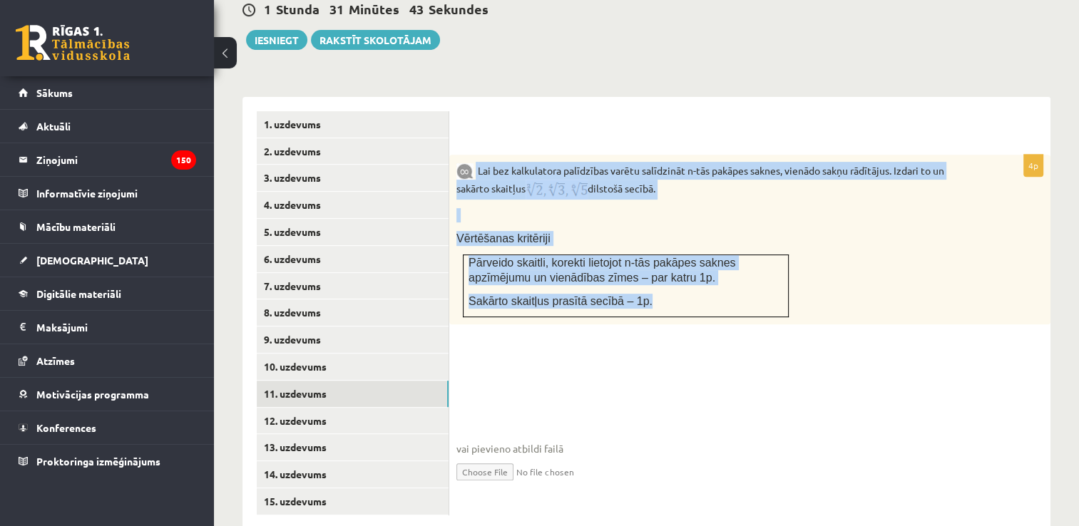
drag, startPoint x: 476, startPoint y: 136, endPoint x: 683, endPoint y: 265, distance: 244.4
click at [683, 265] on div "Lai bez kalkulatora palīdzības varētu salīdzināt n-tās pakāpes saknes, vienādo …" at bounding box center [749, 240] width 601 height 170
drag, startPoint x: 683, startPoint y: 265, endPoint x: 622, endPoint y: 144, distance: 135.9
copy div "Lai bez kalkulatora palīdzības varētu salīdzināt n-tās pakāpes saknes, vienādo …"
click at [491, 353] on fieldset "vai pievieno atbildi failā Iesniegtā atbilde" at bounding box center [749, 426] width 587 height 147
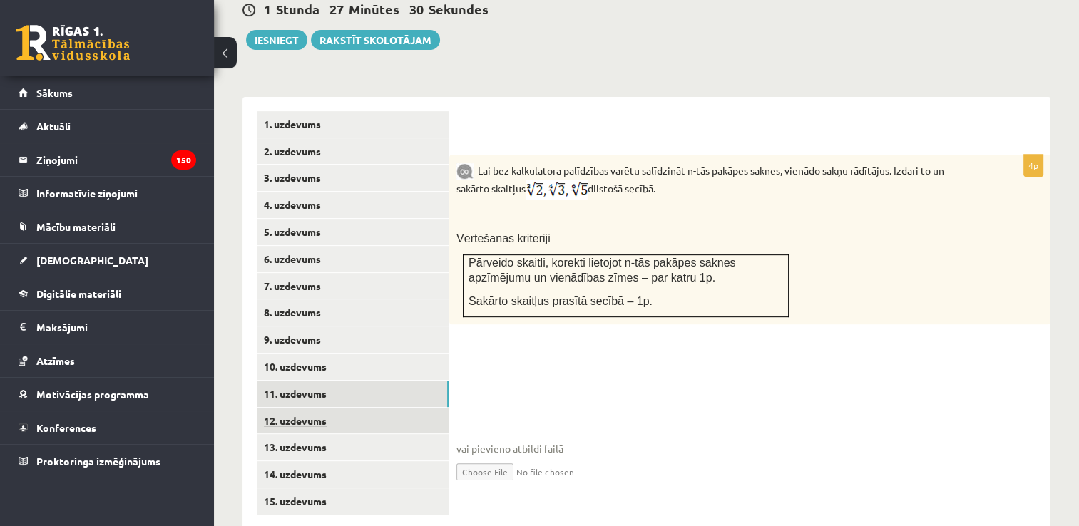
click at [386, 408] on link "12. uzdevums" at bounding box center [353, 421] width 192 height 26
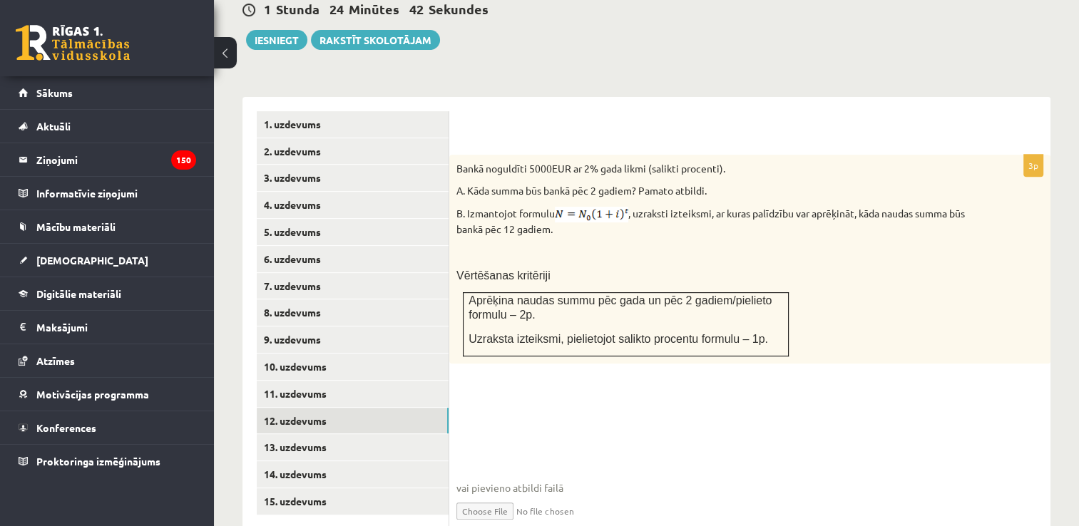
click at [777, 210] on div "Bankā noguldīti 5000EUR ar 2% gada likmi (salikti procenti). A. Kāda summa būs …" at bounding box center [749, 259] width 601 height 209
click at [400, 434] on link "13. uzdevums" at bounding box center [353, 447] width 192 height 26
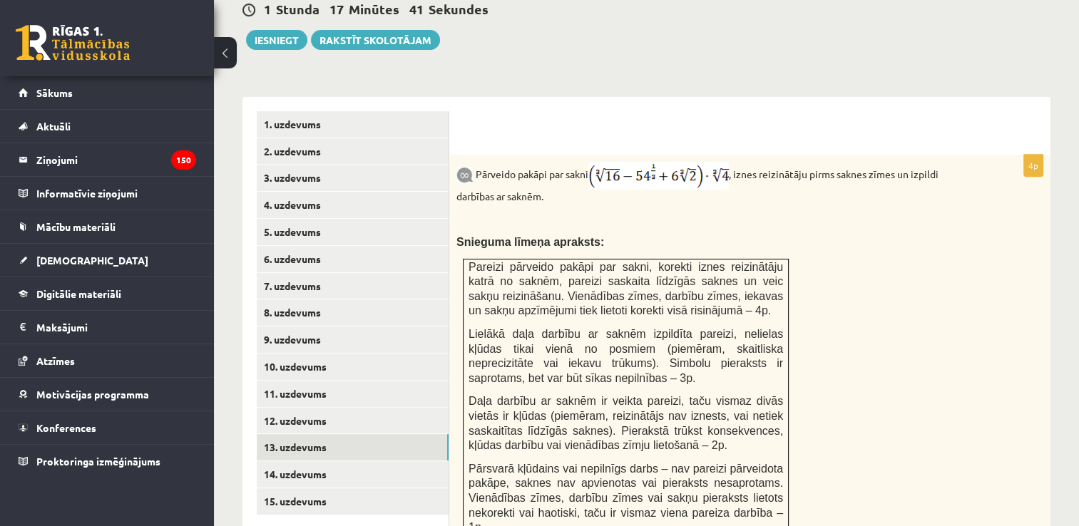
click at [901, 221] on div "Pārveido pakāpi par sakni , iznes reizinātāju pirms saknes zīmes un izpildi dar…" at bounding box center [749, 353] width 601 height 397
click at [387, 434] on link "13. uzdevums" at bounding box center [353, 447] width 192 height 26
click at [388, 461] on link "14. uzdevums" at bounding box center [353, 474] width 192 height 26
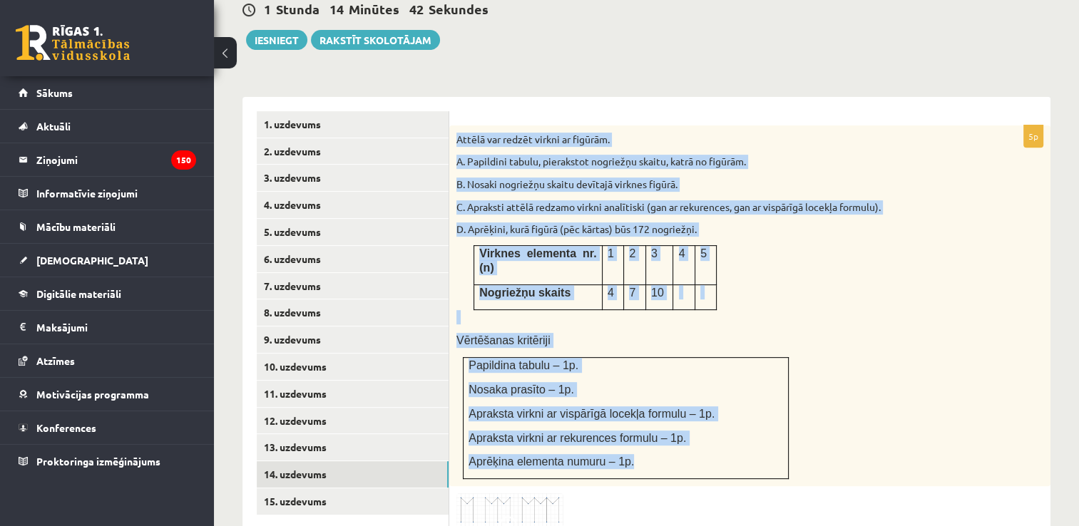
drag, startPoint x: 454, startPoint y: 107, endPoint x: 663, endPoint y: 418, distance: 374.3
click at [663, 418] on div "Attēlā var redzēt virkni ar figūrām. A. Papildini tabulu, pierakstot nogriežņu …" at bounding box center [749, 307] width 601 height 362
copy div "Attēlā var redzēt virkni ar figūrām. A. Papildini tabulu, pierakstot nogriežņu …"
click at [753, 257] on div "Attēlā var redzēt virkni ar figūrām. A. Papildini tabulu, pierakstot nogriežņu …" at bounding box center [749, 307] width 601 height 362
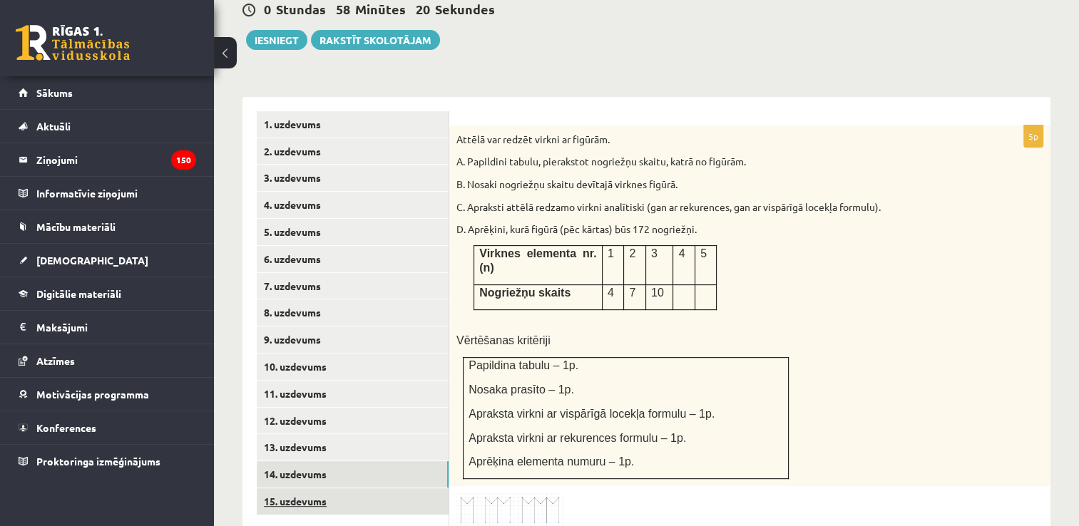
click at [343, 489] on link "15. uzdevums" at bounding box center [353, 502] width 192 height 26
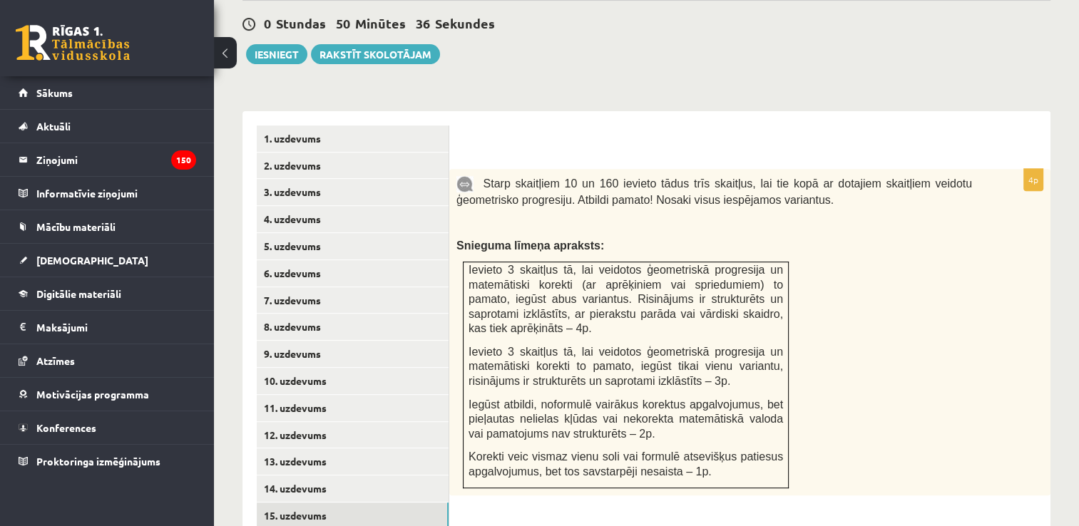
scroll to position [495, 0]
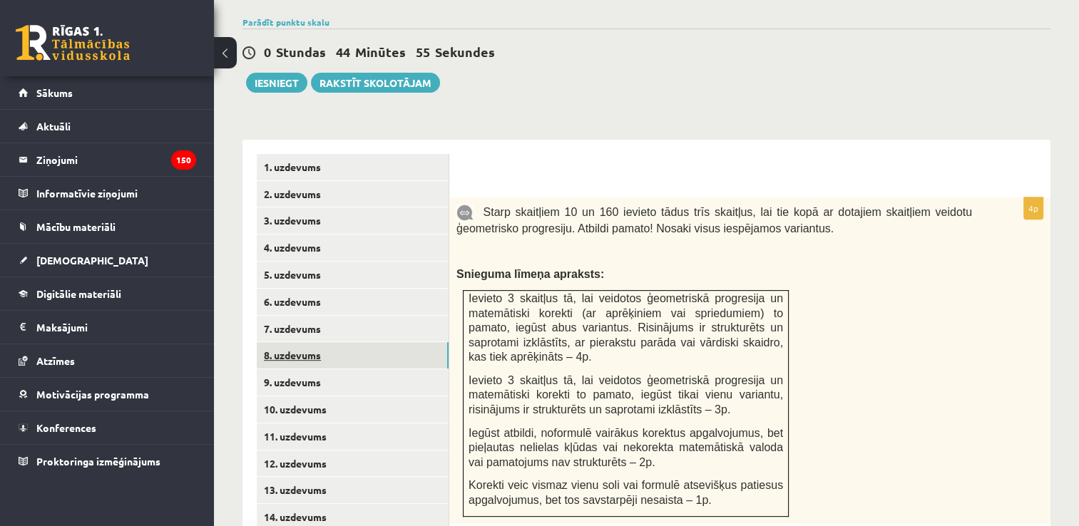
click at [285, 342] on link "8. uzdevums" at bounding box center [353, 355] width 192 height 26
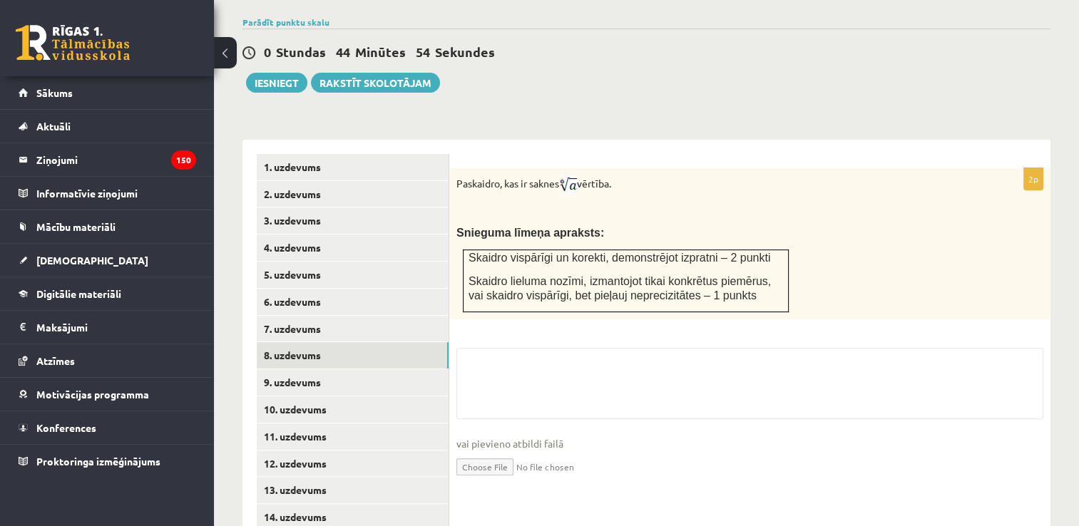
click at [508, 452] on input "file" at bounding box center [749, 466] width 587 height 29
type input "**********"
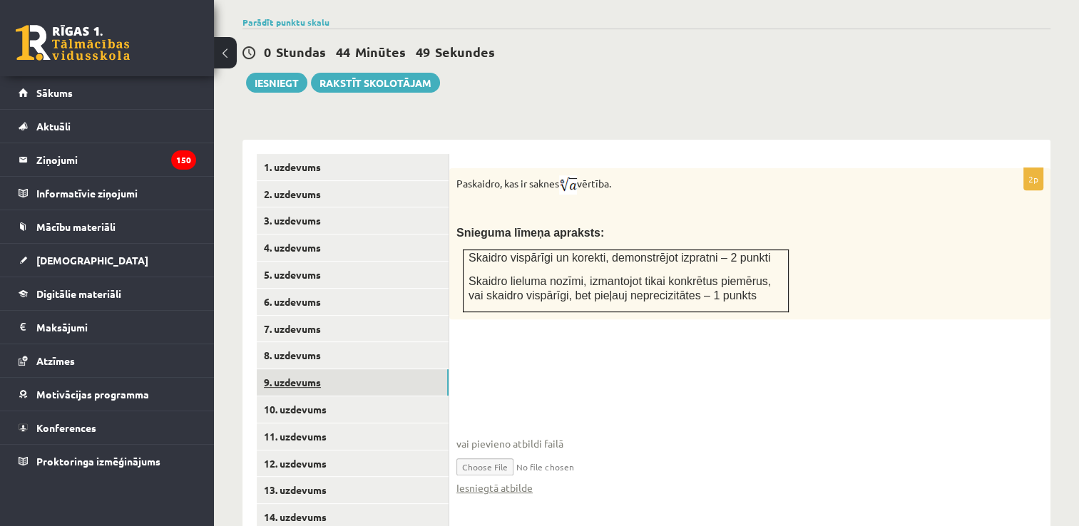
click at [333, 369] on link "9. uzdevums" at bounding box center [353, 382] width 192 height 26
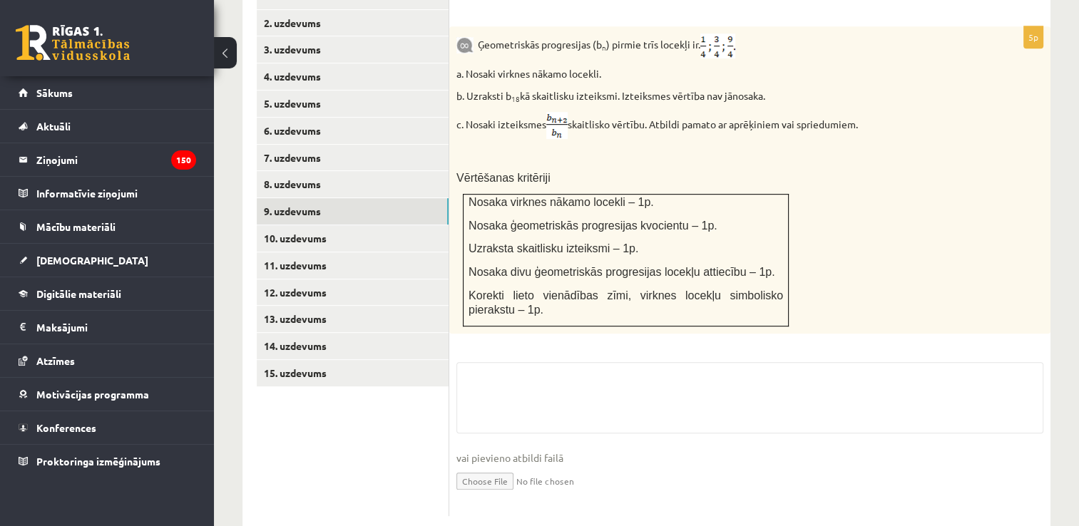
scroll to position [667, 0]
click at [490, 465] on input "file" at bounding box center [749, 479] width 587 height 29
type input "**********"
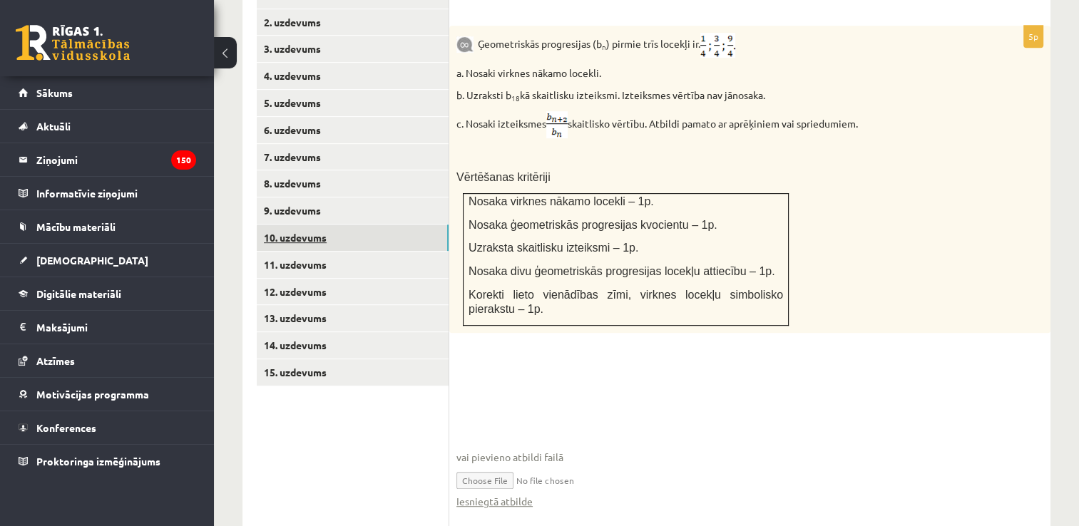
click at [306, 225] on link "10. uzdevums" at bounding box center [353, 238] width 192 height 26
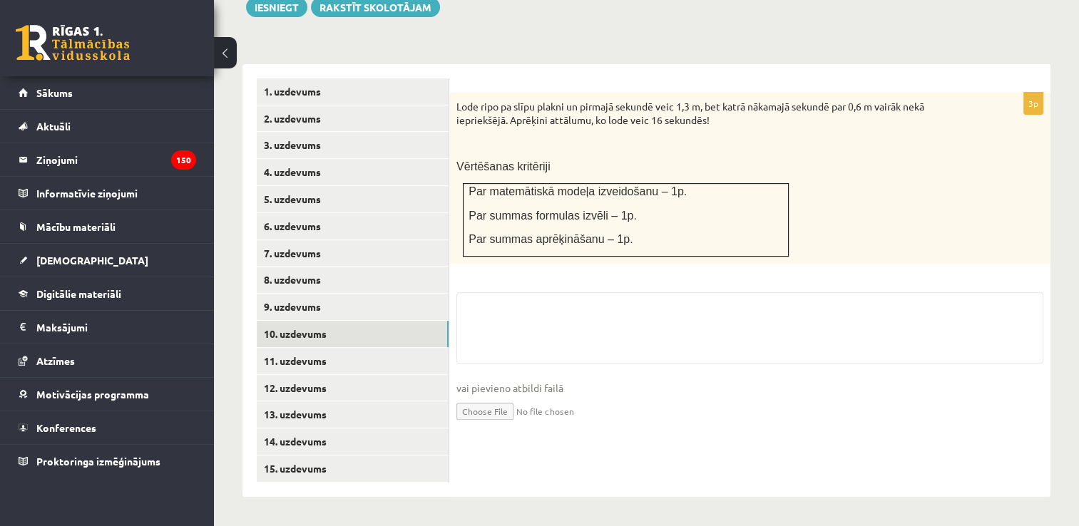
scroll to position [538, 0]
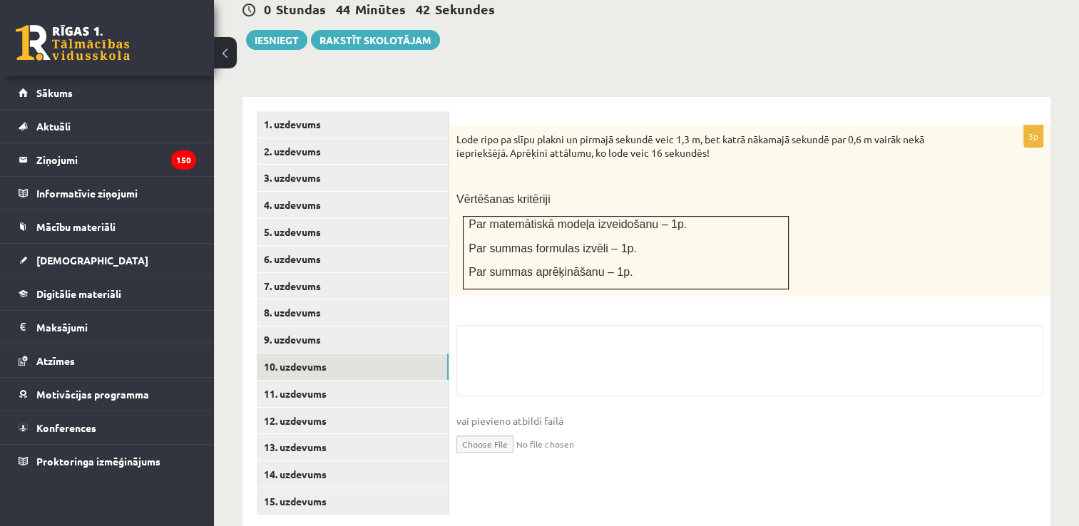
click at [482, 429] on input "file" at bounding box center [749, 443] width 587 height 29
type input "**********"
click at [357, 381] on link "11. uzdevums" at bounding box center [353, 394] width 192 height 26
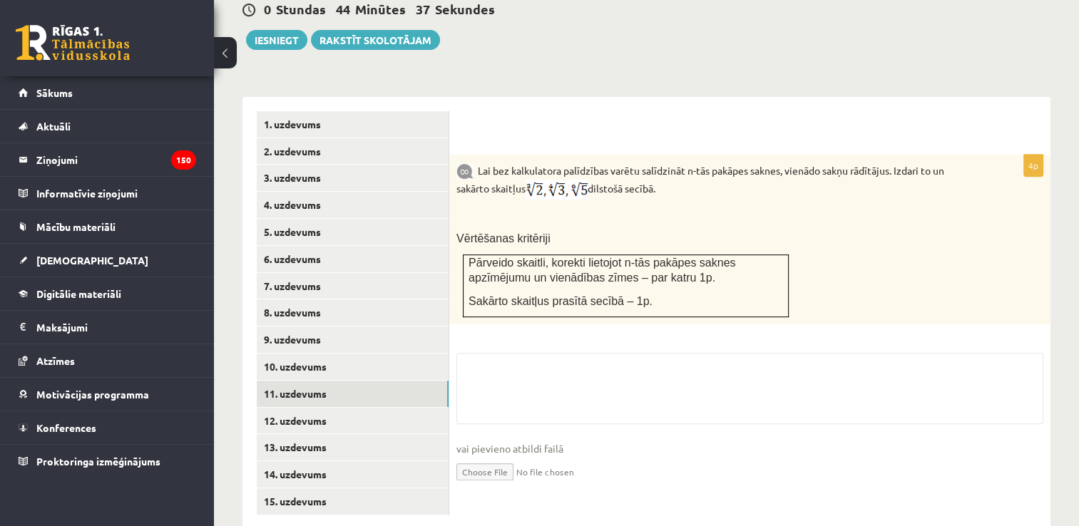
click at [500, 456] on input "file" at bounding box center [749, 470] width 587 height 29
type input "**********"
click at [354, 408] on link "12. uzdevums" at bounding box center [353, 421] width 192 height 26
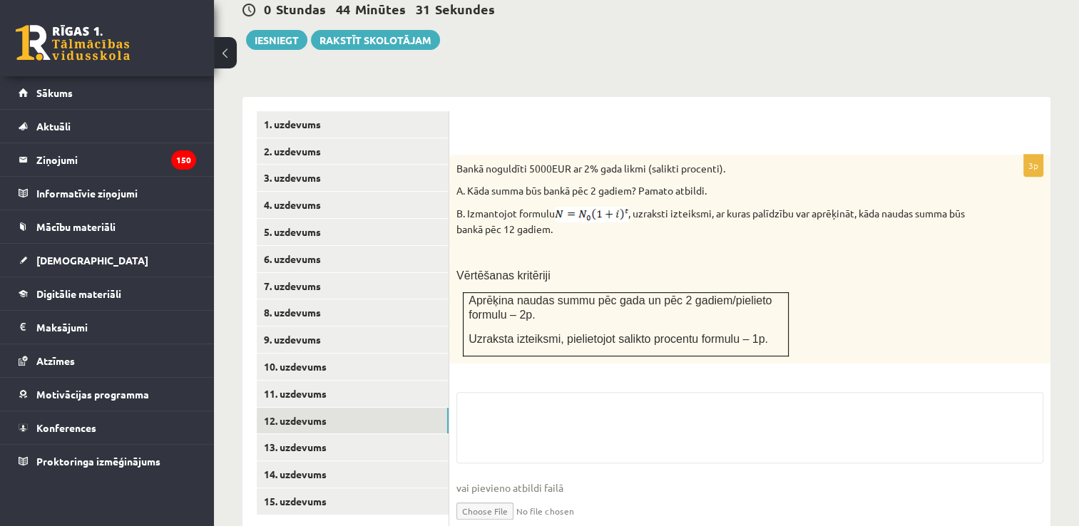
click at [490, 496] on input "file" at bounding box center [749, 510] width 587 height 29
type input "**********"
click at [348, 434] on link "13. uzdevums" at bounding box center [353, 447] width 192 height 26
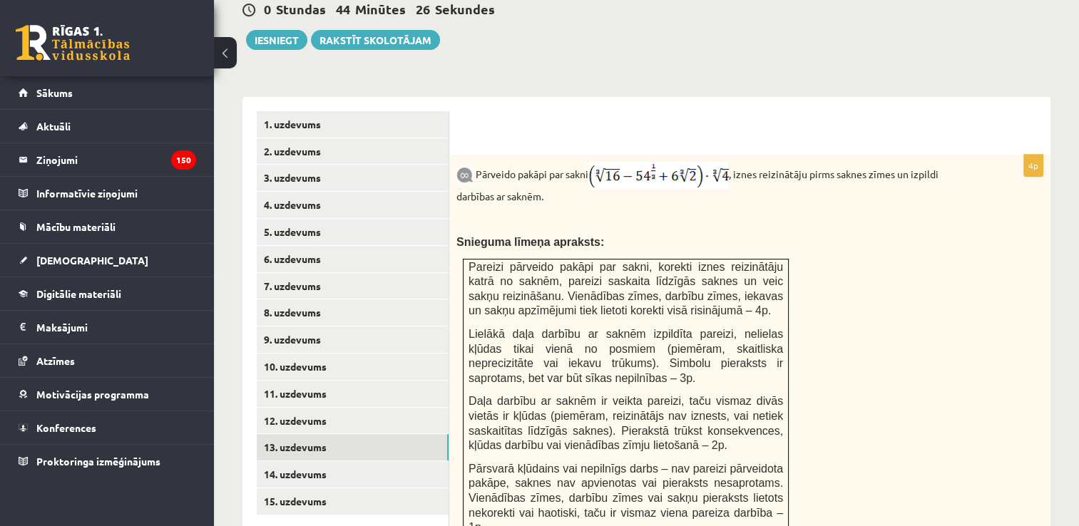
scroll to position [740, 0]
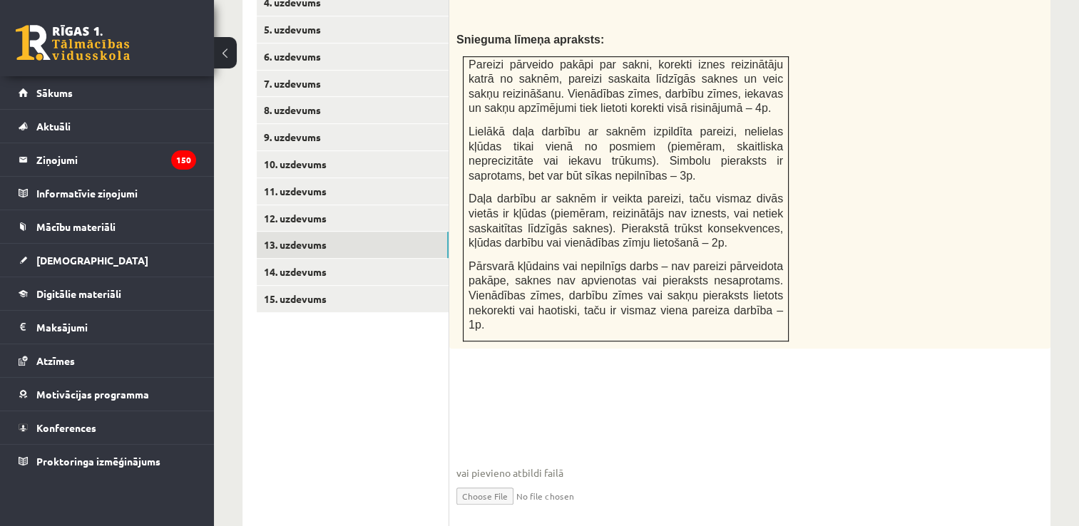
click at [479, 481] on input "file" at bounding box center [749, 495] width 587 height 29
type input "**********"
click at [368, 259] on link "14. uzdevums" at bounding box center [353, 272] width 192 height 26
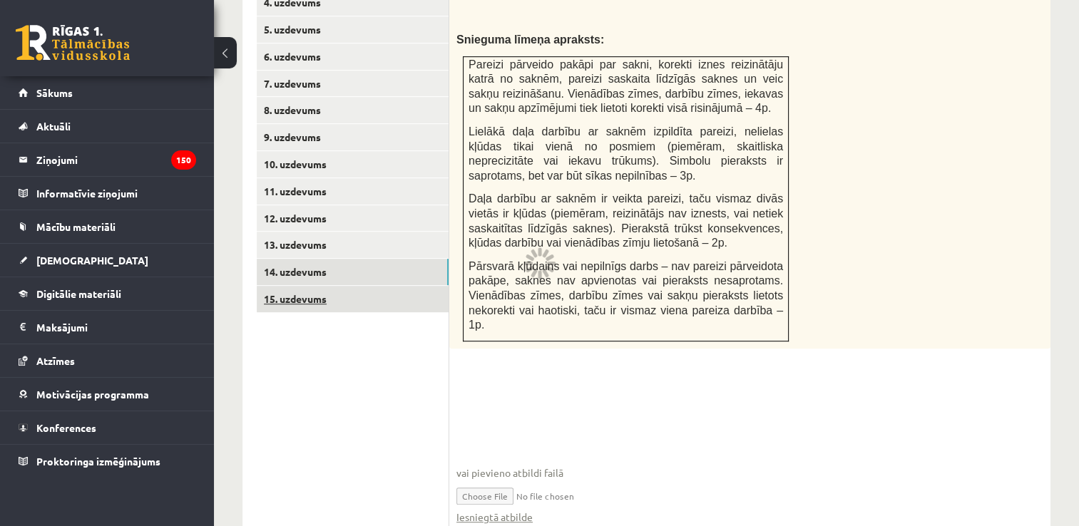
scroll to position [717, 0]
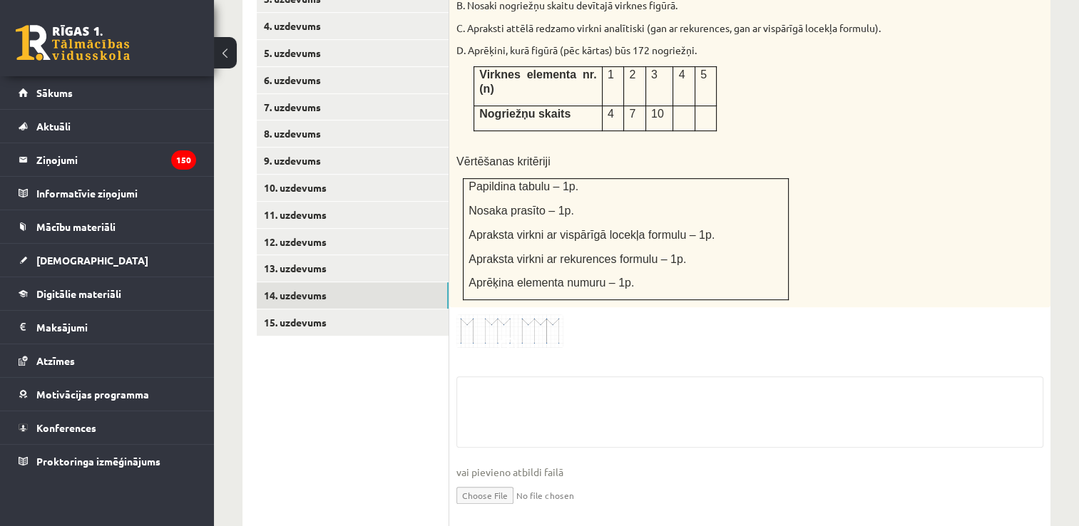
click at [496, 480] on input "file" at bounding box center [749, 494] width 587 height 29
type input "**********"
click at [350, 310] on link "15. uzdevums" at bounding box center [353, 323] width 192 height 26
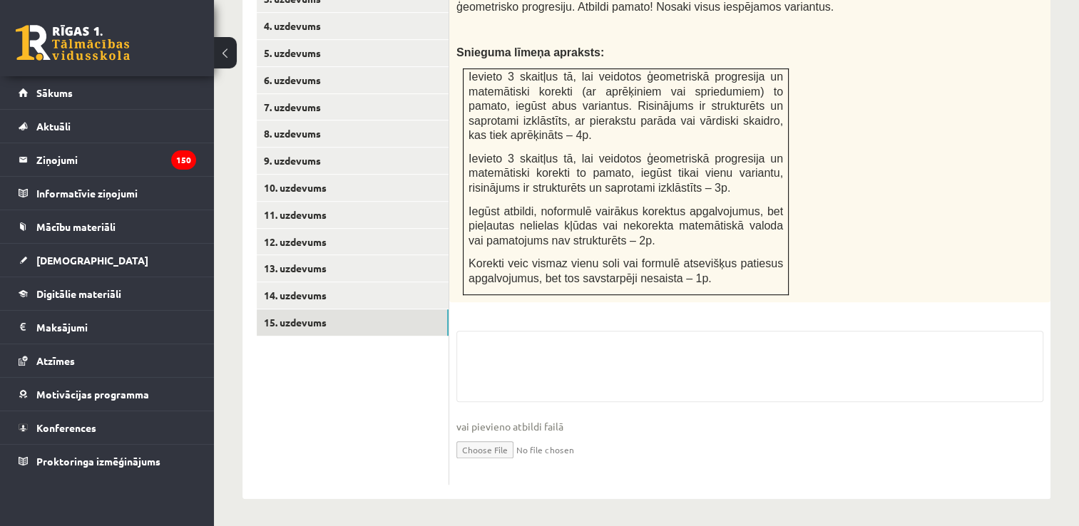
scroll to position [685, 0]
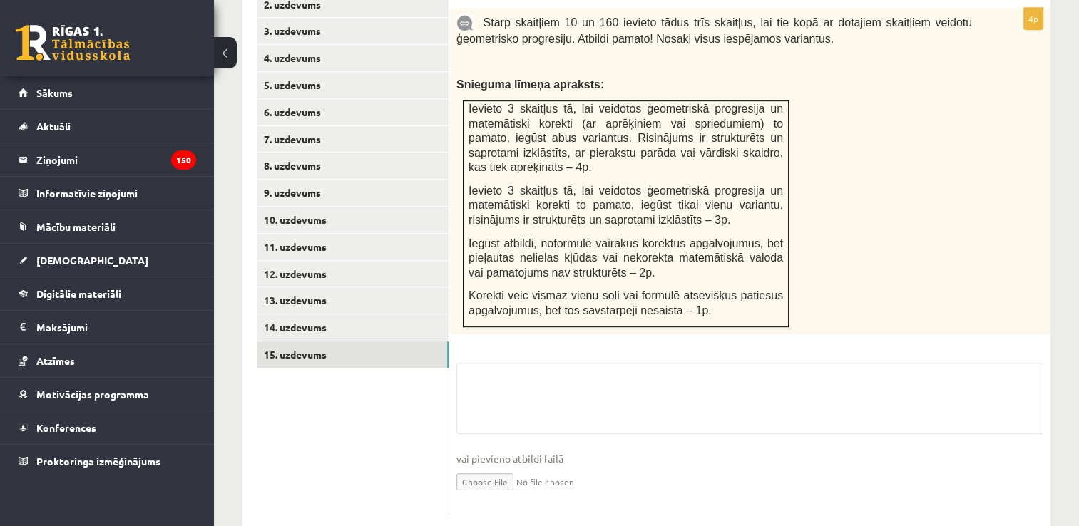
click at [509, 466] on input "file" at bounding box center [749, 480] width 587 height 29
type input "**********"
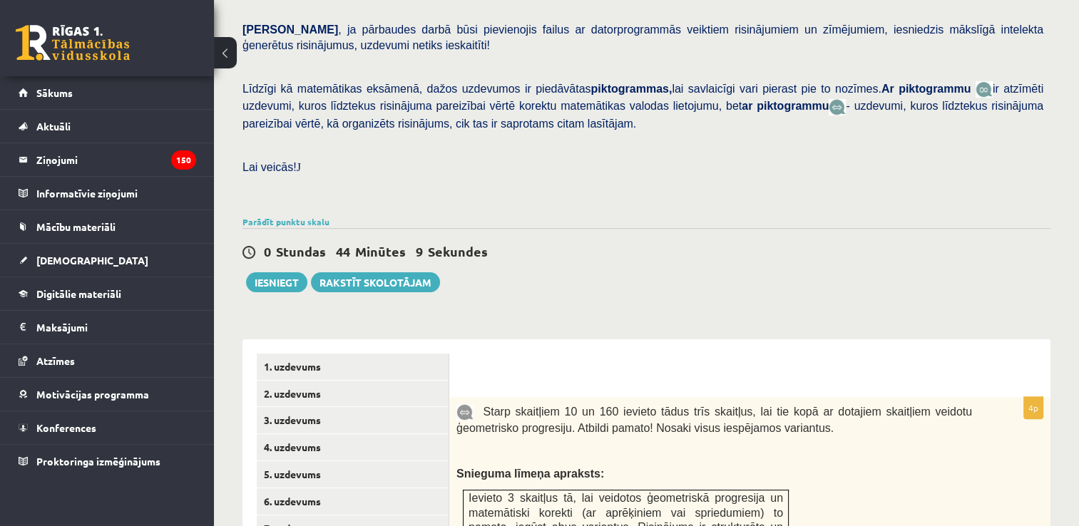
scroll to position [185, 0]
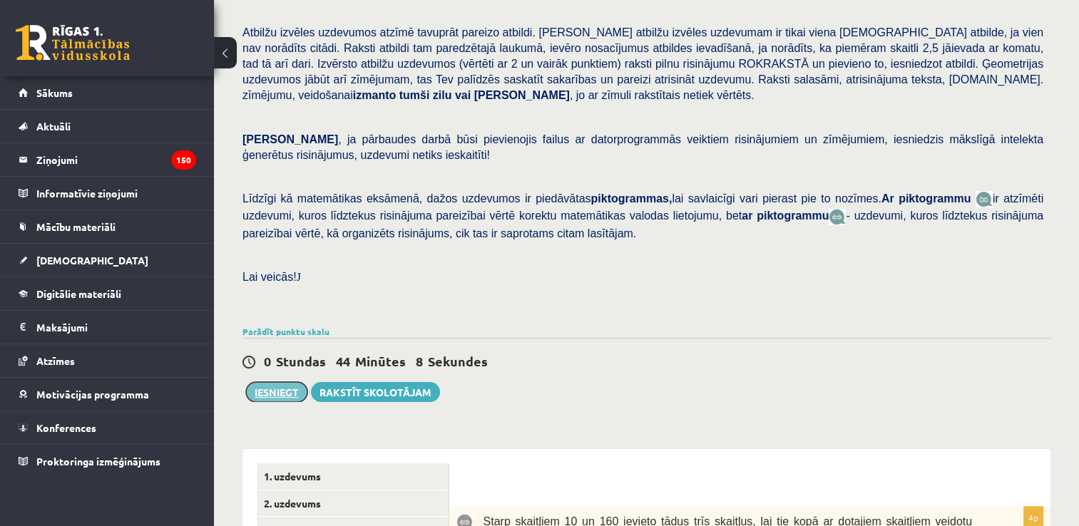
click at [292, 382] on button "Iesniegt" at bounding box center [276, 392] width 61 height 20
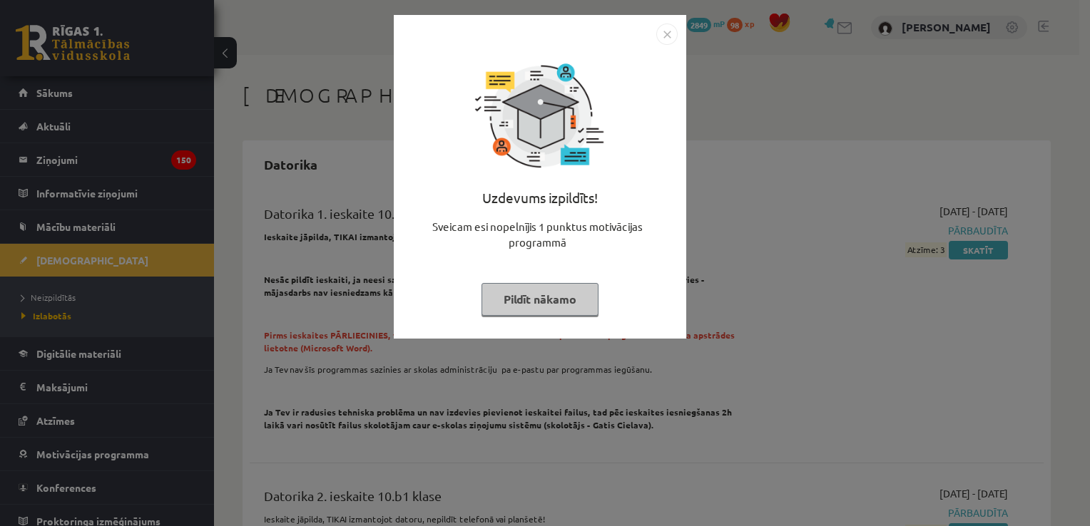
click at [665, 36] on img "Close" at bounding box center [666, 34] width 21 height 21
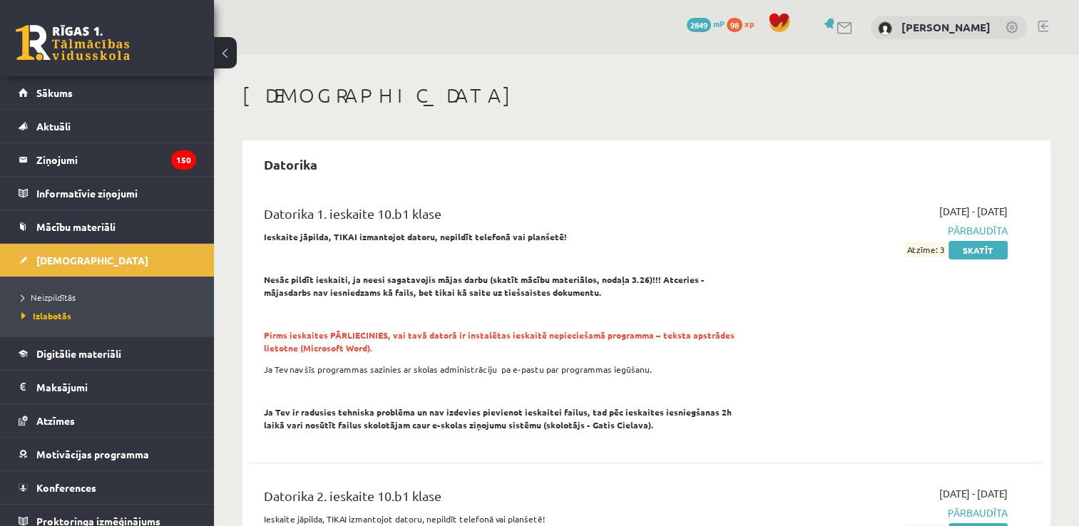
click at [1046, 28] on link at bounding box center [1043, 26] width 11 height 11
